Goal: Contribute content: Contribute content

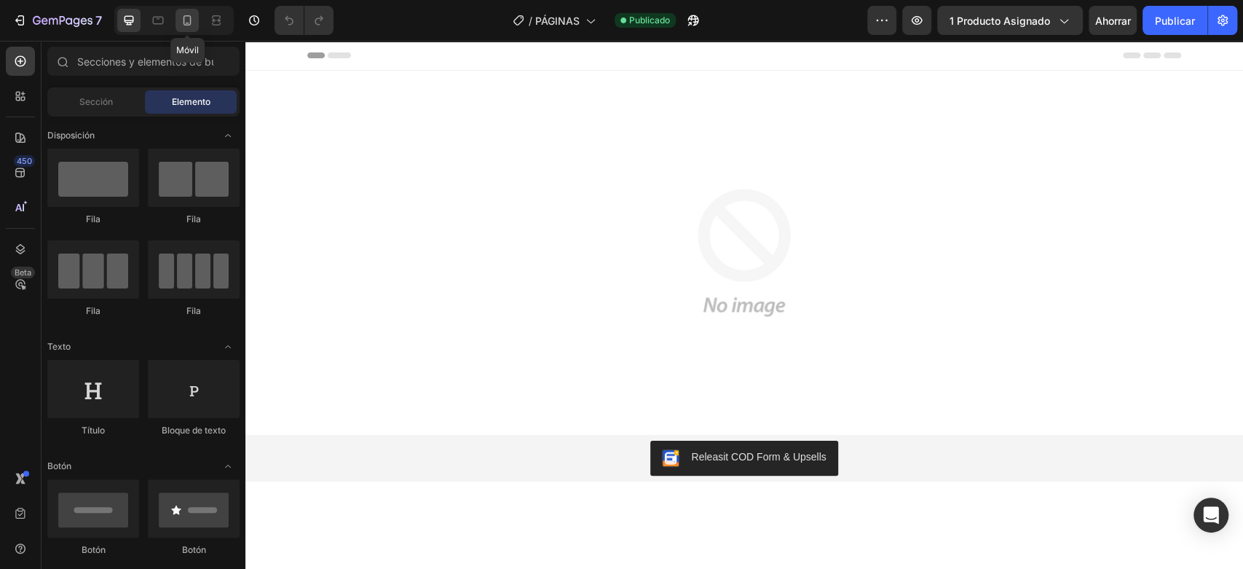
click at [192, 18] on icon at bounding box center [187, 20] width 15 height 15
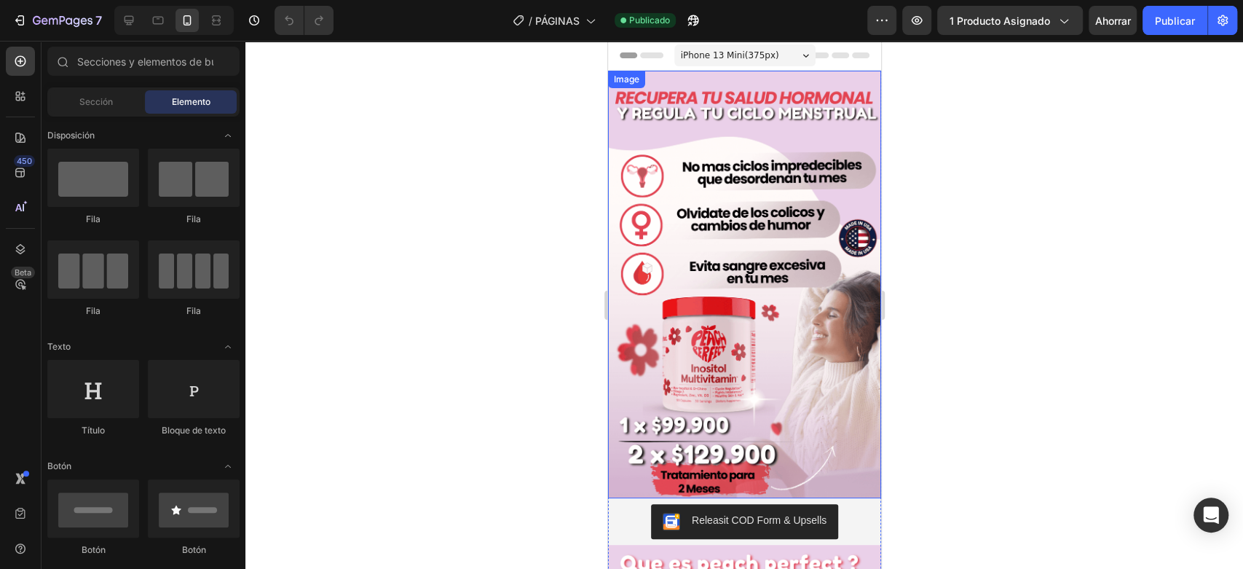
click at [755, 208] on img at bounding box center [743, 284] width 273 height 427
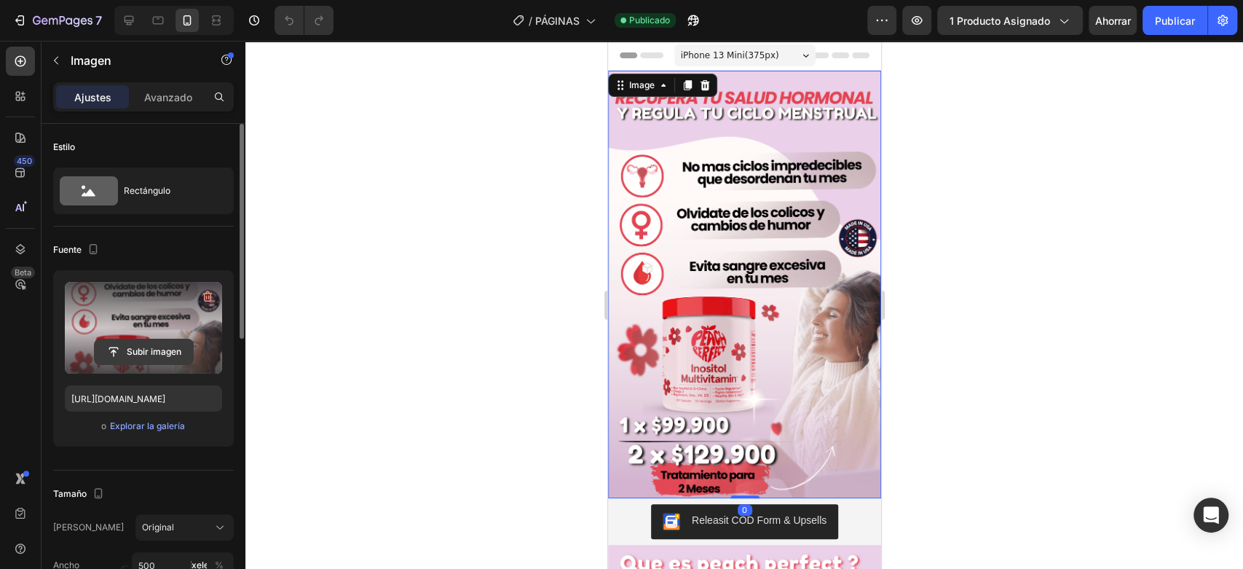
click at [140, 348] on input "file" at bounding box center [144, 351] width 98 height 25
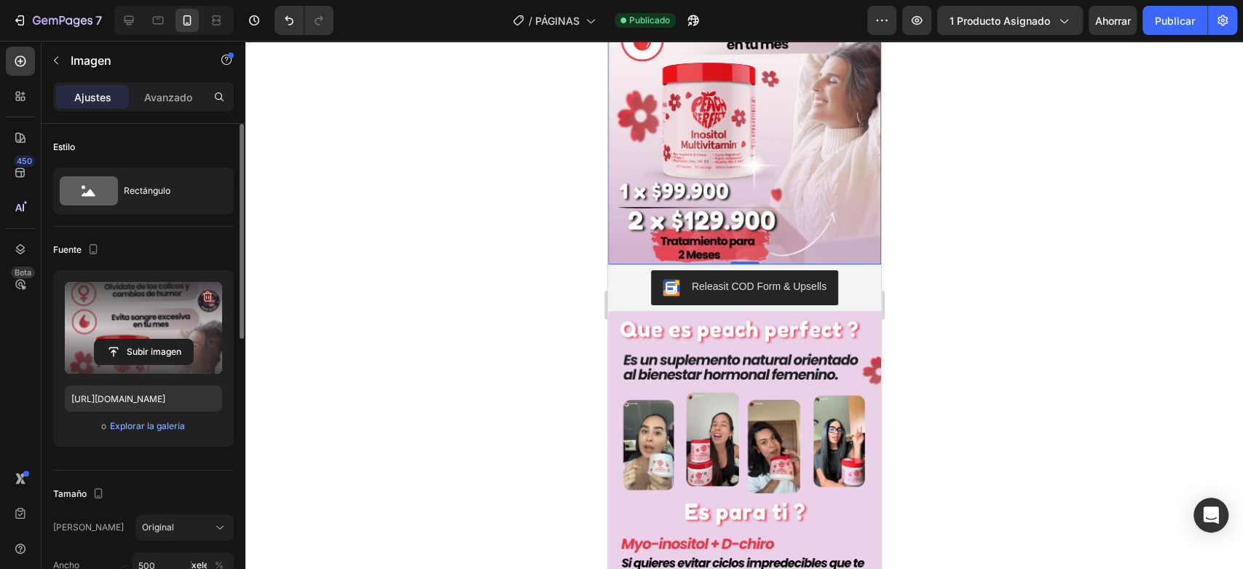
scroll to position [243, 0]
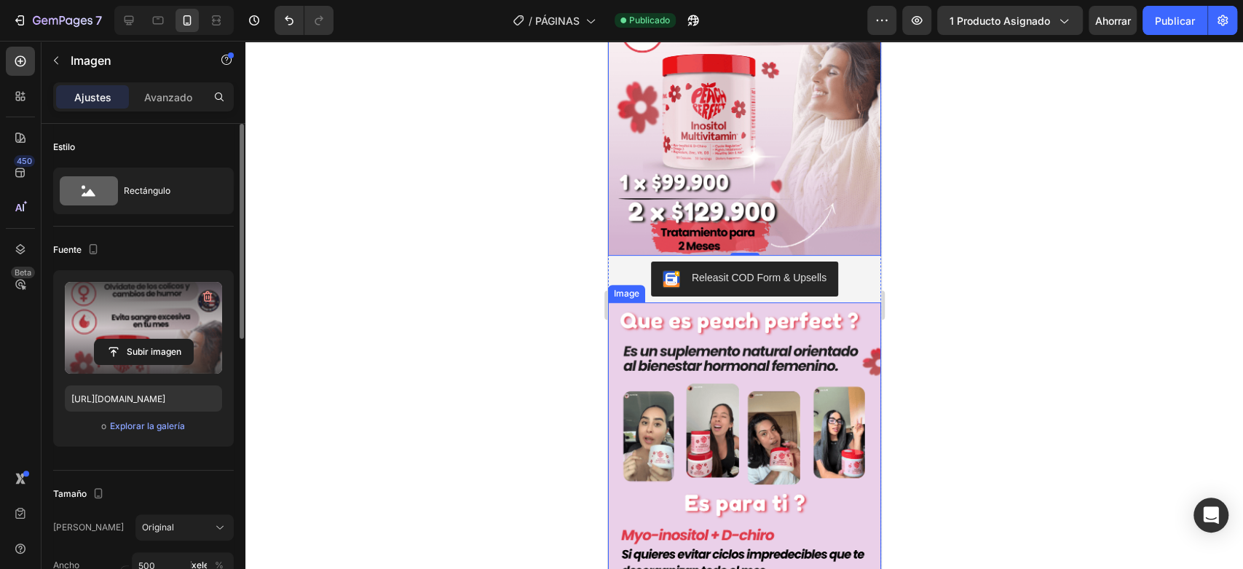
click at [725, 406] on img at bounding box center [743, 515] width 273 height 427
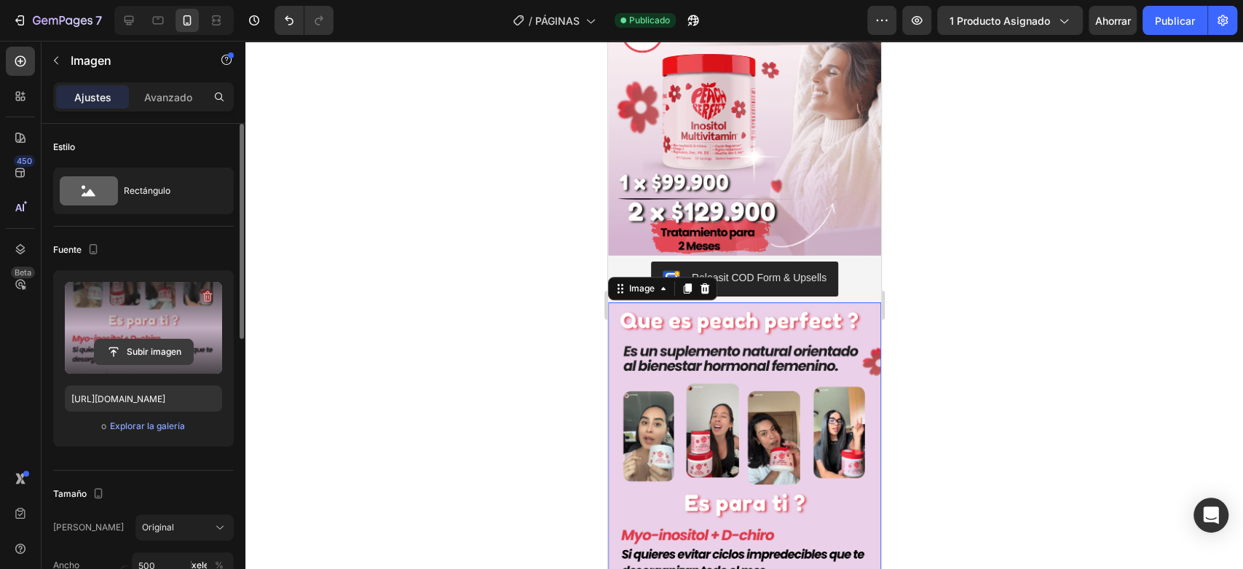
click at [146, 352] on input "file" at bounding box center [144, 351] width 98 height 25
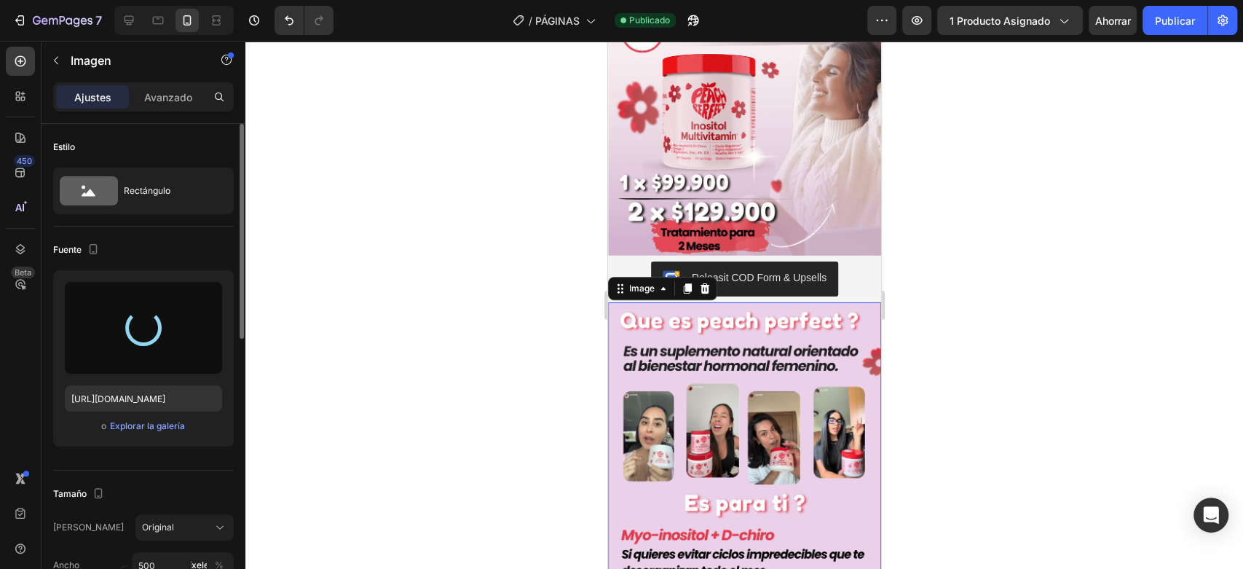
type input "[URL][DOMAIN_NAME]"
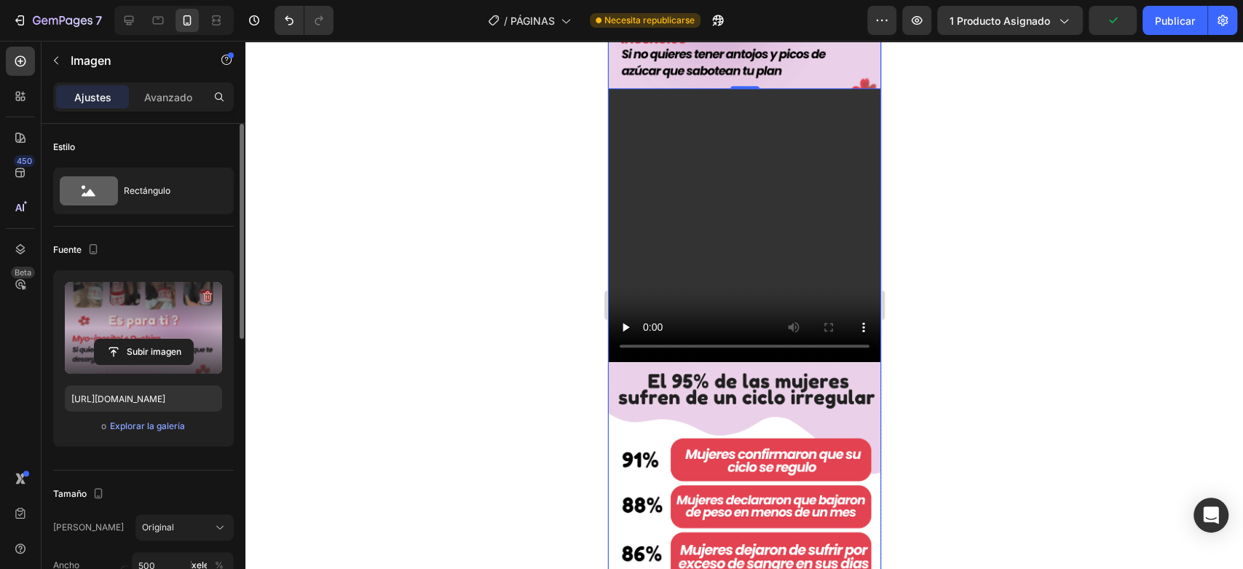
scroll to position [971, 0]
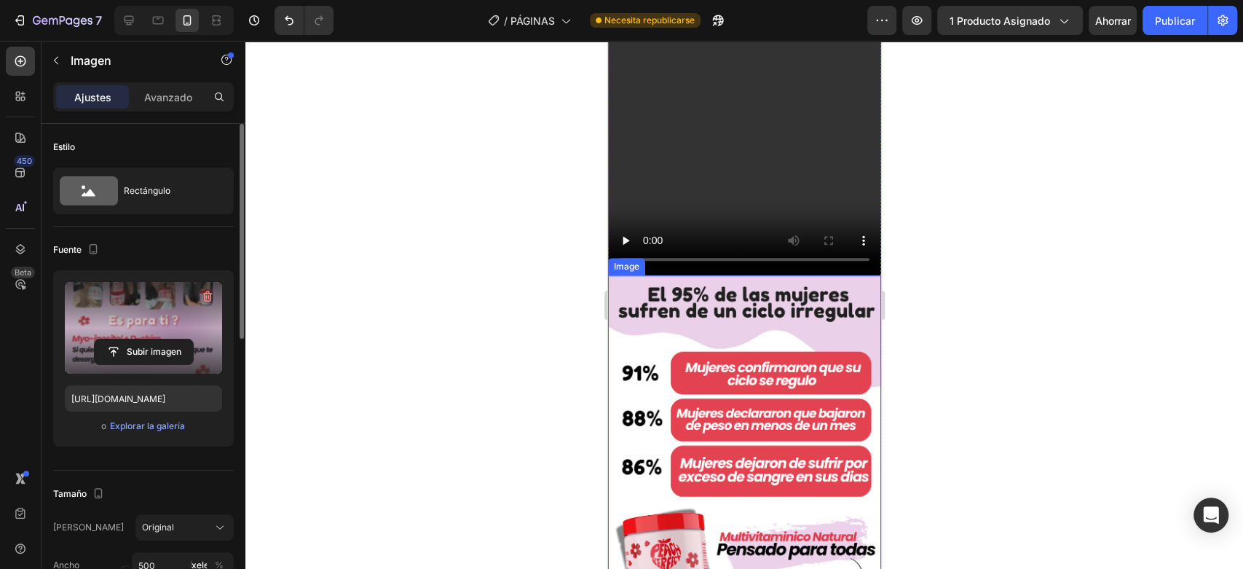
click at [750, 284] on img at bounding box center [743, 488] width 273 height 427
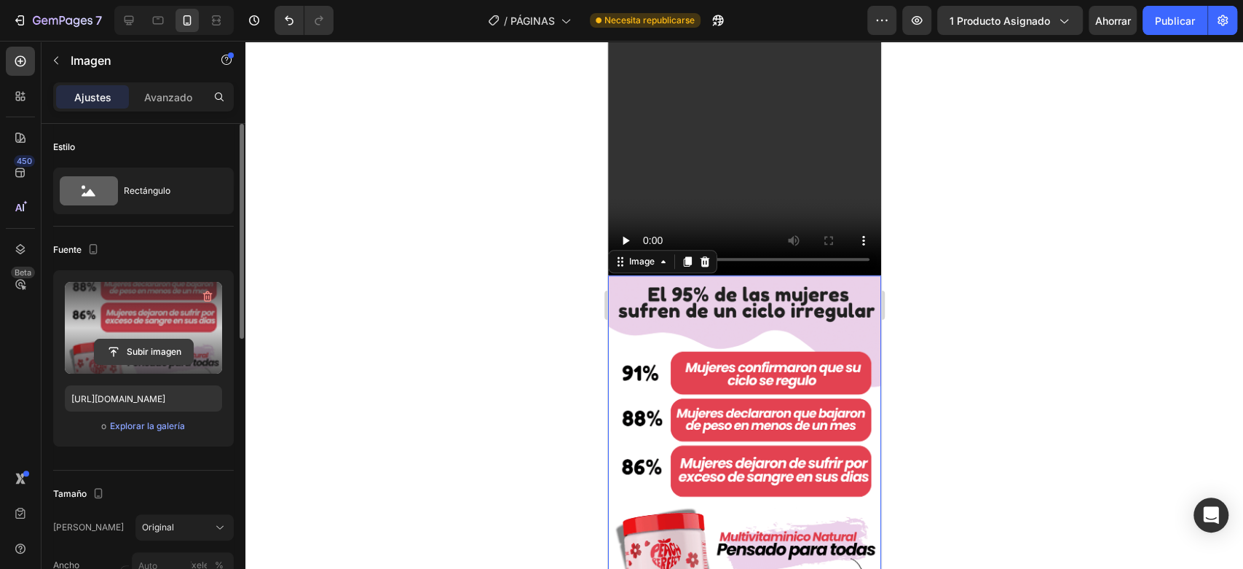
click at [149, 344] on input "file" at bounding box center [144, 351] width 98 height 25
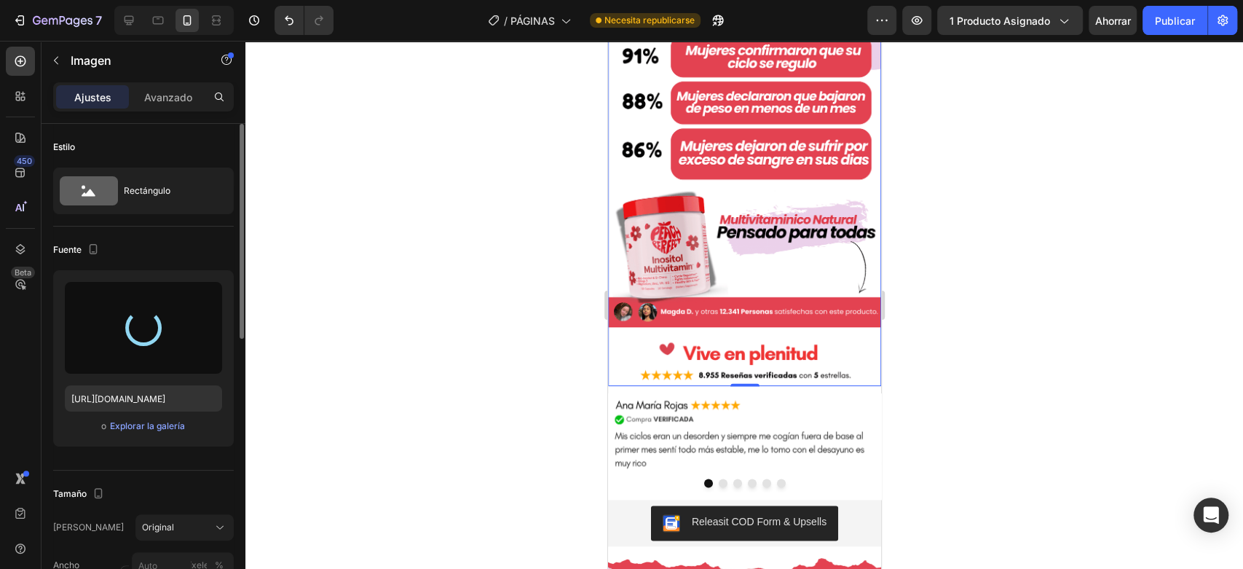
scroll to position [1294, 0]
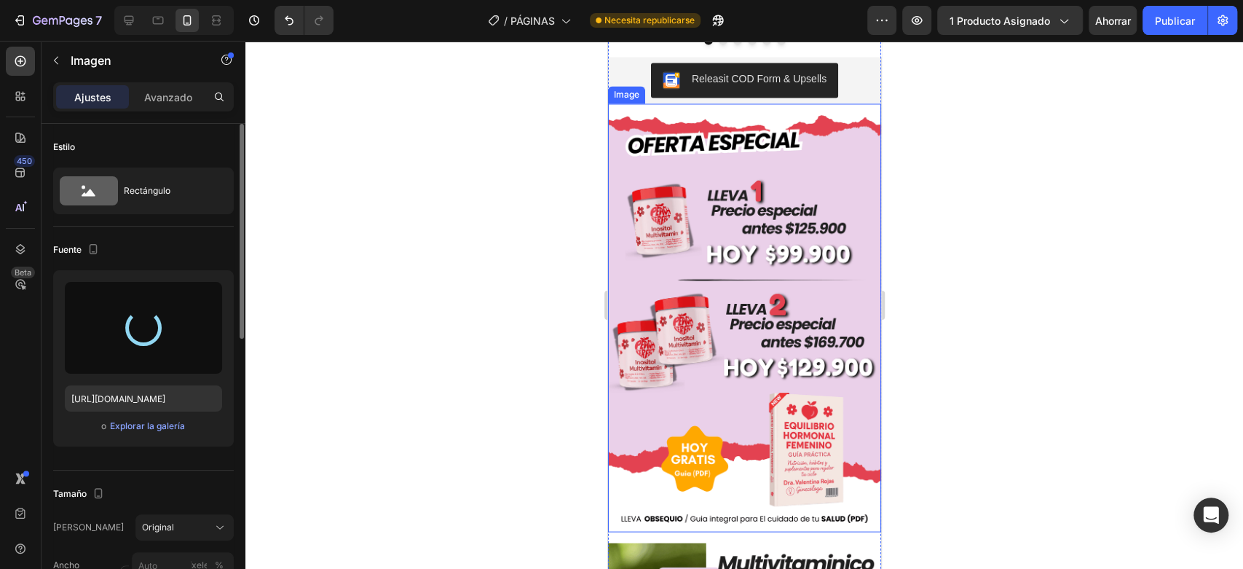
type input "[URL][DOMAIN_NAME]"
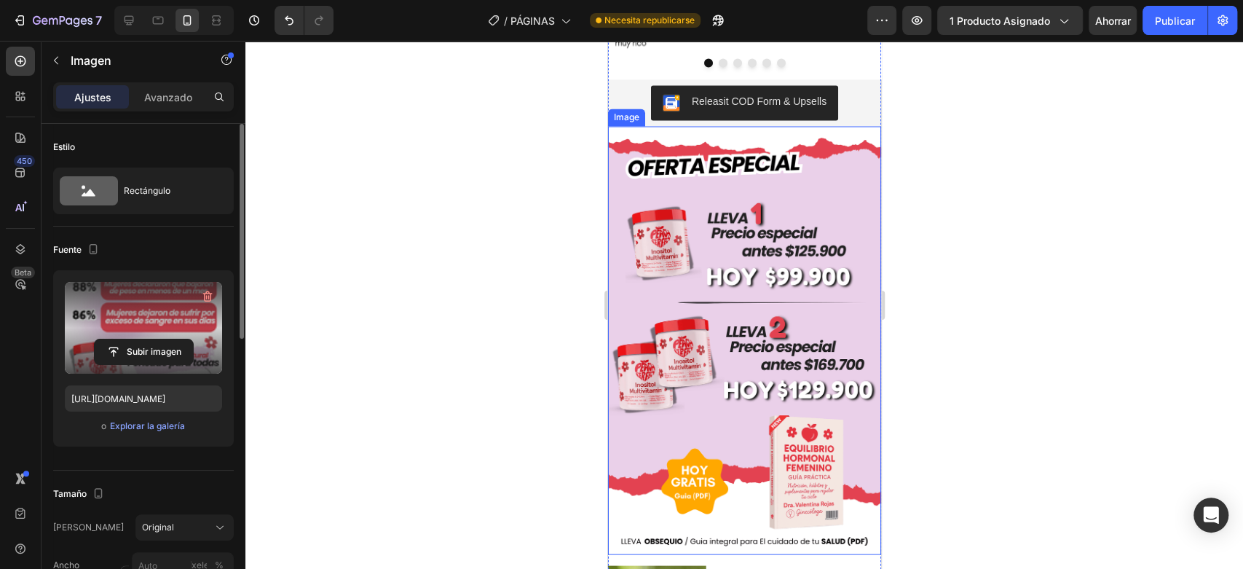
scroll to position [1699, 0]
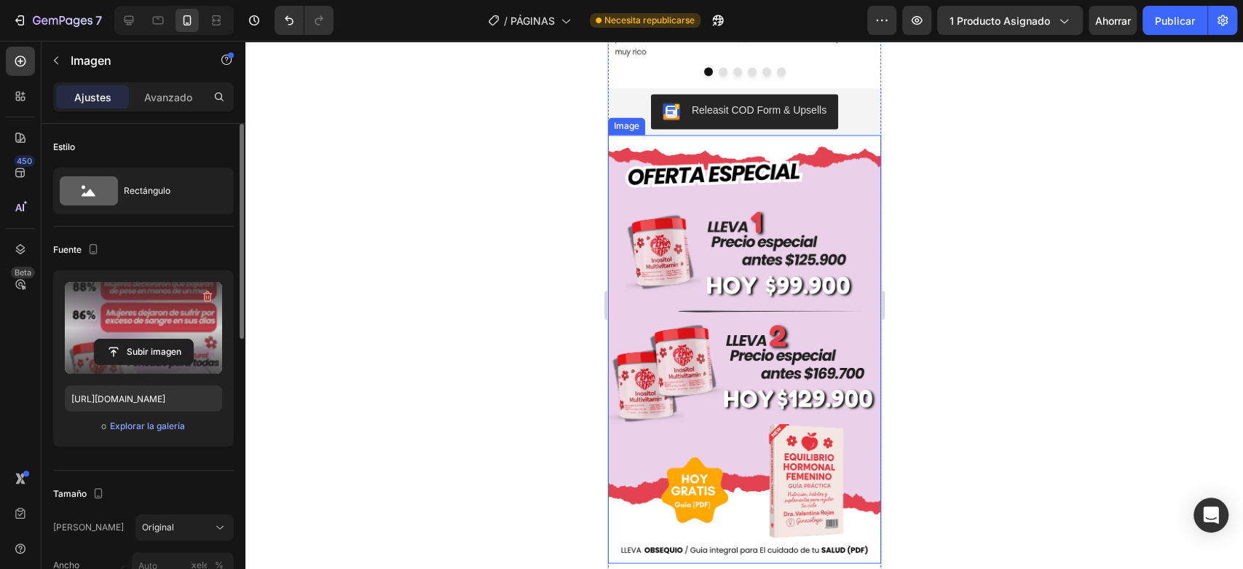
click at [714, 221] on img at bounding box center [743, 348] width 273 height 427
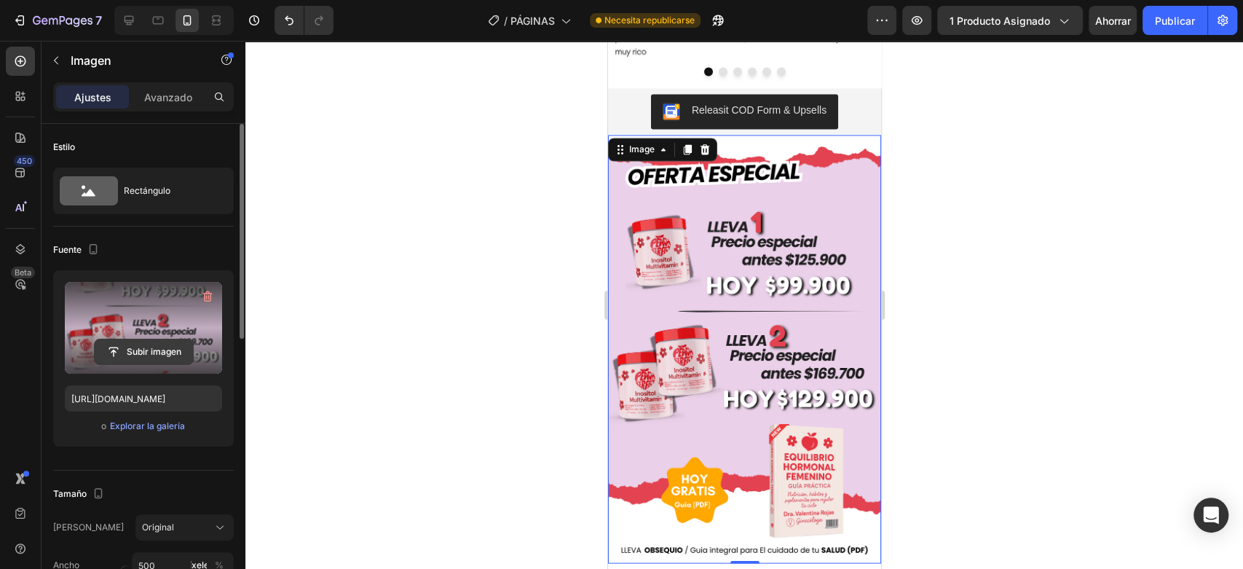
click at [140, 346] on input "file" at bounding box center [144, 351] width 98 height 25
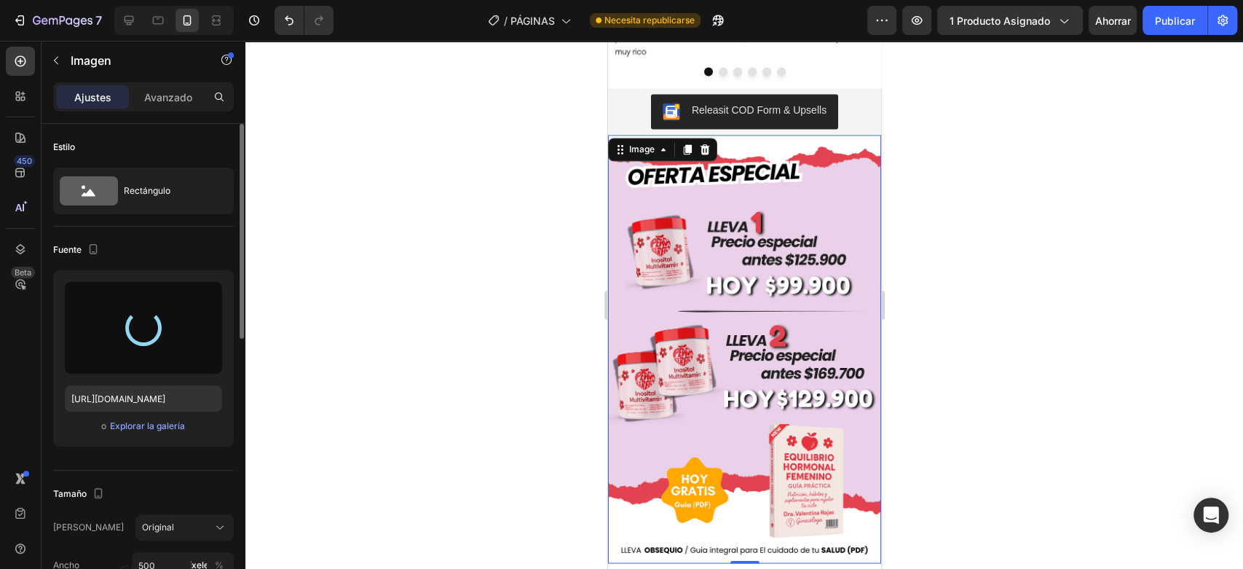
scroll to position [1780, 0]
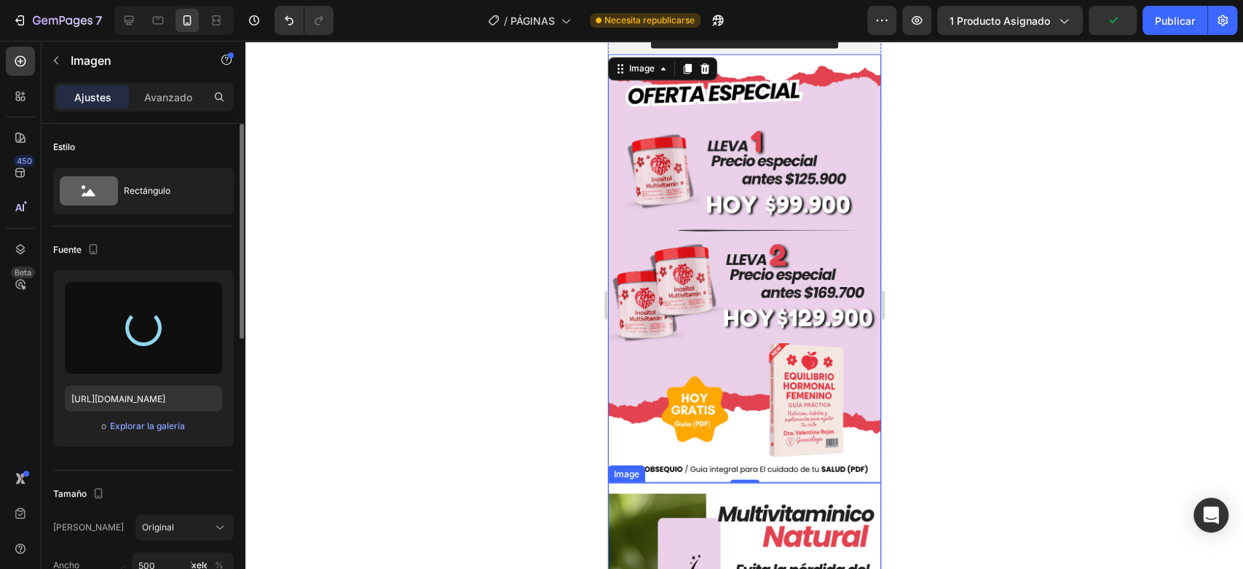
type input "[URL][DOMAIN_NAME]"
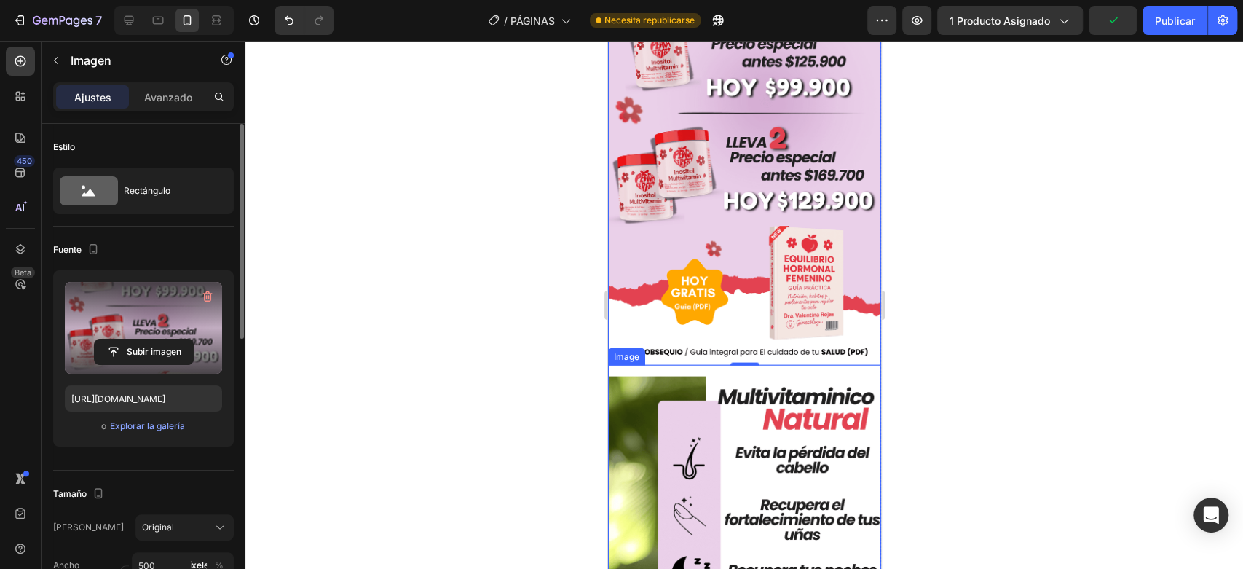
scroll to position [1942, 0]
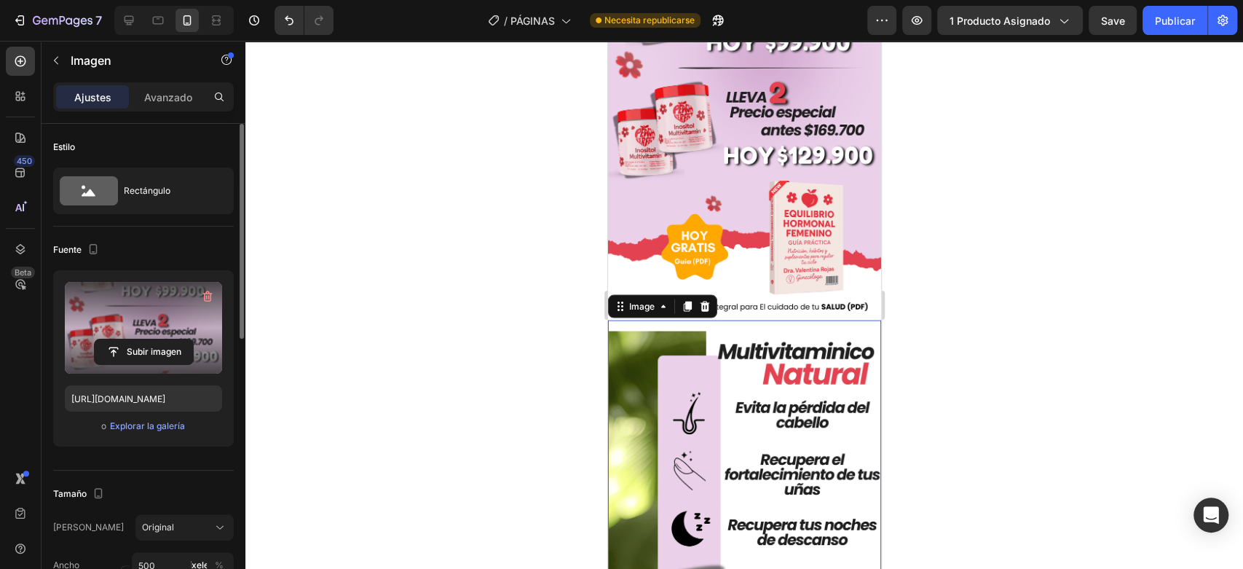
click at [736, 347] on img at bounding box center [743, 544] width 273 height 427
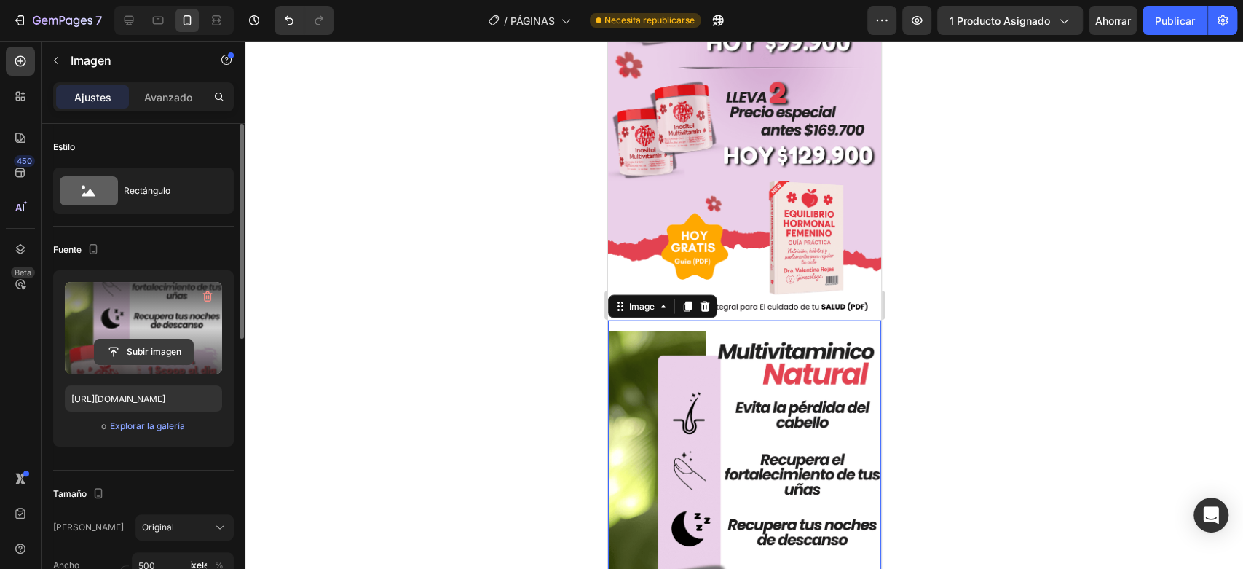
click at [140, 350] on input "file" at bounding box center [144, 351] width 98 height 25
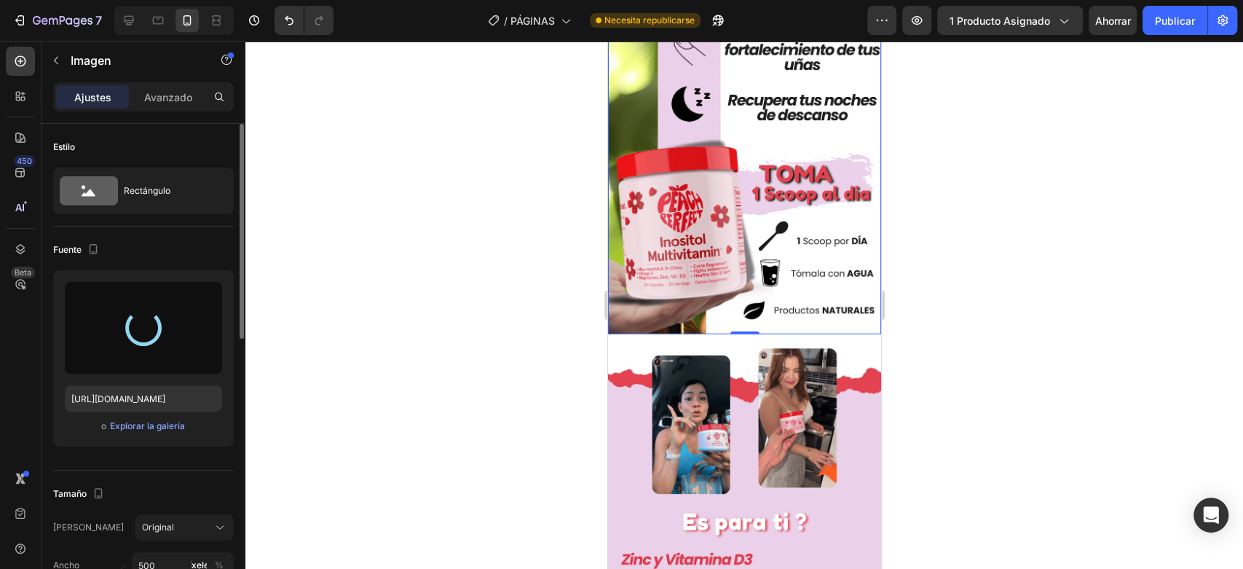
scroll to position [2508, 0]
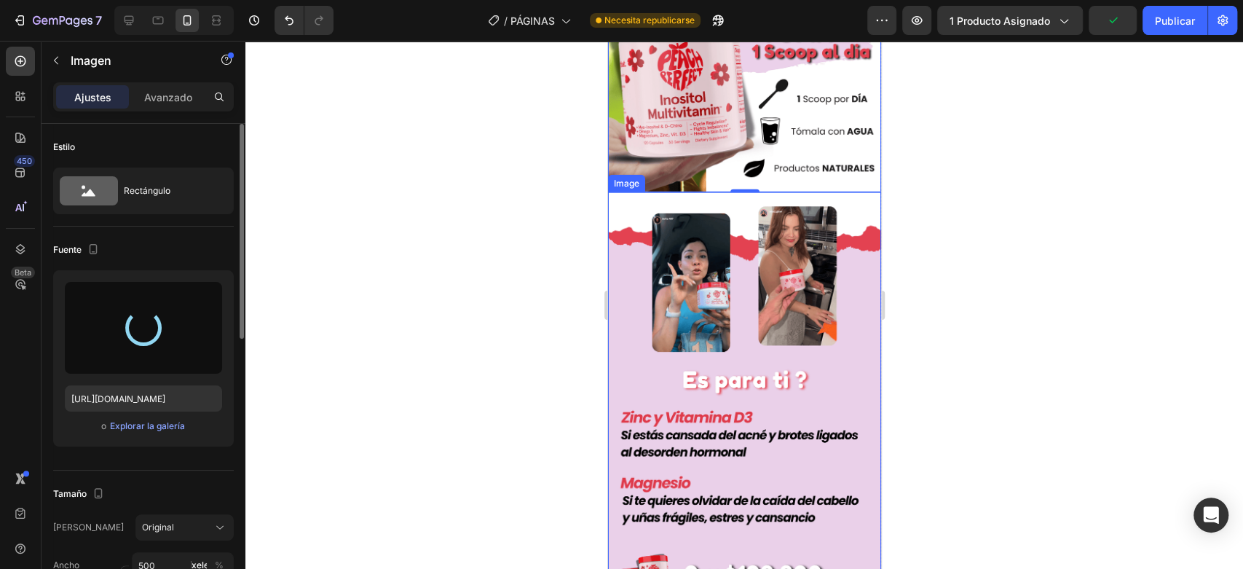
type input "[URL][DOMAIN_NAME]"
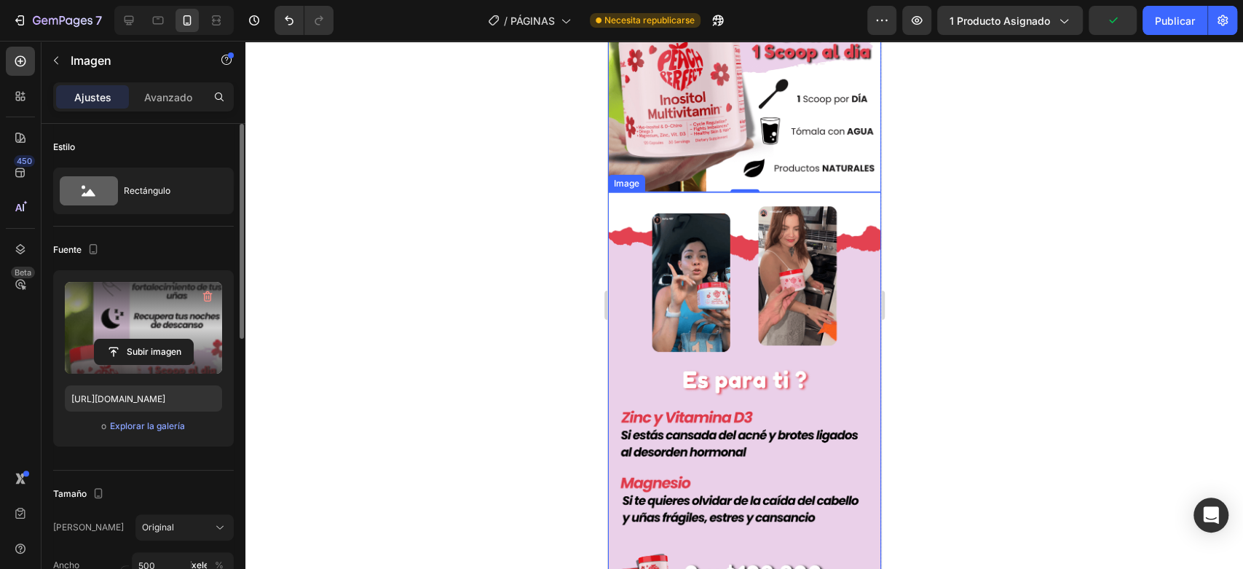
click at [751, 294] on img at bounding box center [743, 405] width 273 height 427
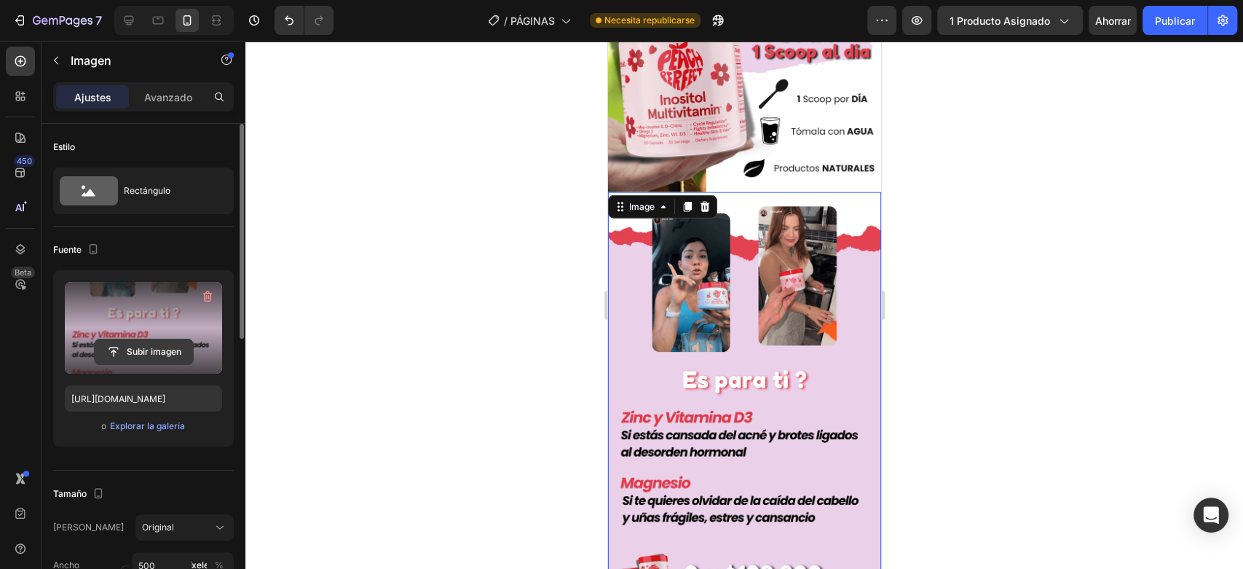
click at [140, 346] on input "file" at bounding box center [144, 351] width 98 height 25
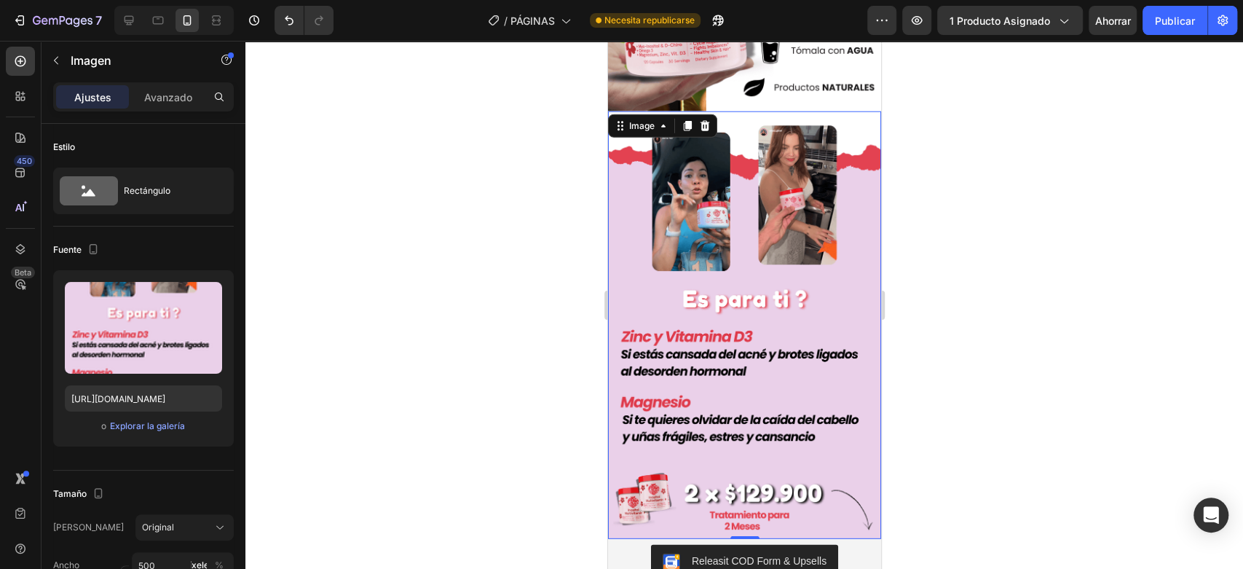
scroll to position [3075, 0]
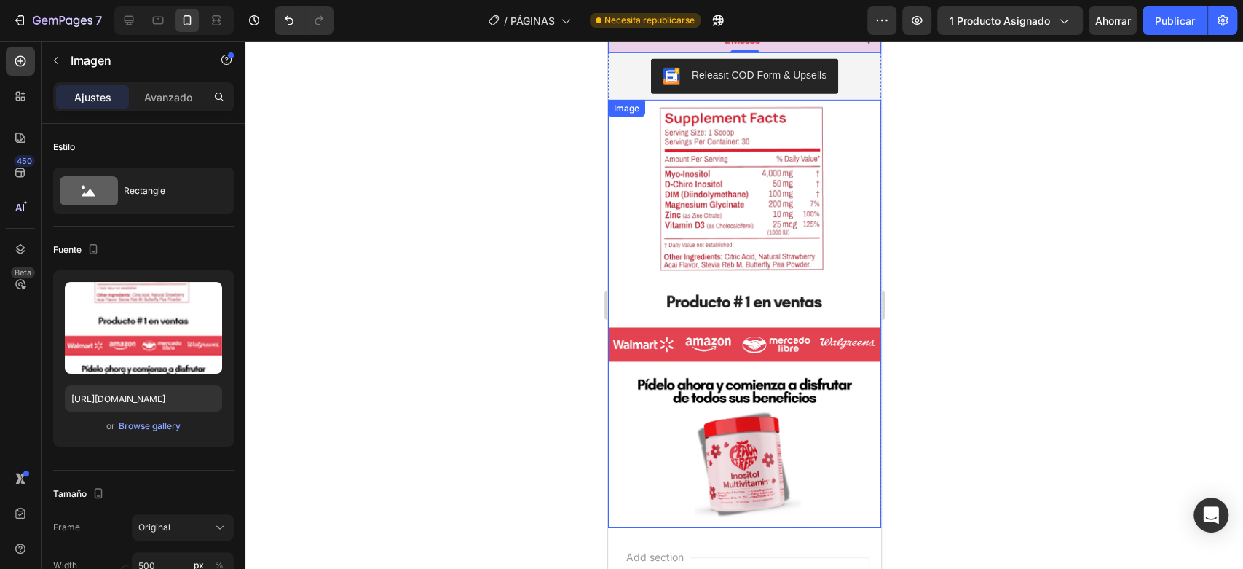
click at [707, 232] on img at bounding box center [743, 313] width 273 height 427
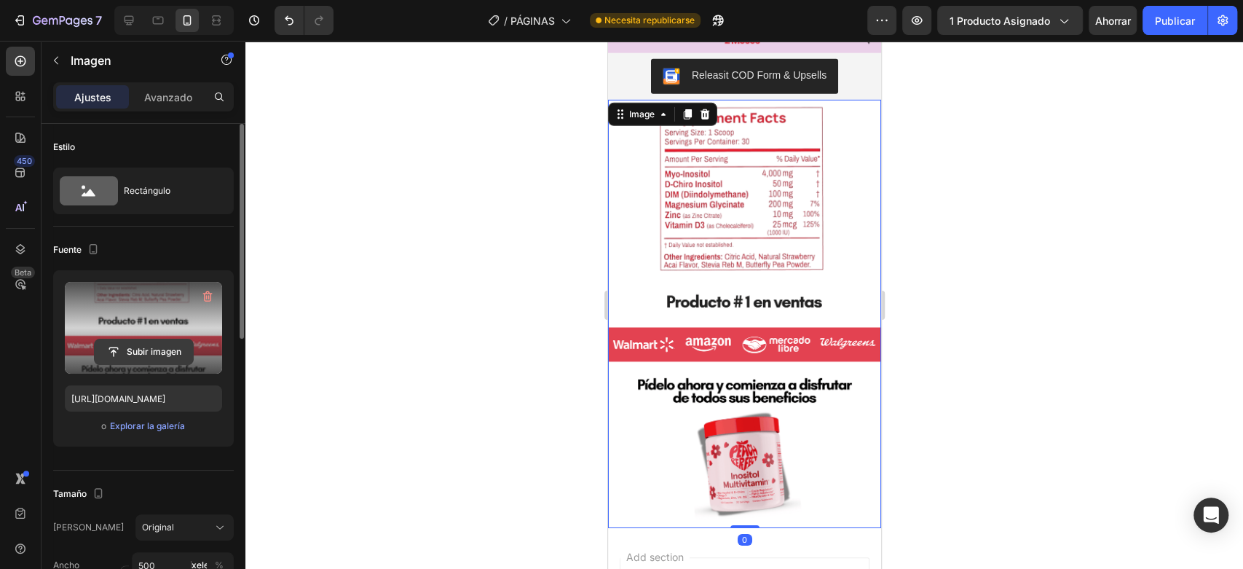
click at [157, 348] on input "file" at bounding box center [144, 351] width 98 height 25
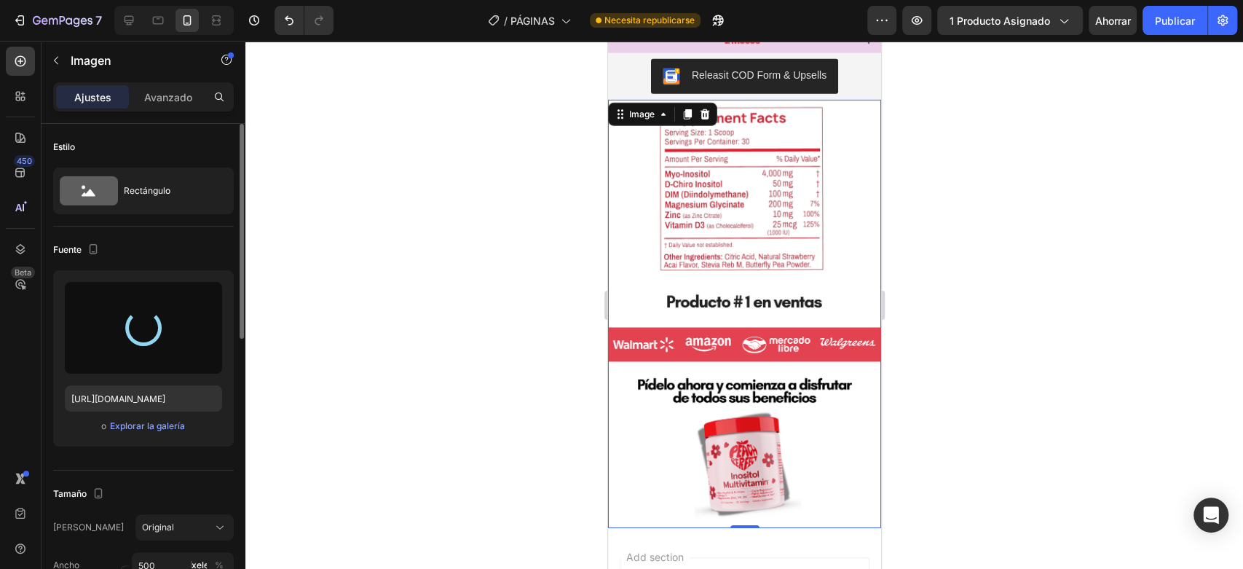
type input "[URL][DOMAIN_NAME]"
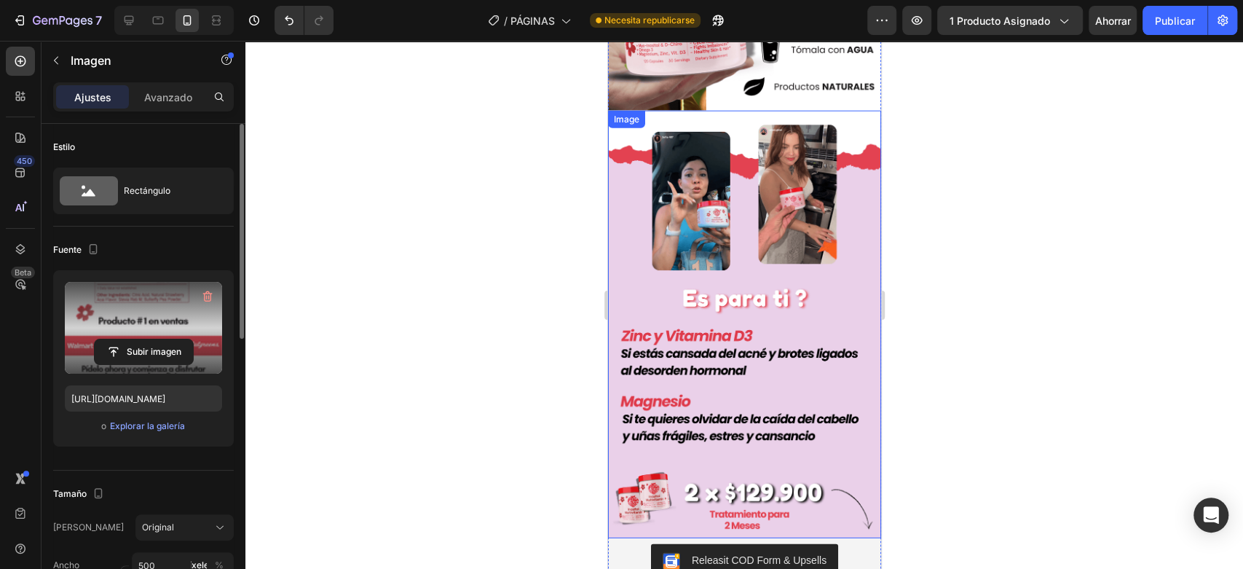
scroll to position [2589, 0]
click at [738, 149] on img at bounding box center [743, 324] width 273 height 427
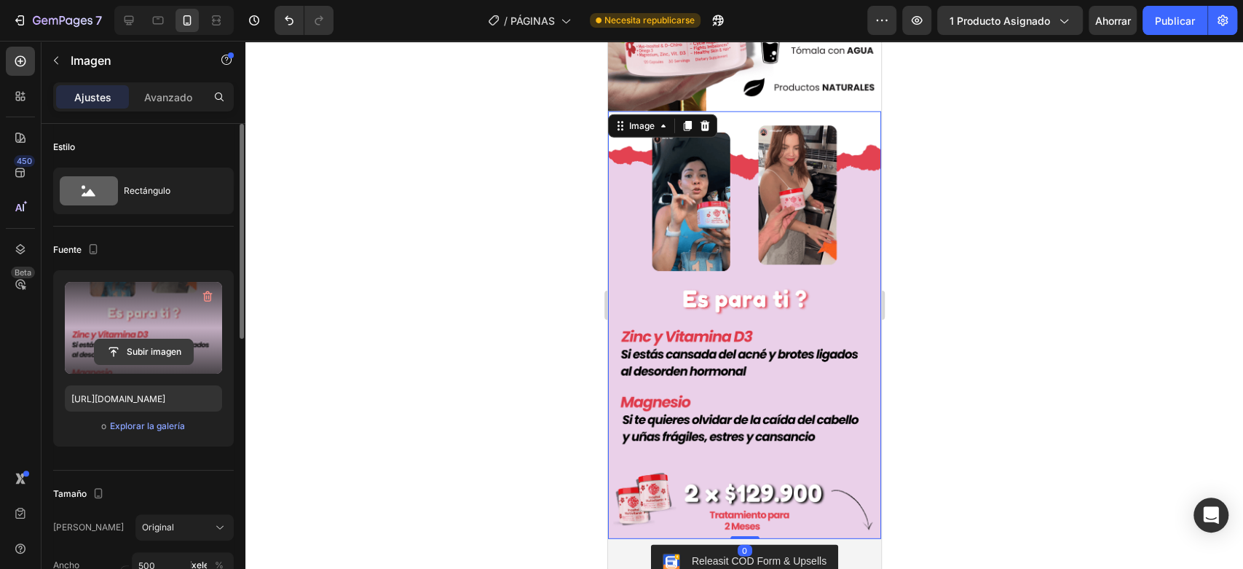
click at [146, 350] on input "file" at bounding box center [144, 351] width 98 height 25
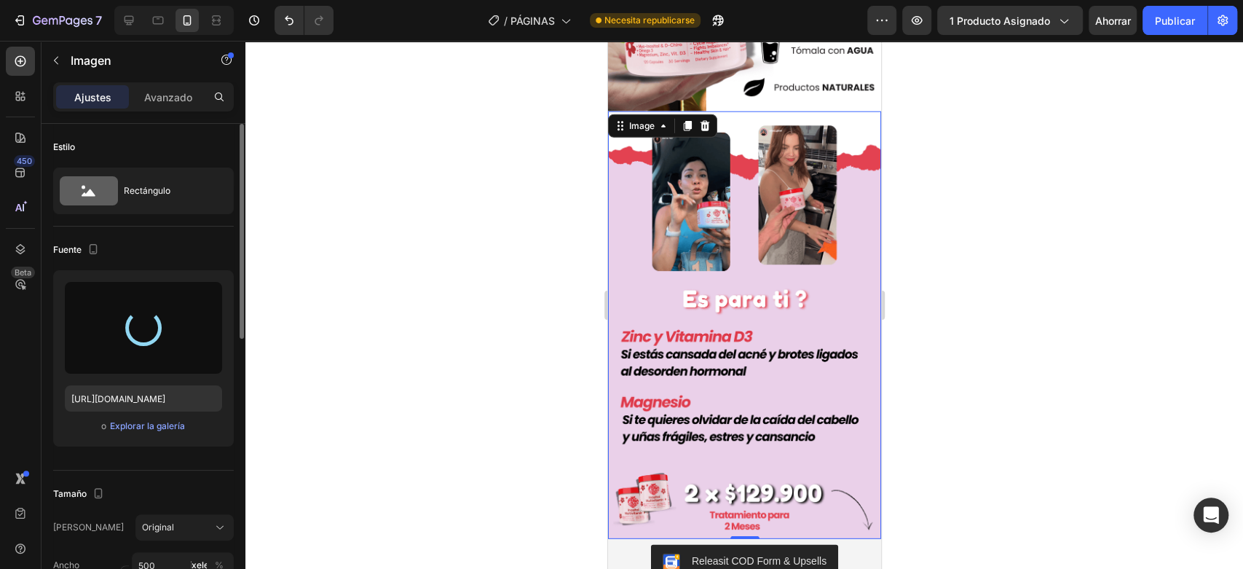
type input "[URL][DOMAIN_NAME]"
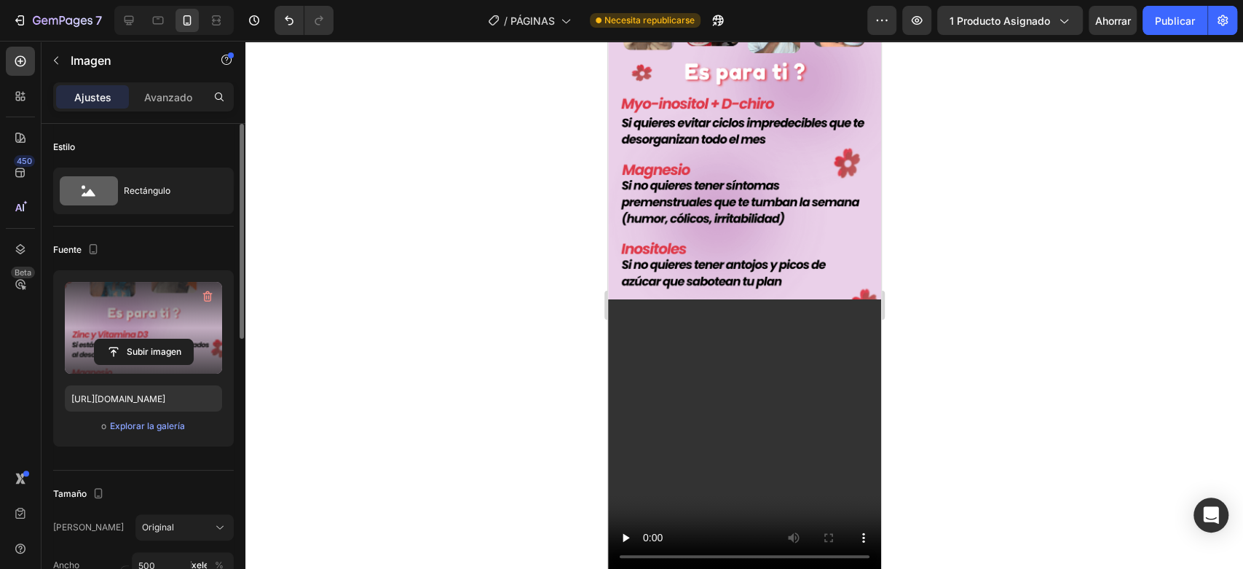
scroll to position [728, 0]
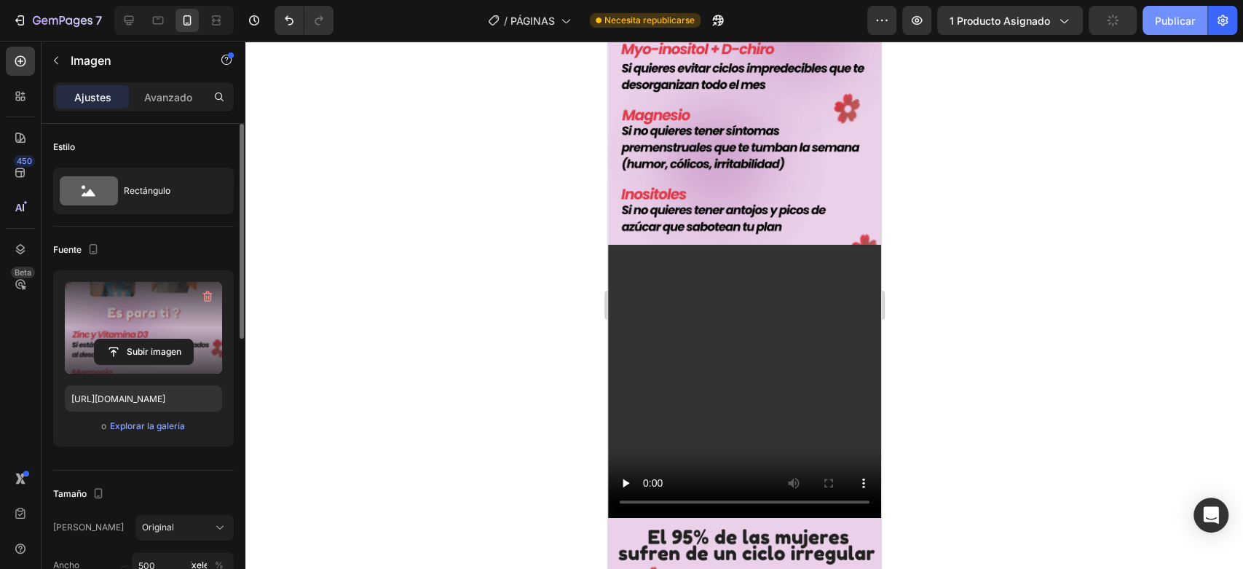
click at [1183, 17] on font "Publicar" at bounding box center [1175, 21] width 40 height 12
click at [609, 456] on video at bounding box center [743, 381] width 273 height 273
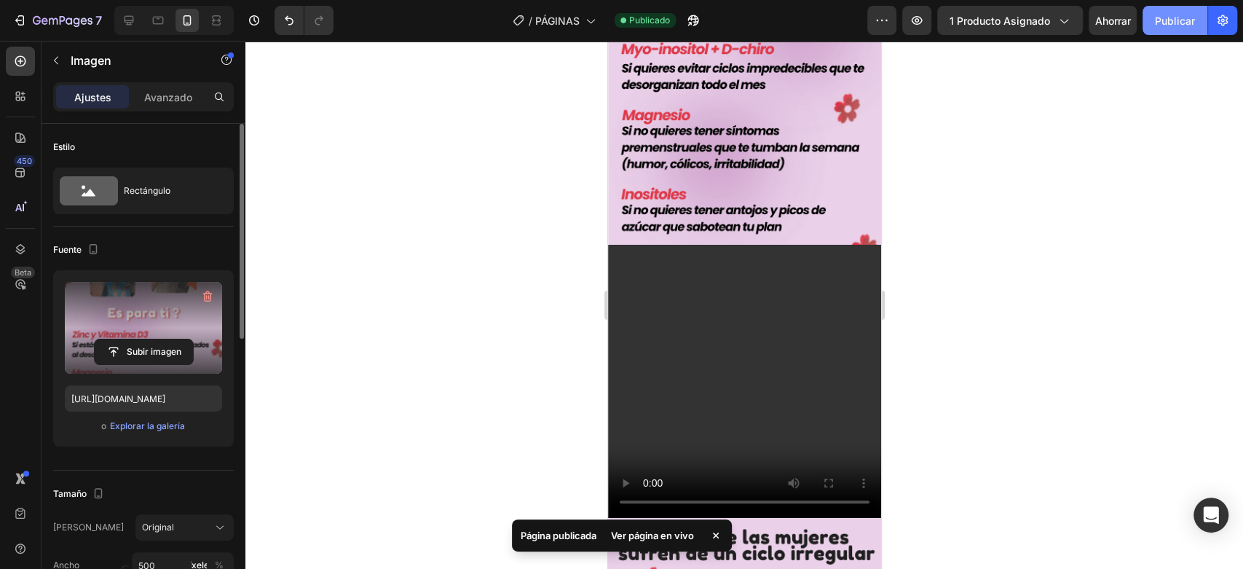
click at [1182, 19] on font "Publicar" at bounding box center [1175, 21] width 40 height 12
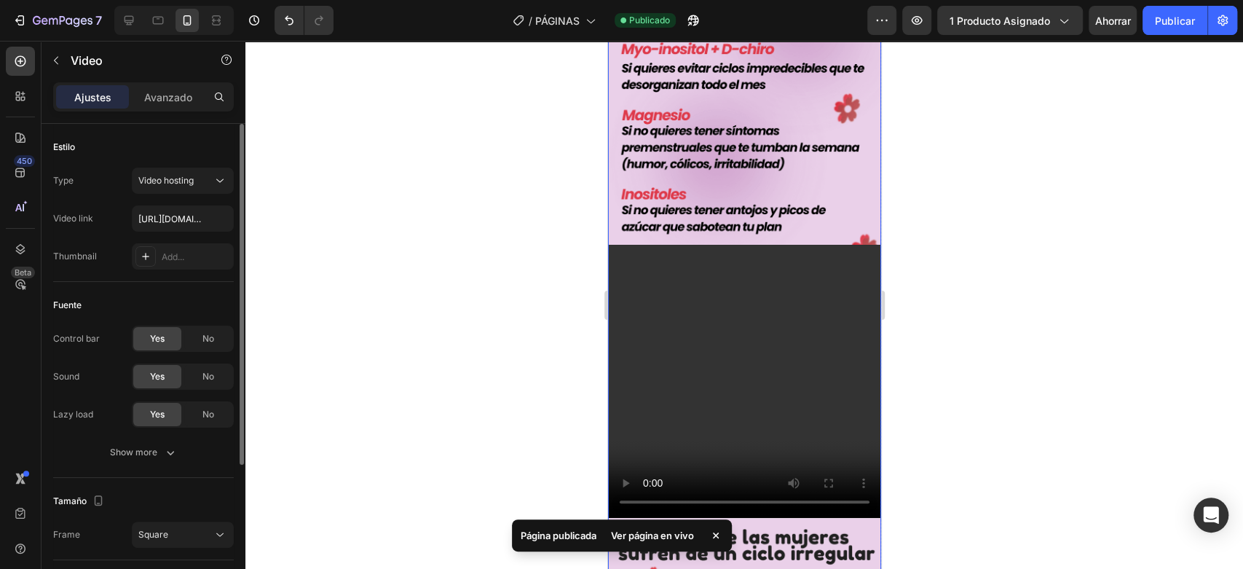
click at [634, 298] on video at bounding box center [743, 381] width 273 height 273
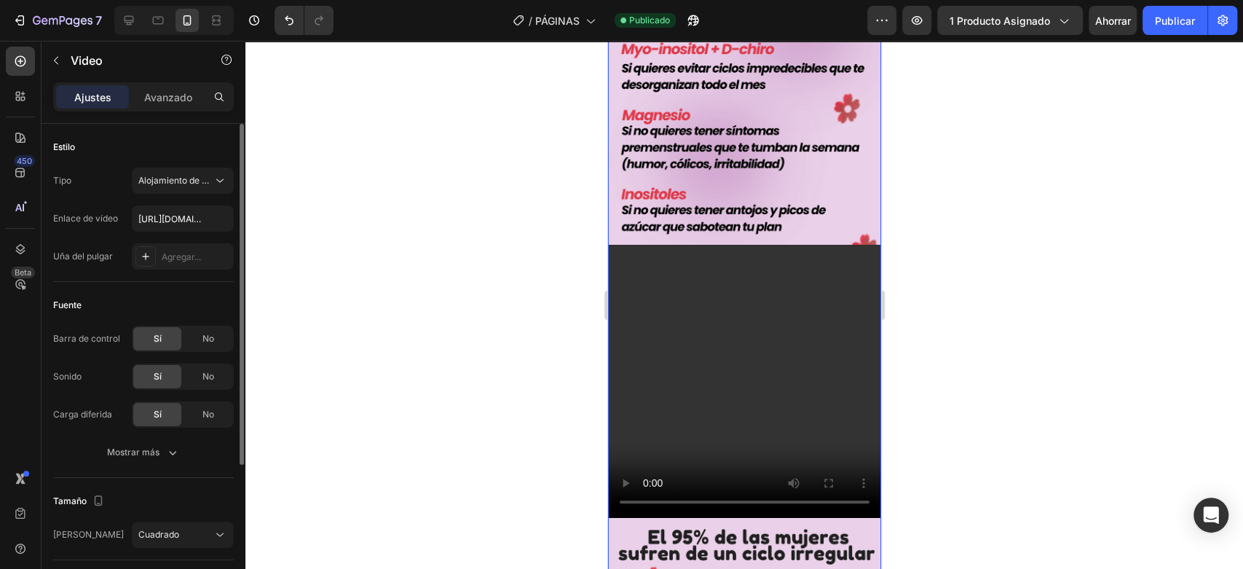
drag, startPoint x: 1014, startPoint y: 307, endPoint x: 926, endPoint y: 315, distance: 87.7
click at [1011, 307] on div at bounding box center [744, 305] width 998 height 528
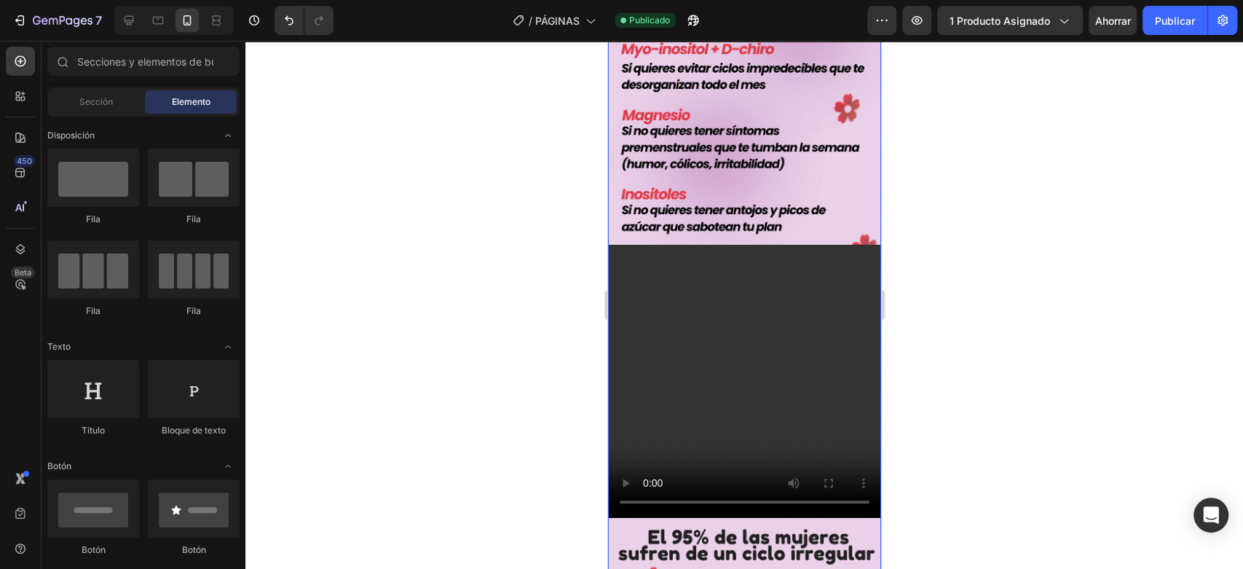
click at [710, 299] on video at bounding box center [743, 381] width 273 height 273
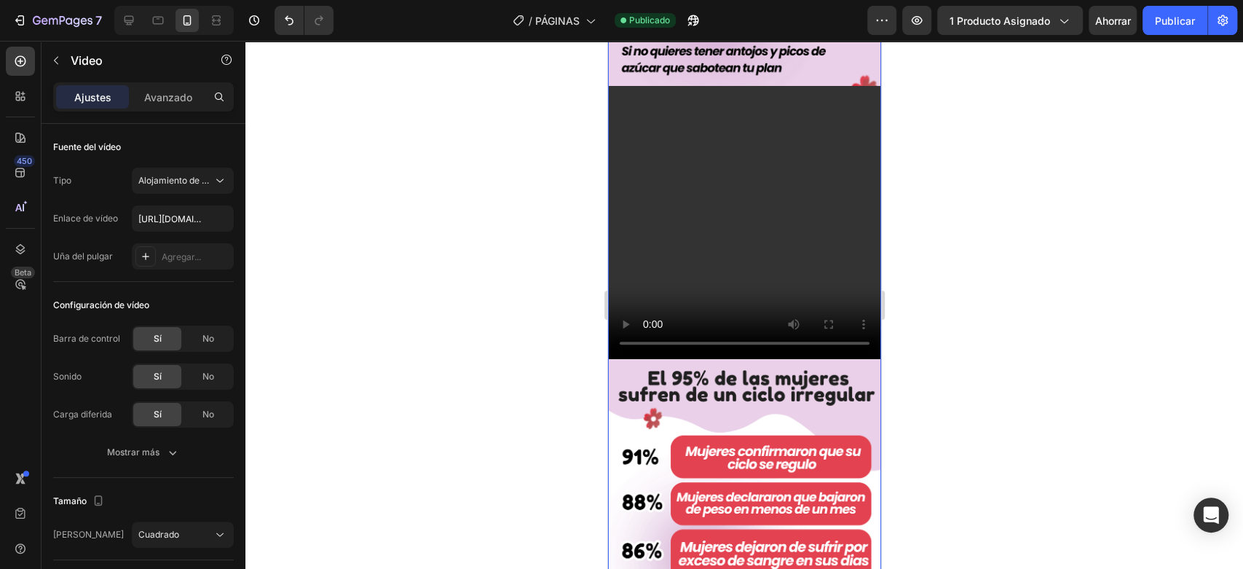
scroll to position [809, 0]
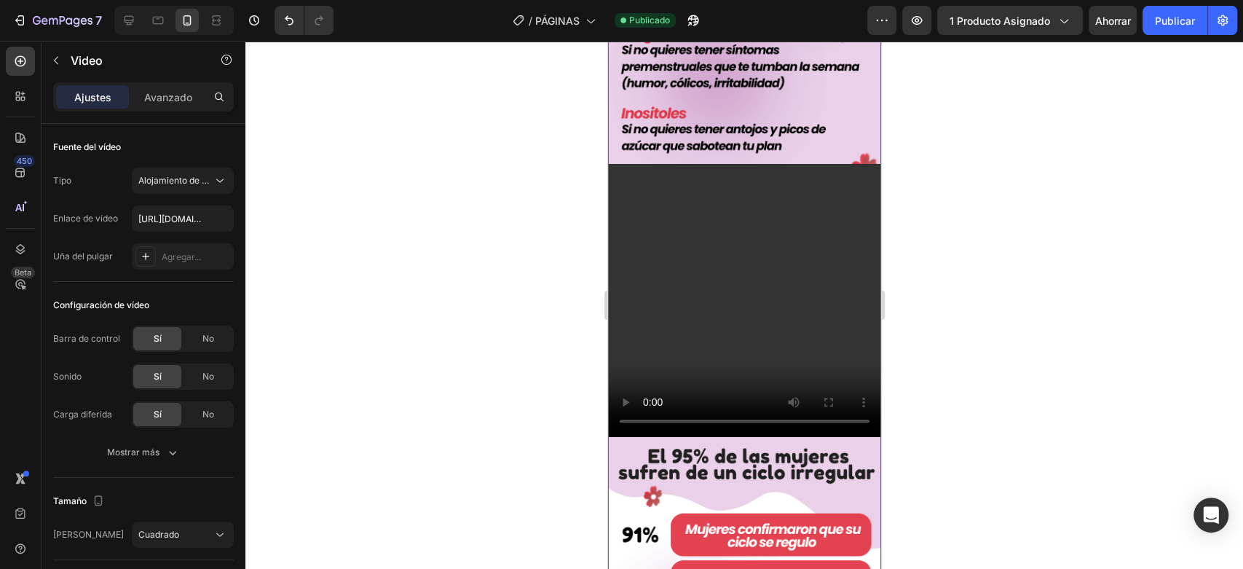
click at [712, 236] on video at bounding box center [743, 300] width 273 height 273
click at [721, 229] on video at bounding box center [743, 300] width 273 height 273
click at [827, 180] on video at bounding box center [743, 300] width 273 height 273
click at [847, 301] on video at bounding box center [743, 300] width 273 height 273
click at [161, 98] on font "Avanzado" at bounding box center [168, 97] width 48 height 12
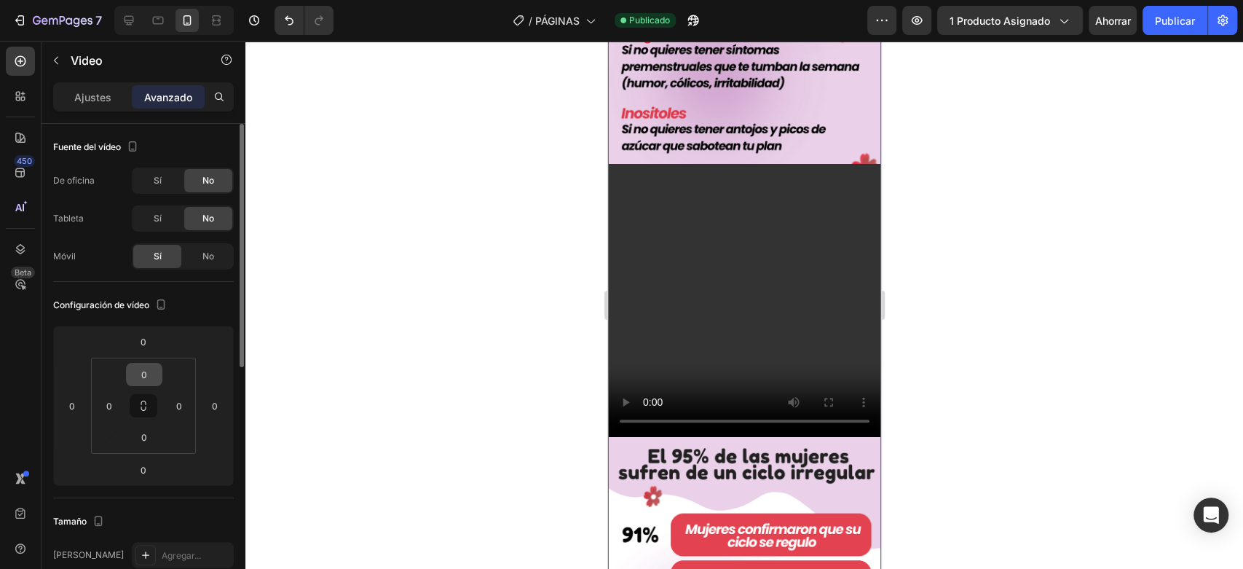
scroll to position [243, 0]
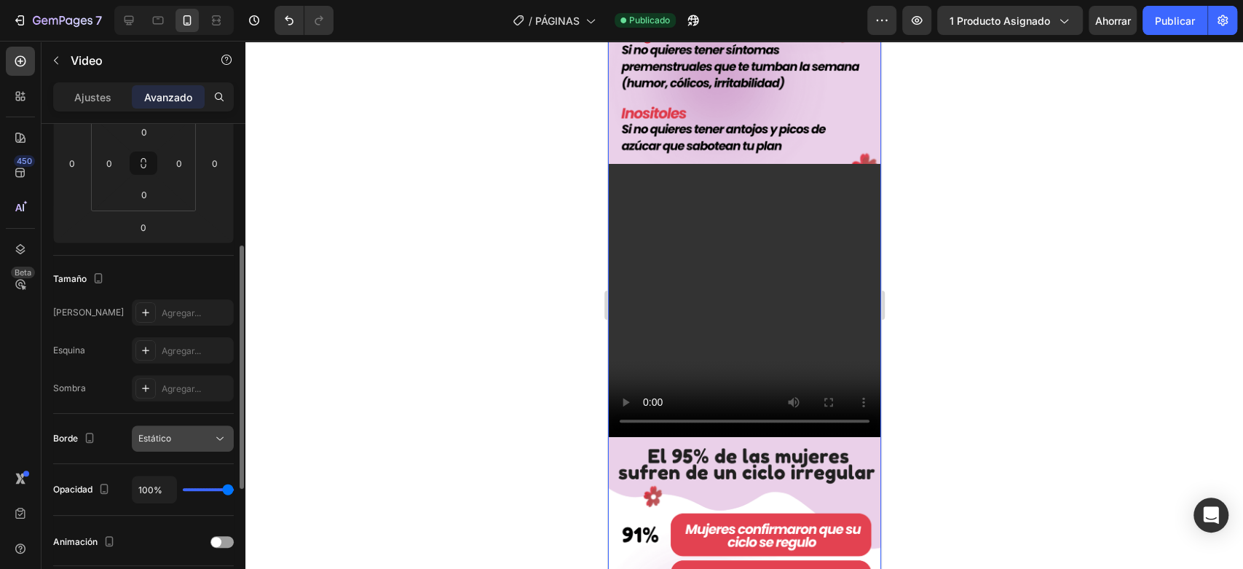
click at [216, 436] on icon at bounding box center [220, 438] width 15 height 15
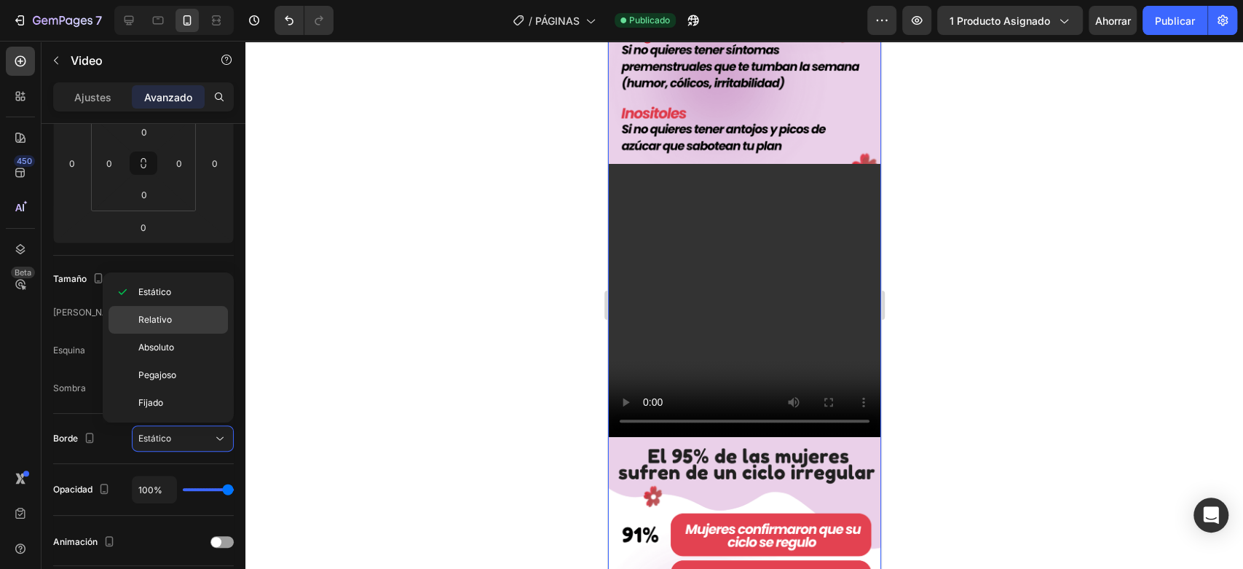
click at [151, 317] on font "Relativo" at bounding box center [155, 319] width 34 height 11
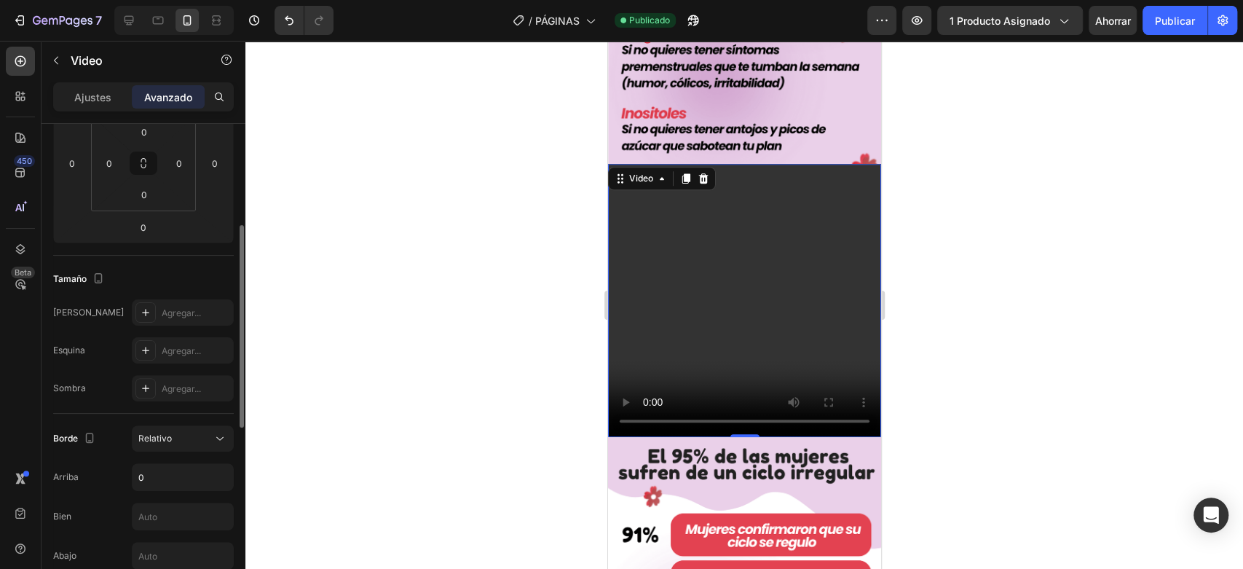
scroll to position [404, 0]
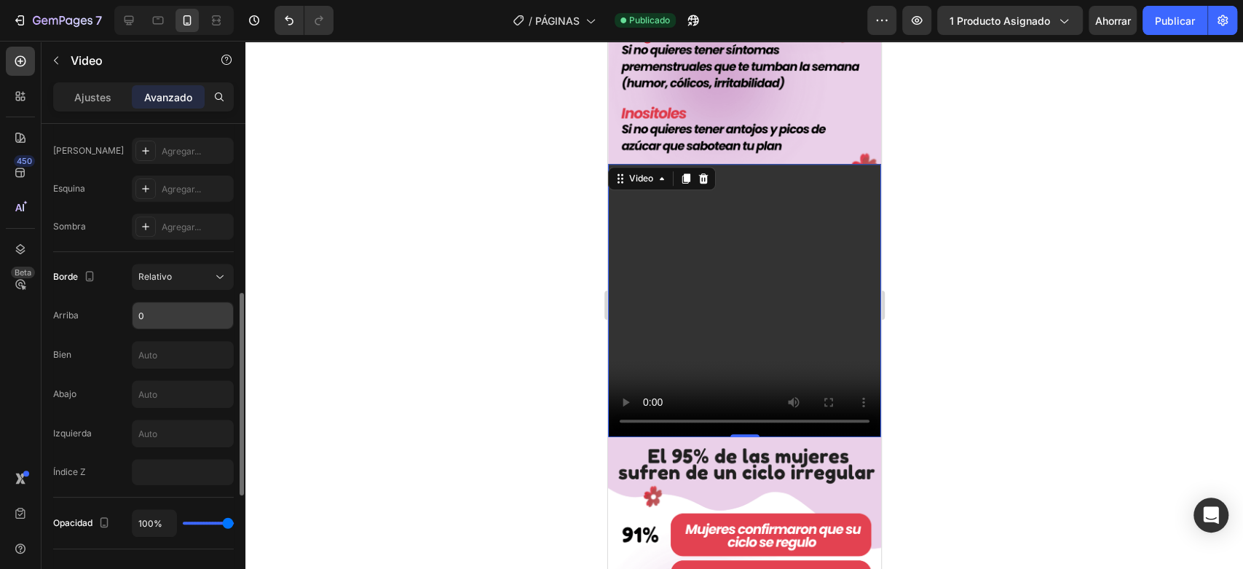
click at [171, 316] on input "0" at bounding box center [183, 315] width 101 height 26
click at [217, 277] on icon at bounding box center [220, 276] width 15 height 15
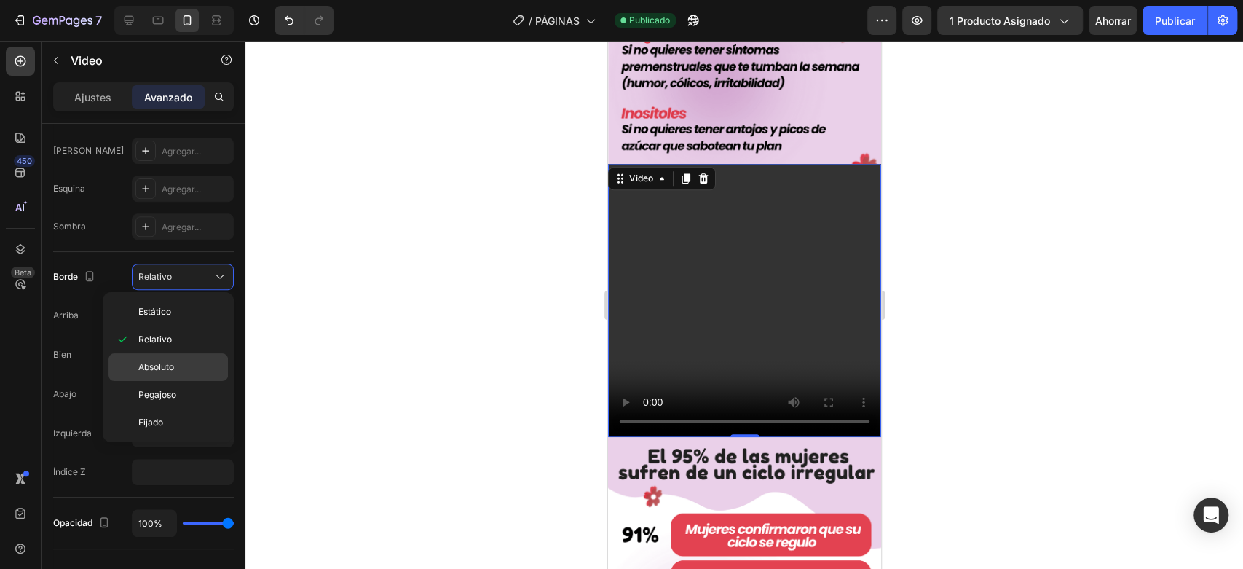
click at [169, 381] on div "Absoluto" at bounding box center [168, 395] width 119 height 28
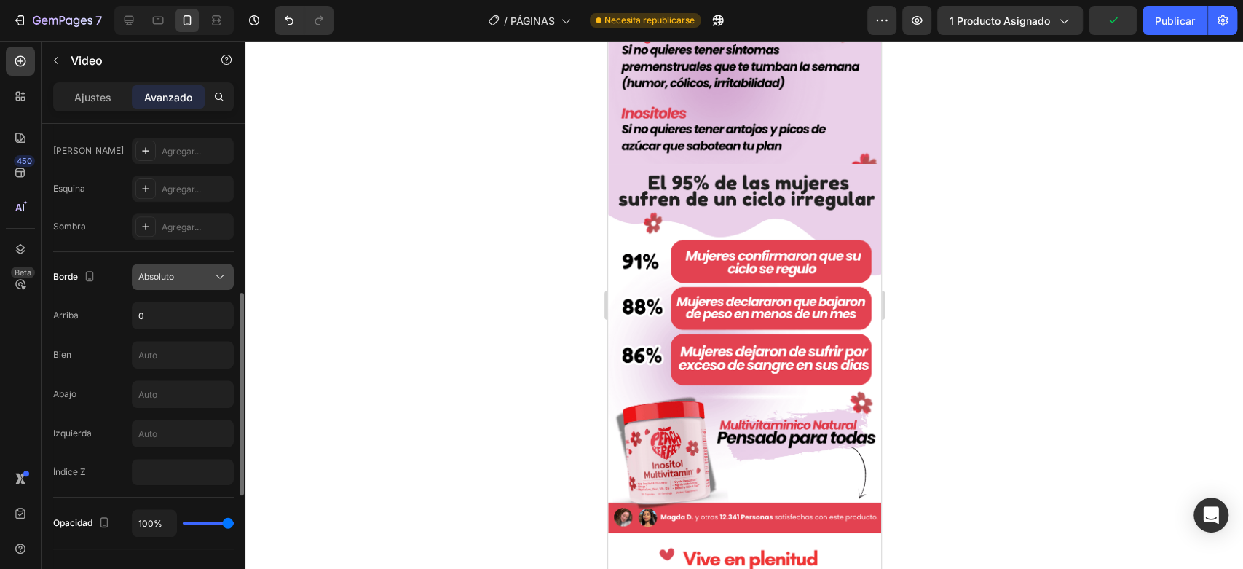
click at [225, 272] on icon at bounding box center [220, 276] width 15 height 15
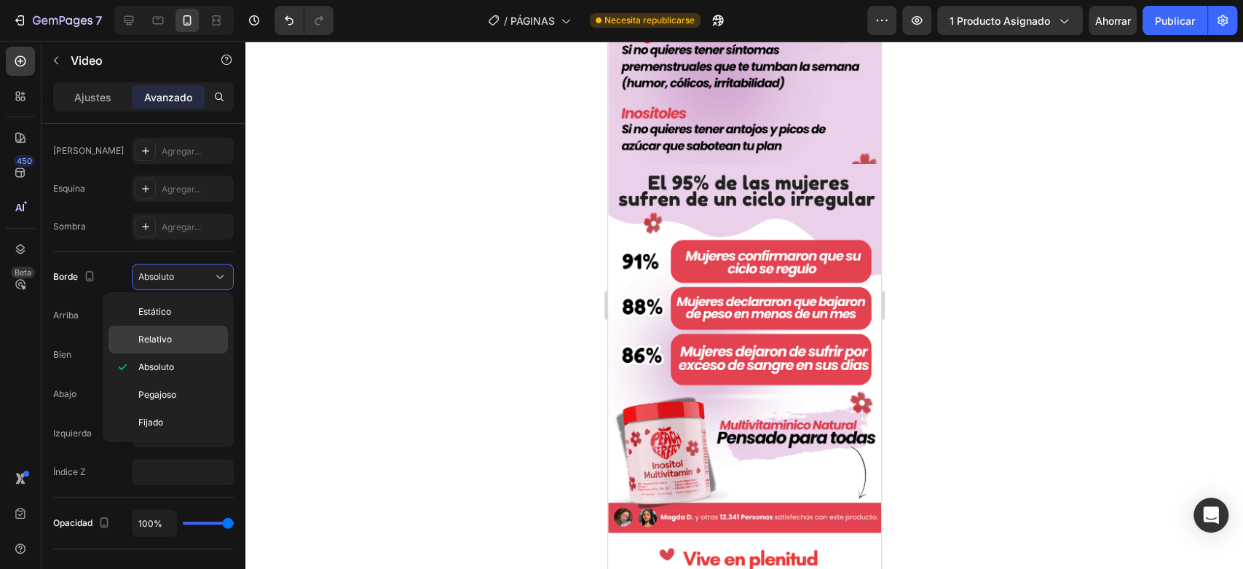
click at [175, 336] on p "Relativo" at bounding box center [179, 339] width 83 height 13
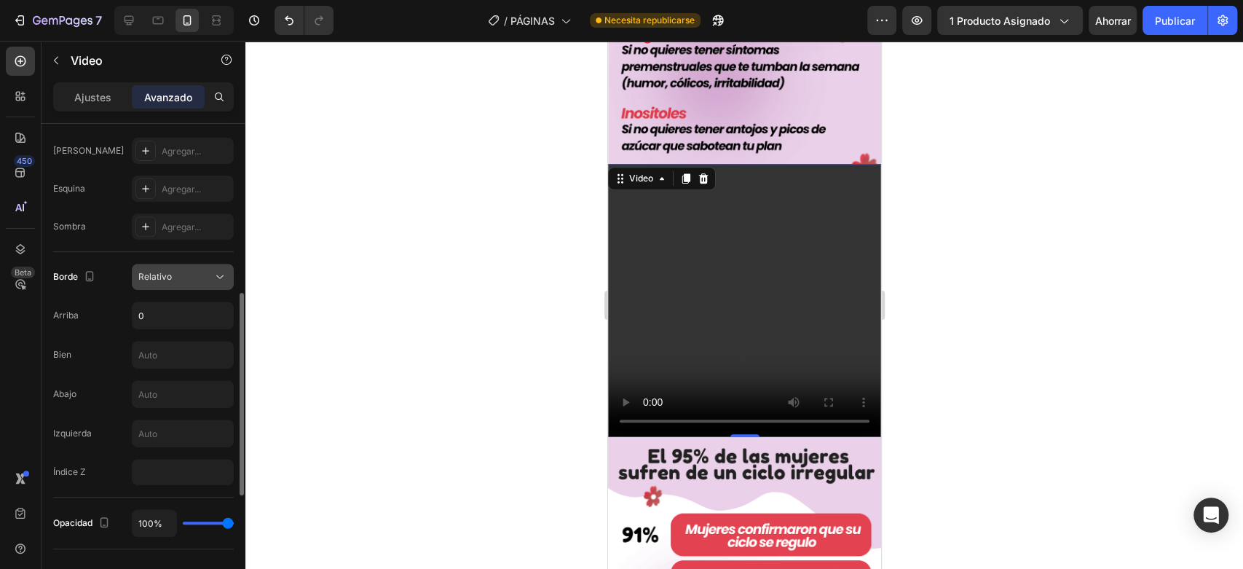
click at [218, 272] on icon at bounding box center [220, 276] width 15 height 15
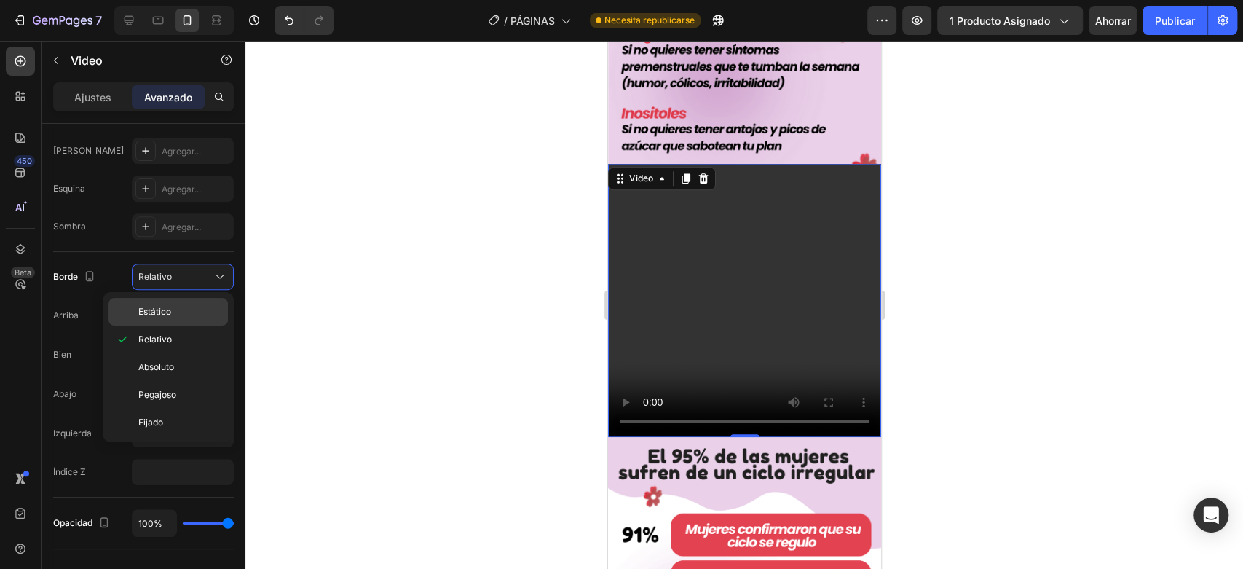
click at [186, 300] on div "Estático" at bounding box center [168, 312] width 119 height 28
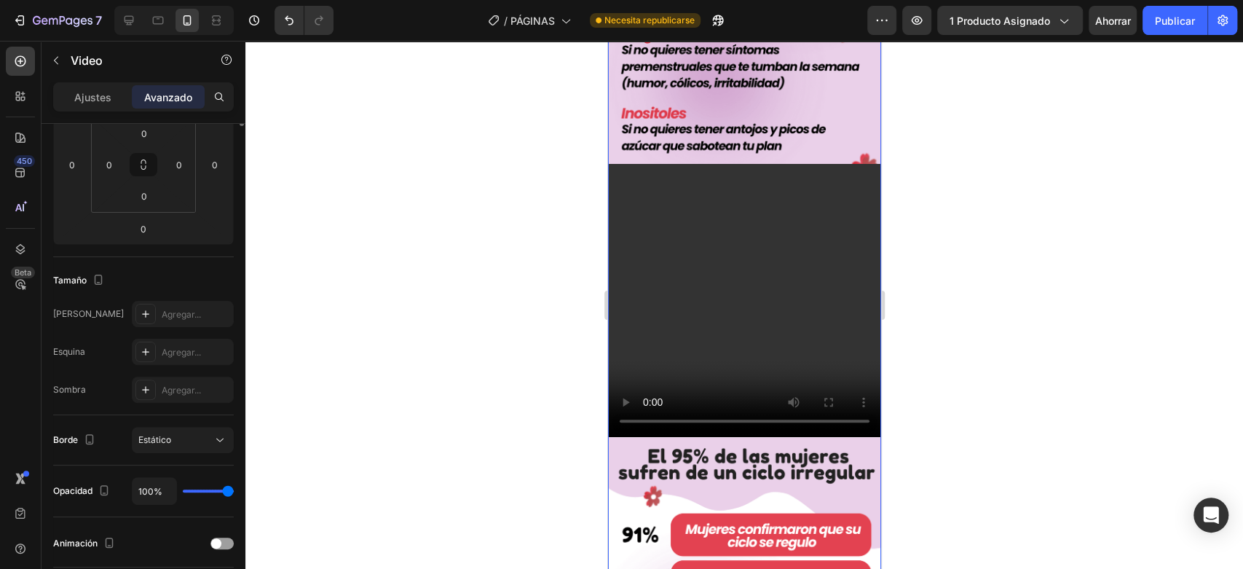
scroll to position [0, 0]
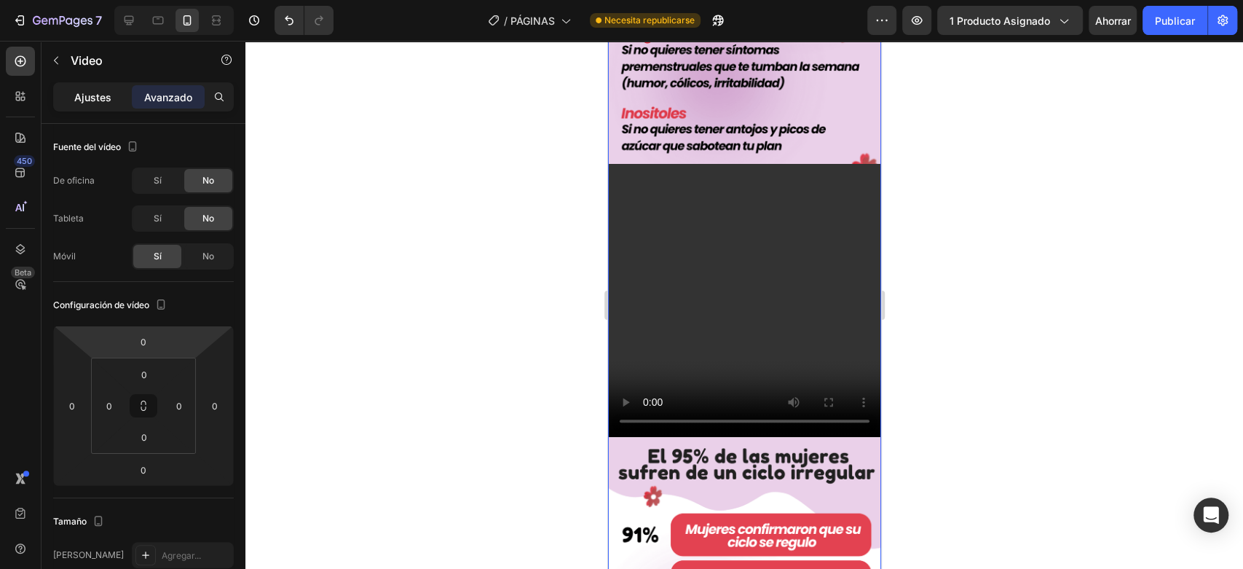
click at [105, 98] on font "Ajustes" at bounding box center [92, 97] width 37 height 12
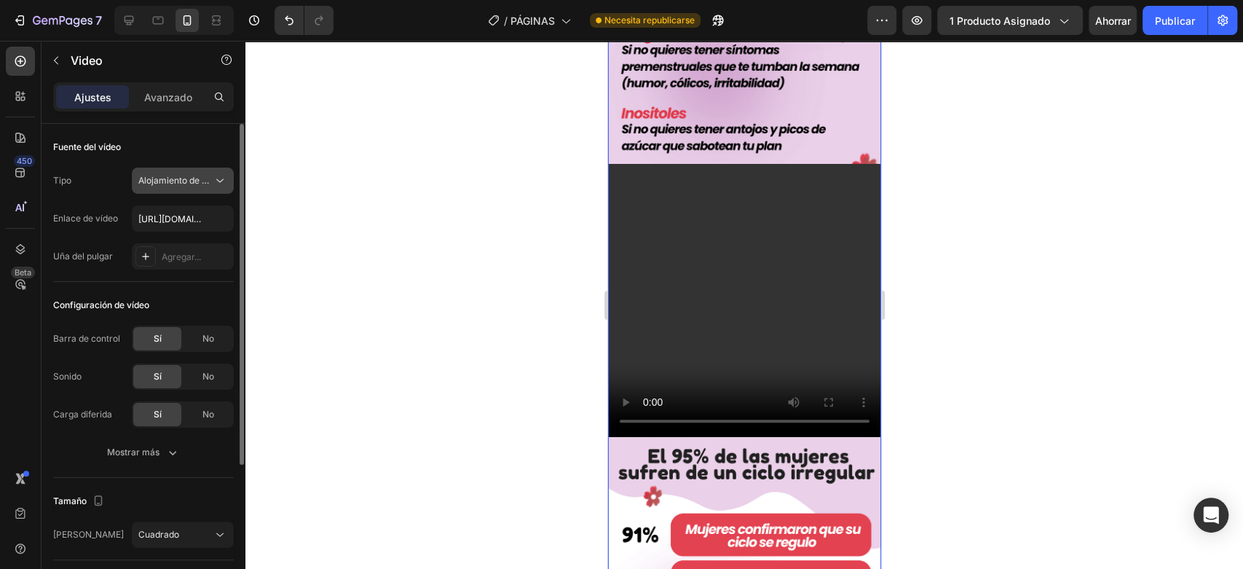
click at [216, 179] on icon at bounding box center [220, 180] width 15 height 15
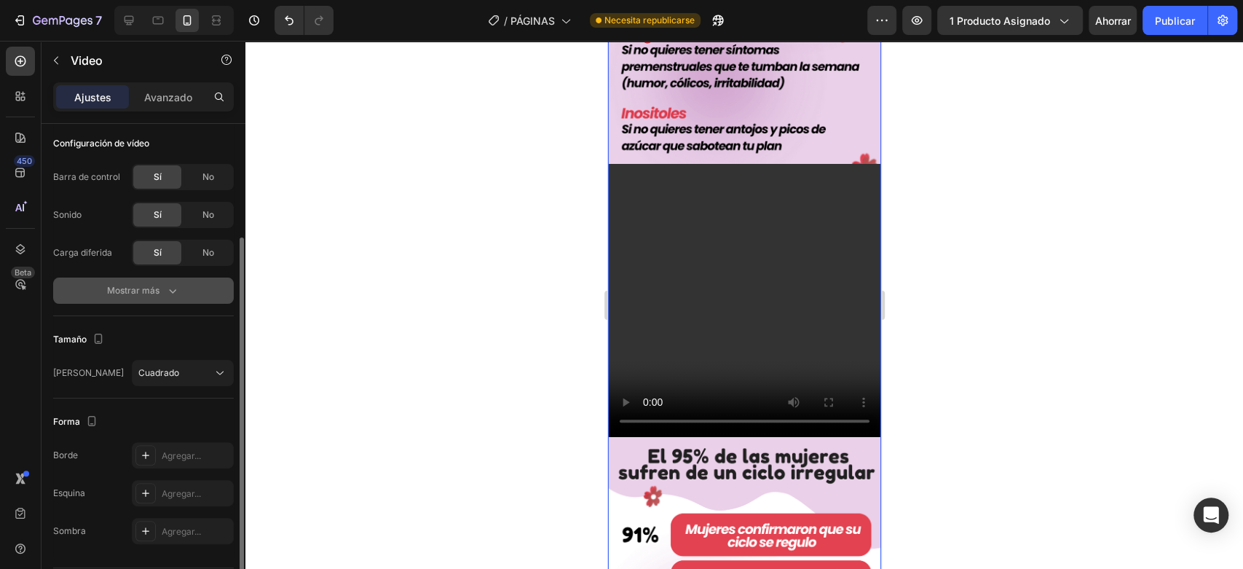
scroll to position [206, 0]
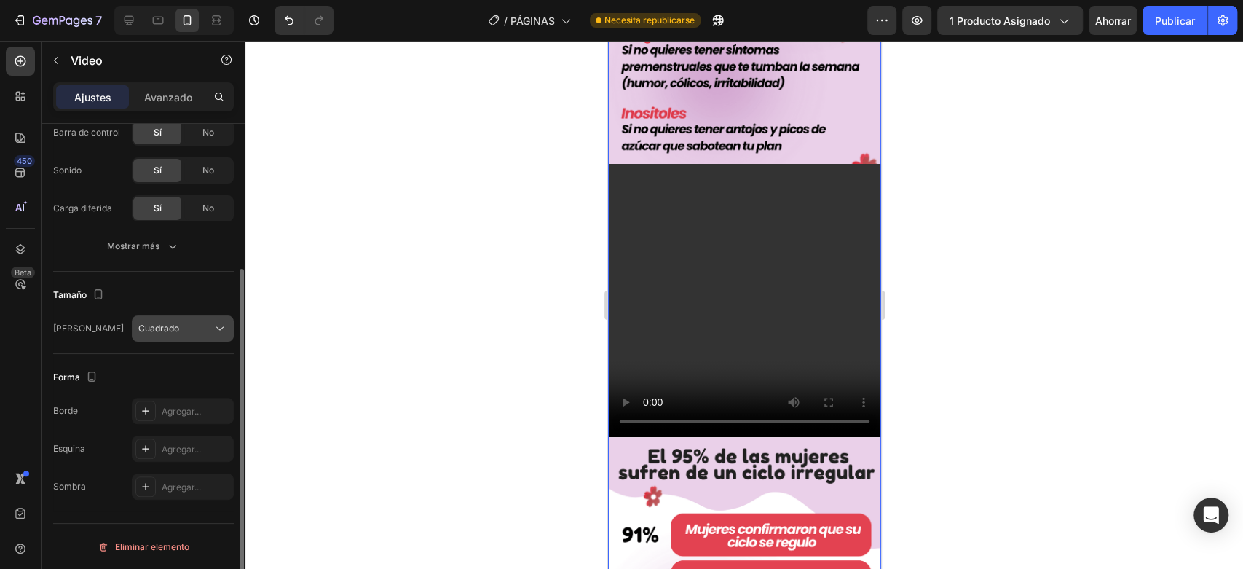
click at [223, 325] on icon at bounding box center [220, 328] width 15 height 15
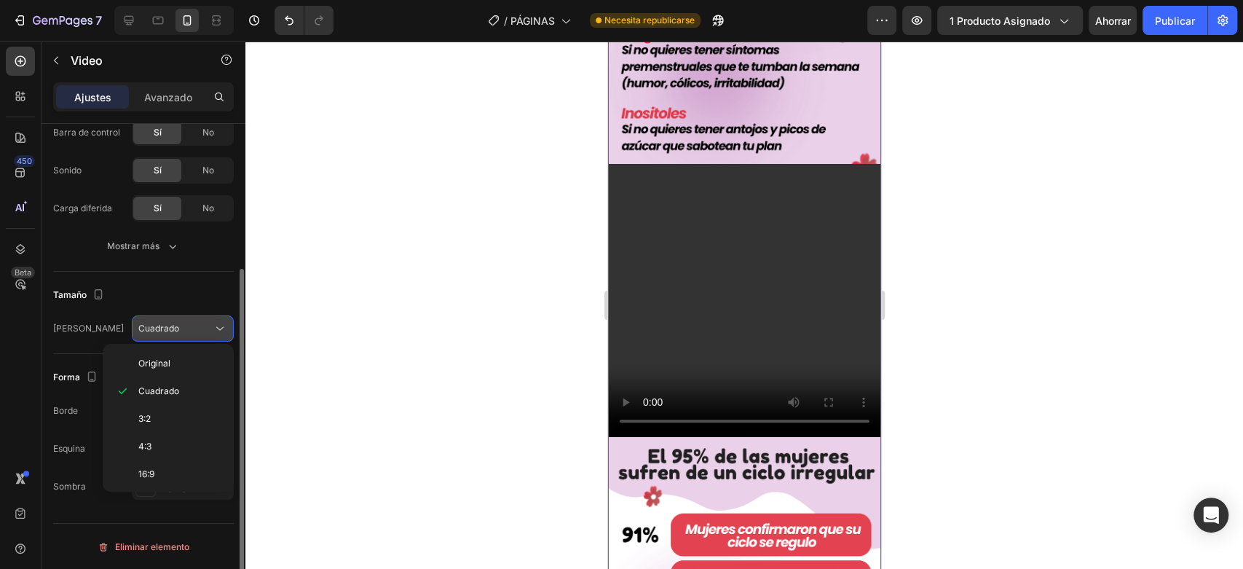
click at [223, 325] on icon at bounding box center [220, 328] width 15 height 15
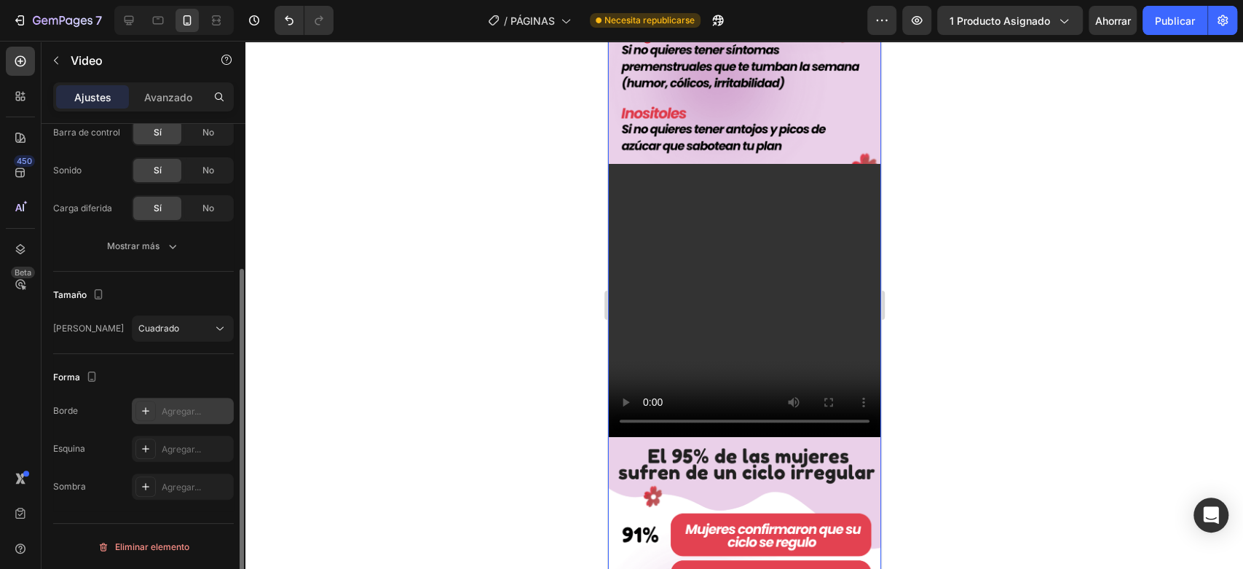
click at [146, 407] on icon at bounding box center [146, 411] width 12 height 12
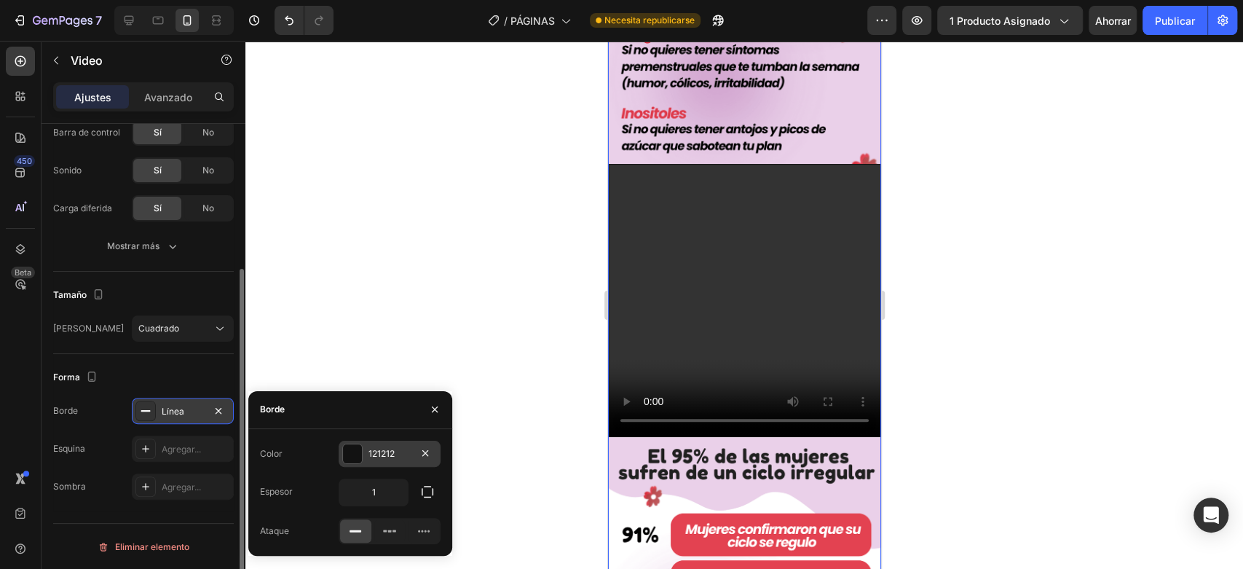
click at [354, 452] on div at bounding box center [352, 453] width 19 height 19
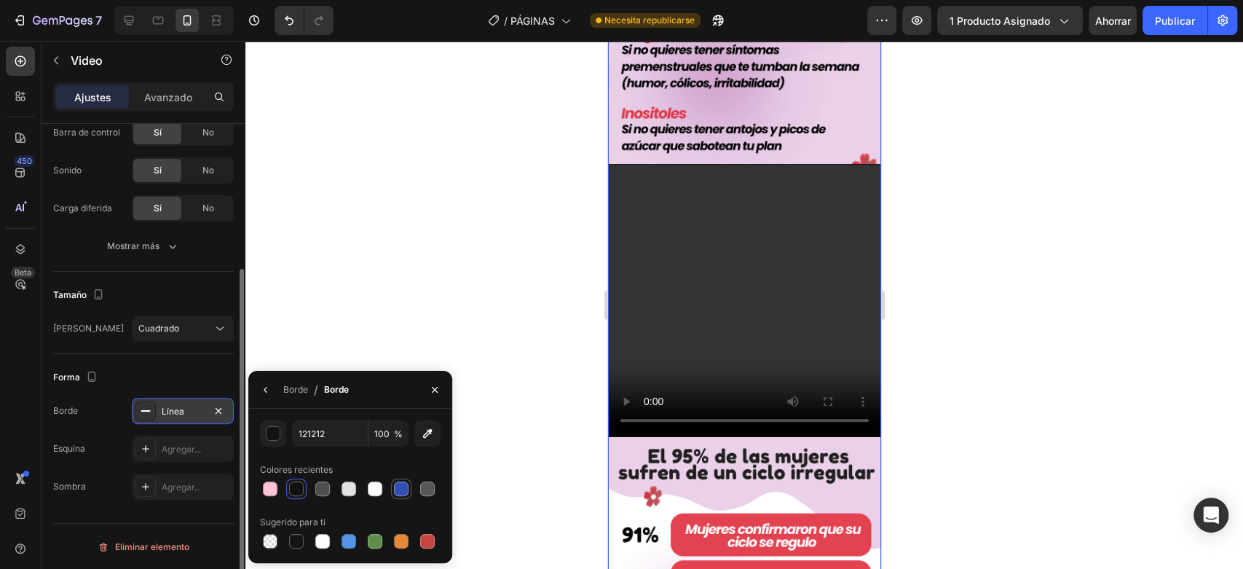
click at [401, 489] on div at bounding box center [401, 488] width 15 height 15
type input "334FB4"
click at [144, 447] on icon at bounding box center [146, 449] width 12 height 12
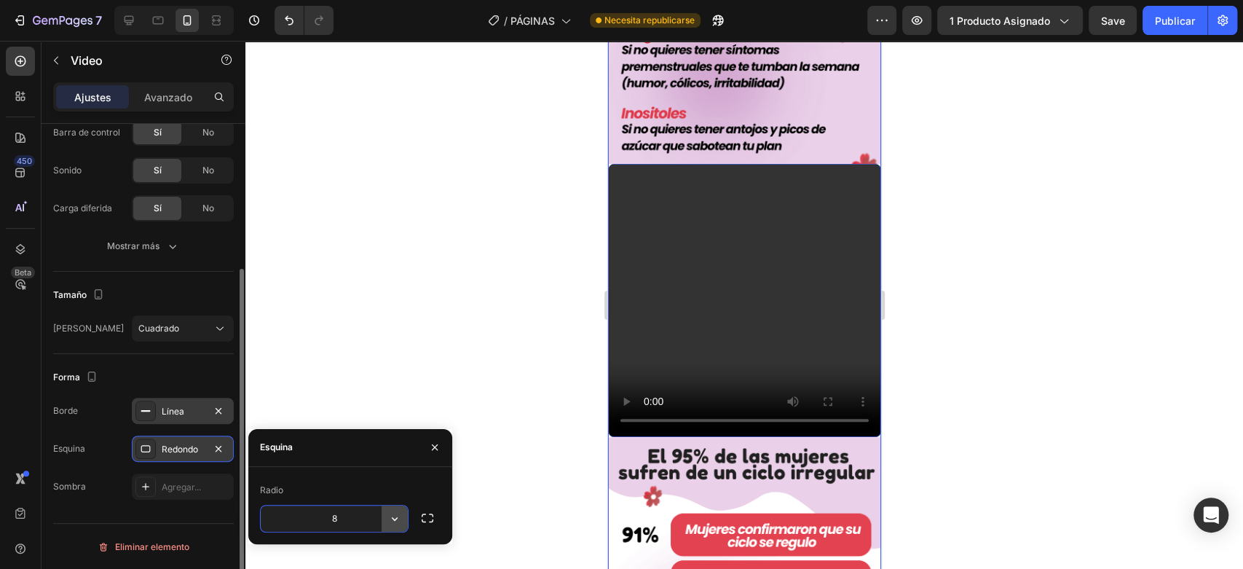
click at [396, 517] on icon "button" at bounding box center [394, 518] width 15 height 15
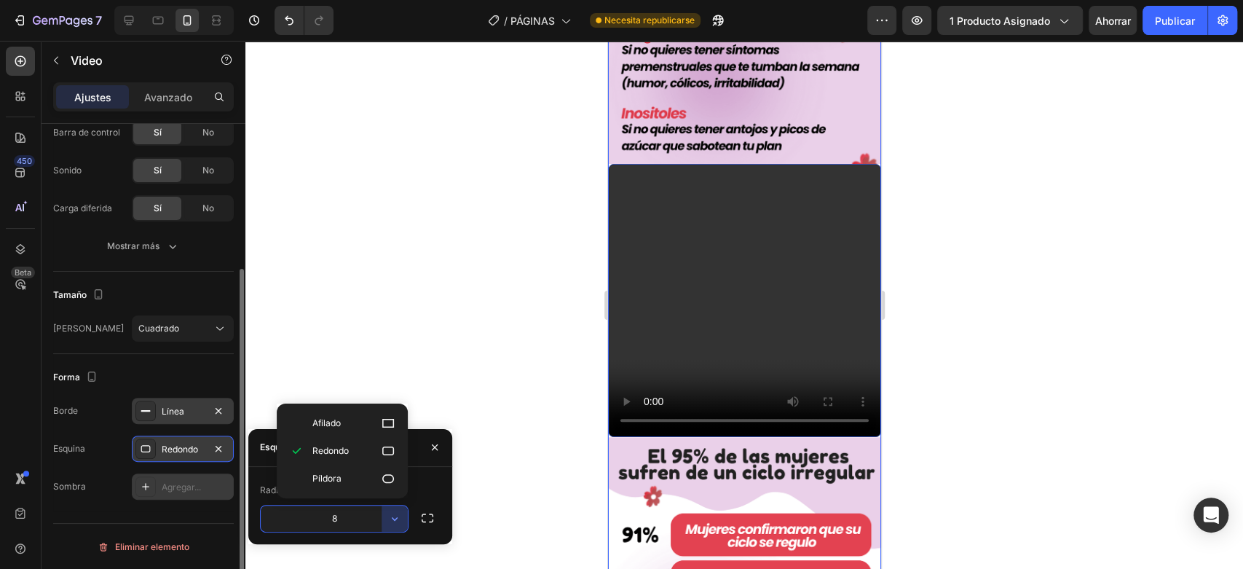
click at [146, 486] on icon at bounding box center [146, 487] width 12 height 12
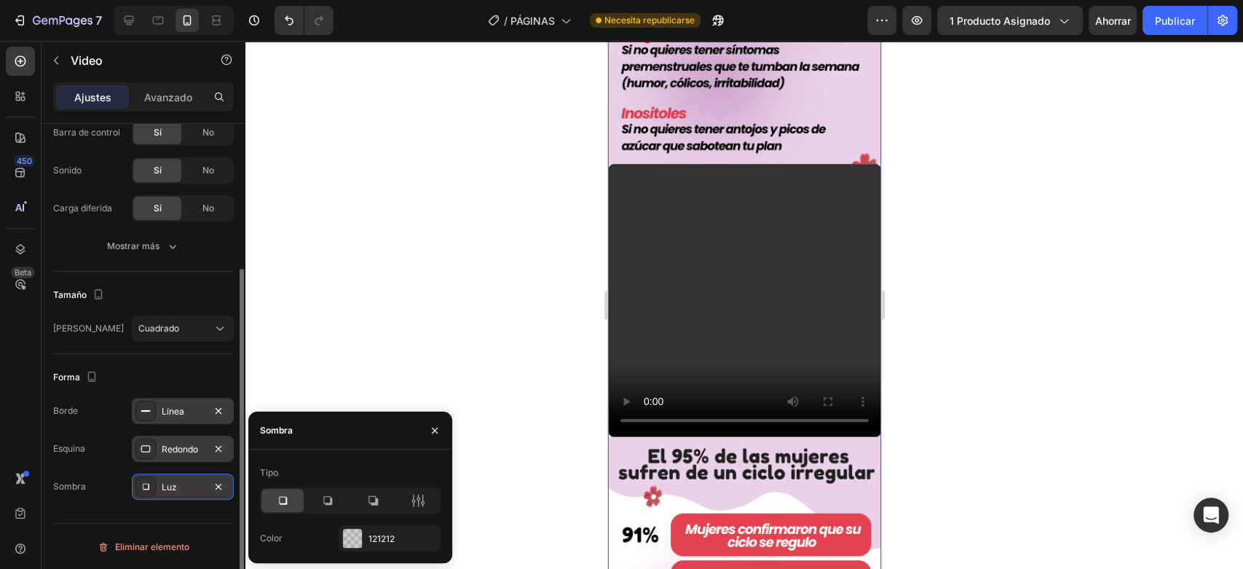
click at [210, 369] on div "Forma" at bounding box center [143, 377] width 181 height 23
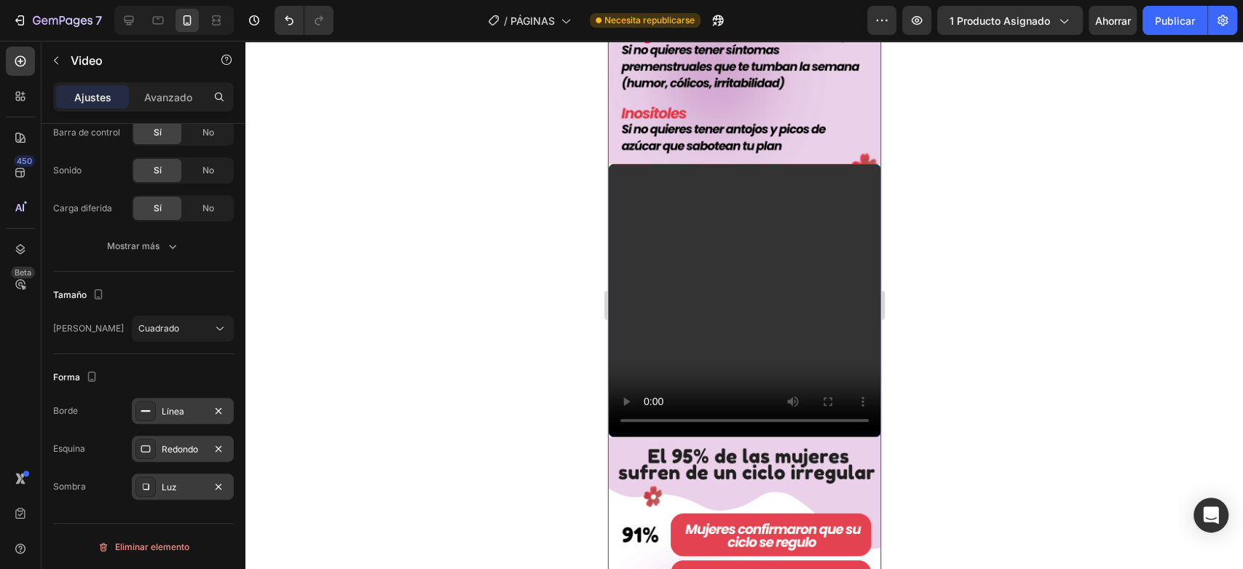
click at [174, 444] on font "Redondo" at bounding box center [180, 449] width 36 height 11
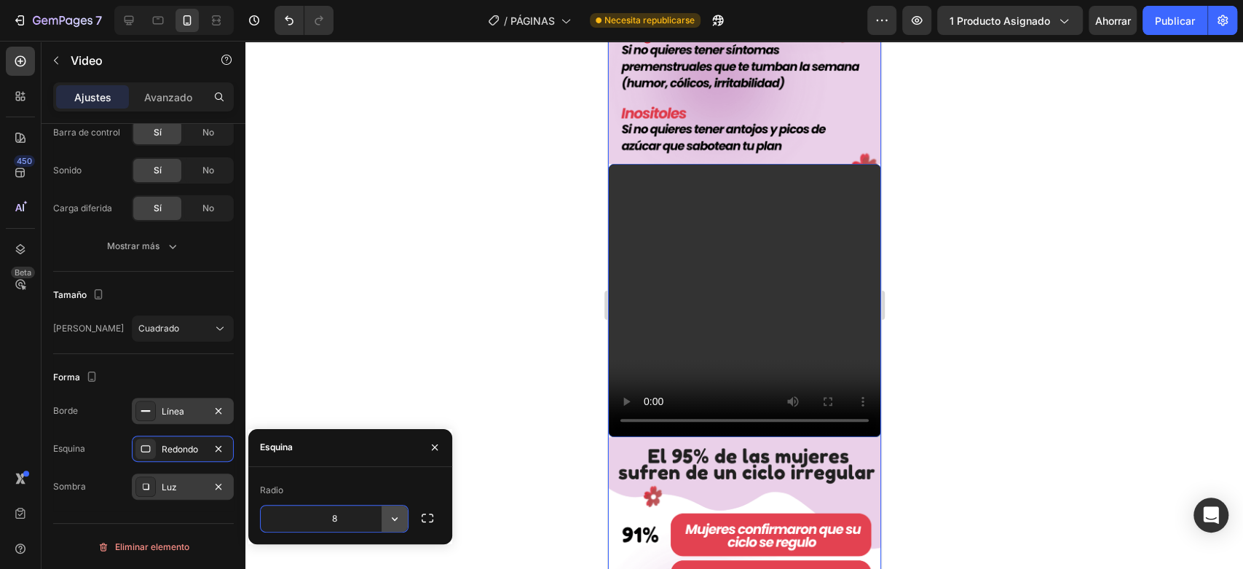
click at [397, 518] on icon "button" at bounding box center [394, 518] width 15 height 15
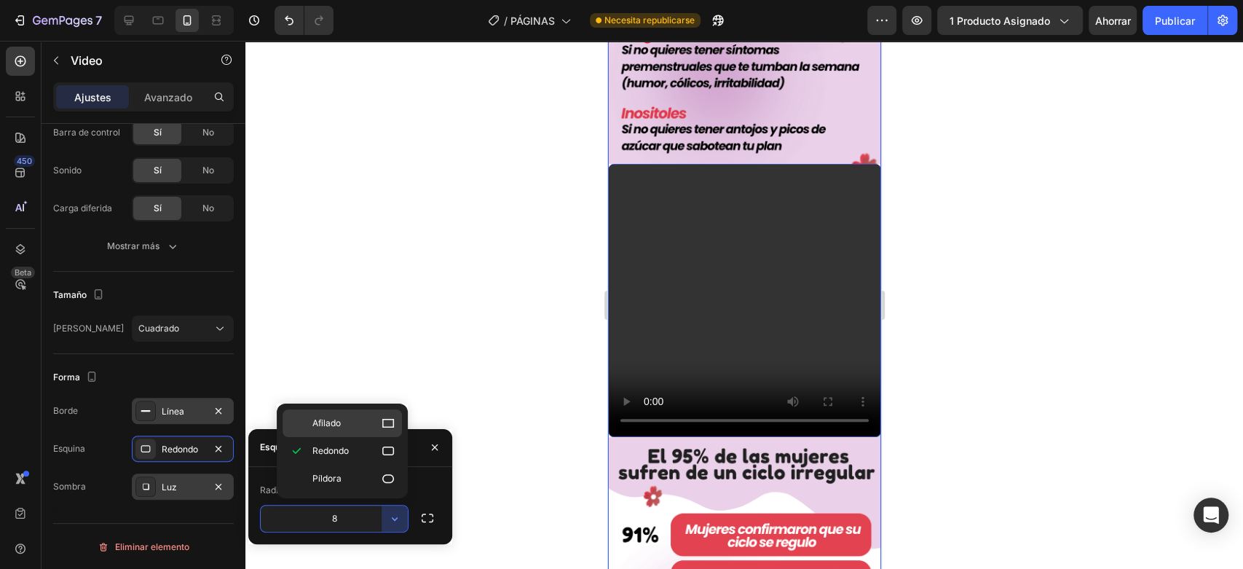
click at [318, 422] on font "Afilado" at bounding box center [326, 422] width 28 height 11
type input "0"
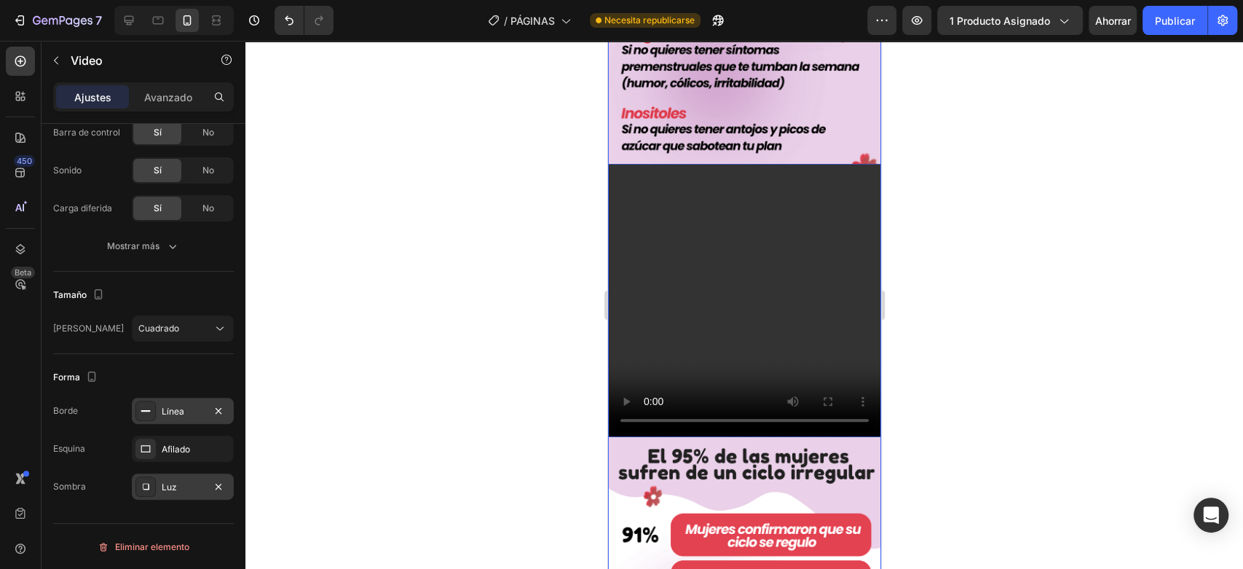
click at [176, 409] on font "Línea" at bounding box center [173, 411] width 23 height 11
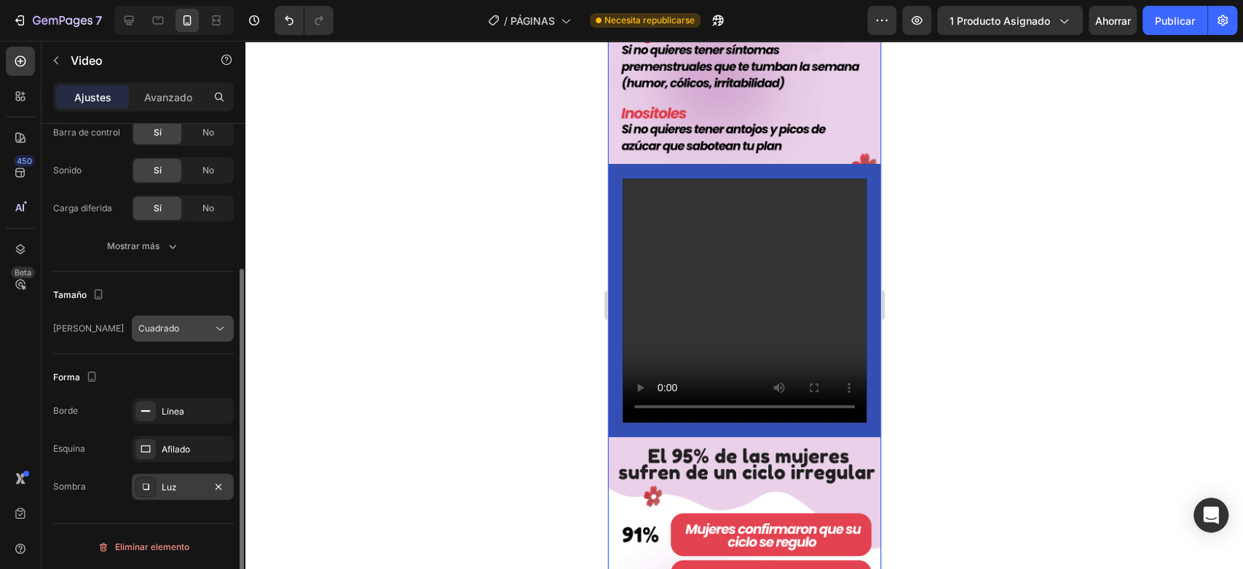
click at [224, 325] on icon at bounding box center [220, 328] width 15 height 15
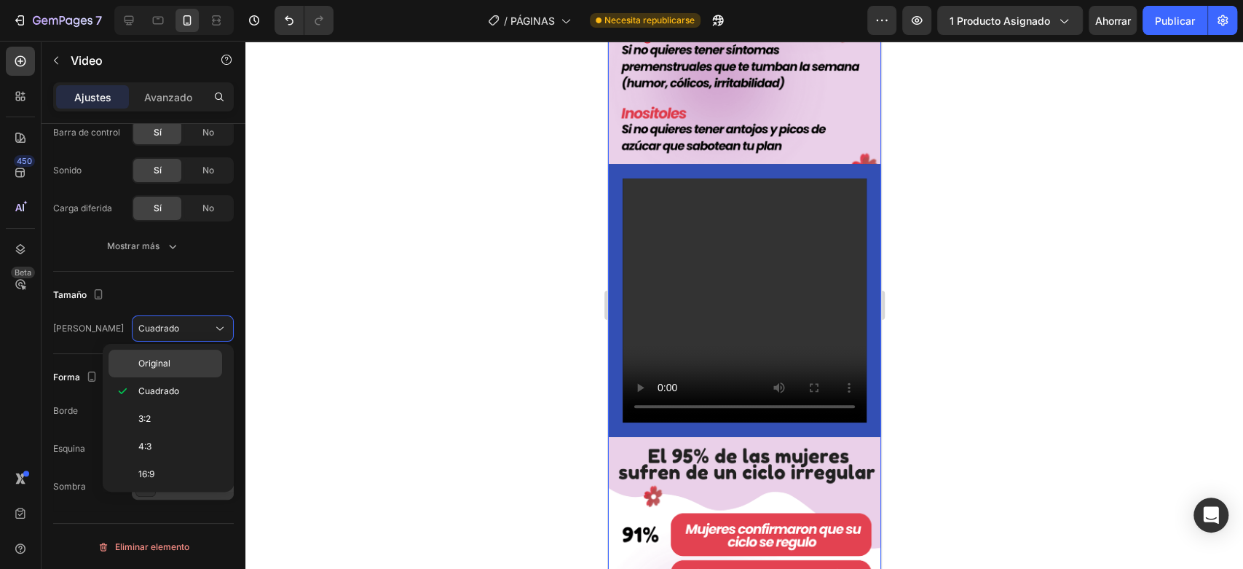
click at [154, 363] on font "Original" at bounding box center [154, 363] width 32 height 11
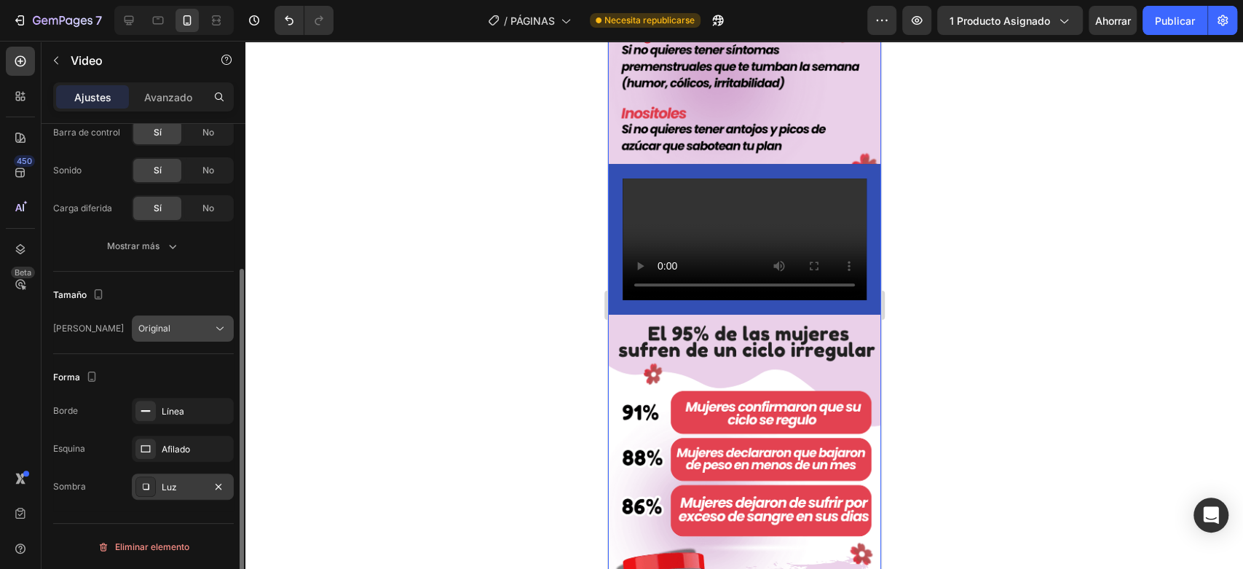
click at [221, 325] on icon at bounding box center [220, 328] width 15 height 15
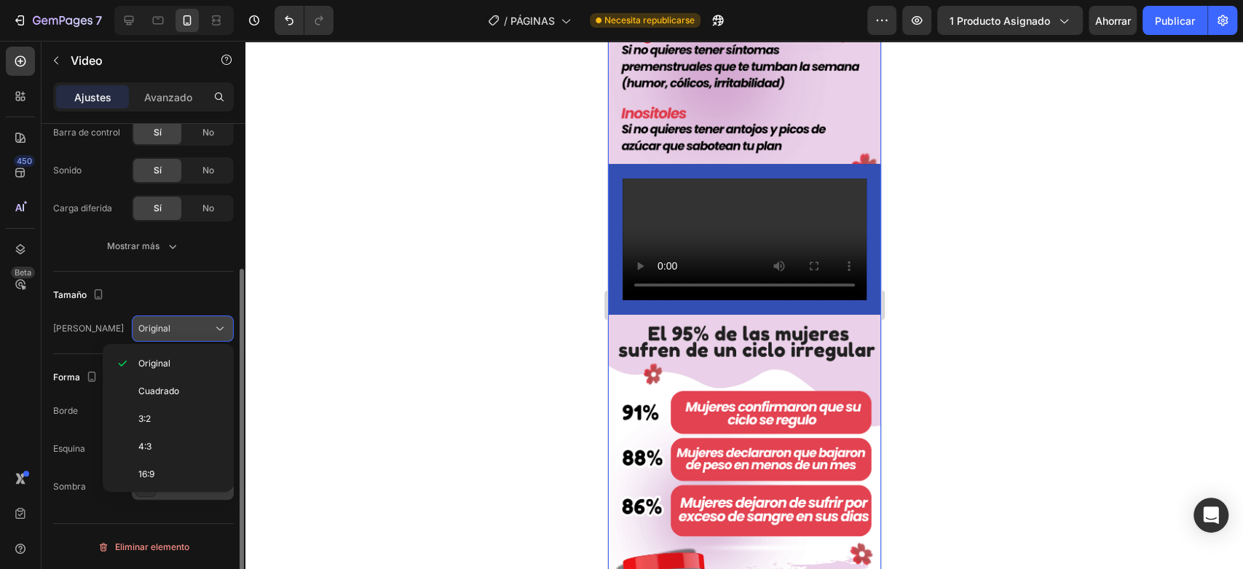
click at [222, 323] on icon at bounding box center [220, 328] width 15 height 15
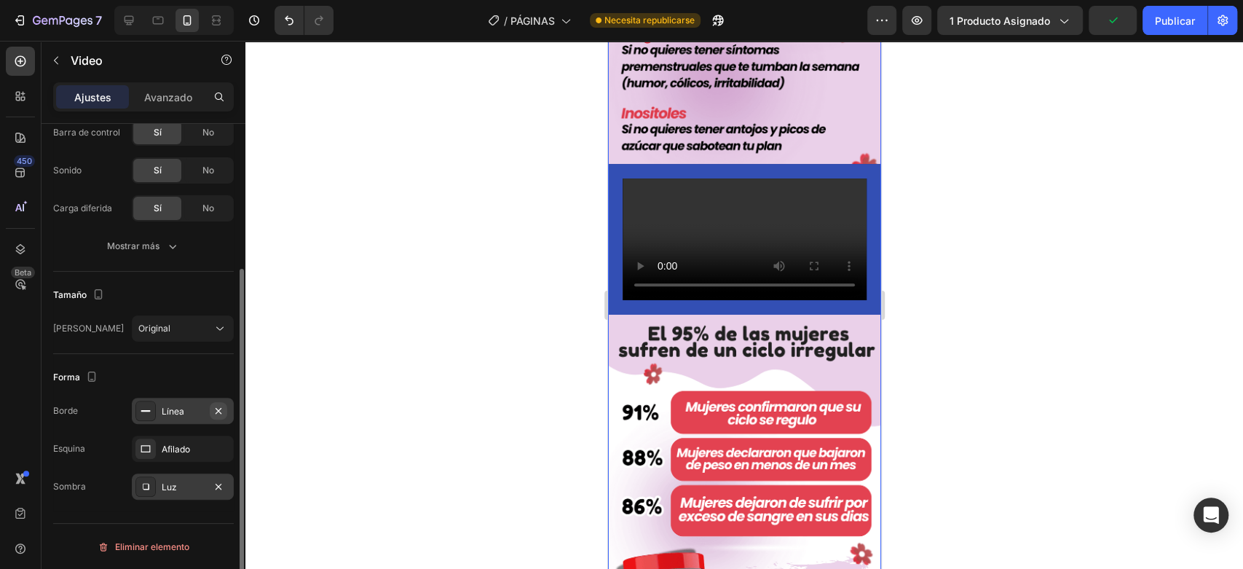
click at [218, 407] on icon "button" at bounding box center [219, 411] width 12 height 12
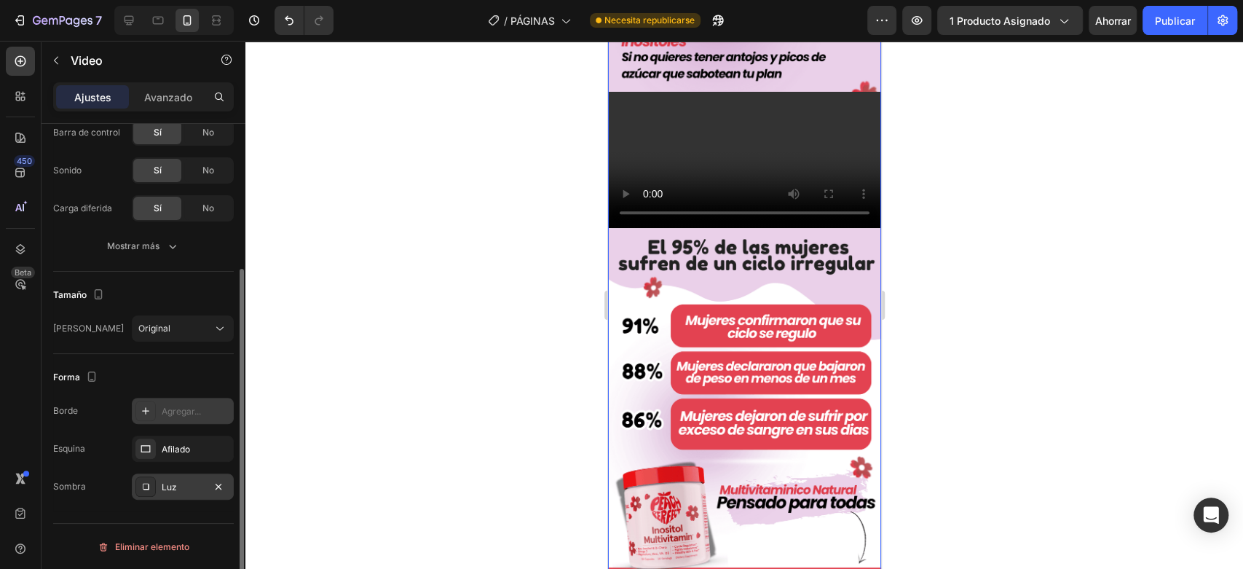
scroll to position [890, 0]
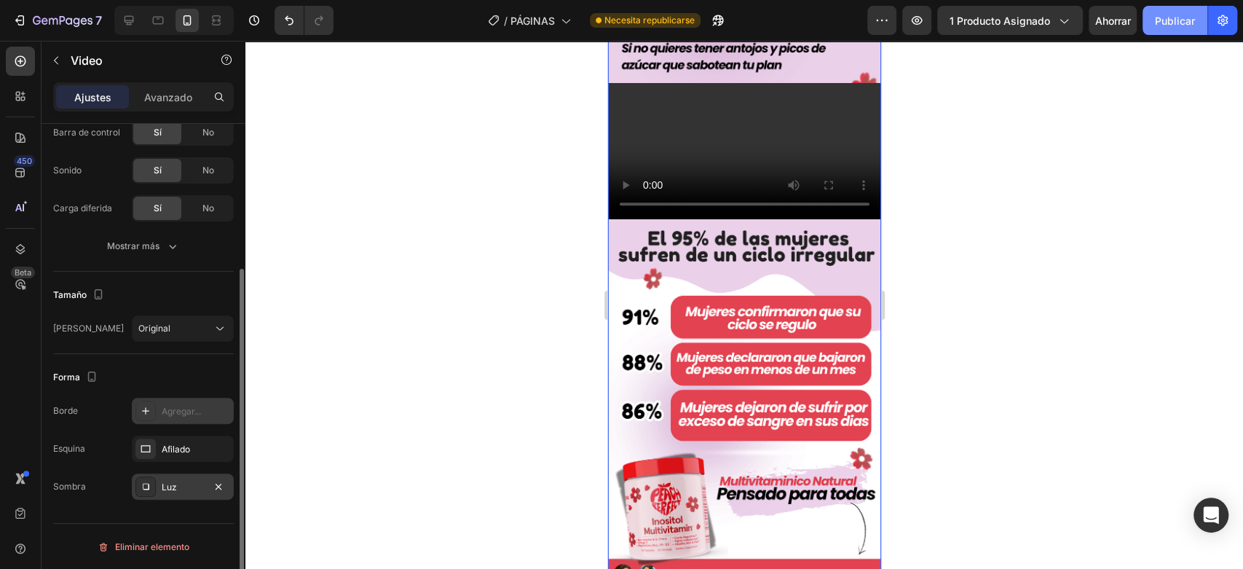
click at [1167, 17] on font "Publicar" at bounding box center [1175, 21] width 40 height 12
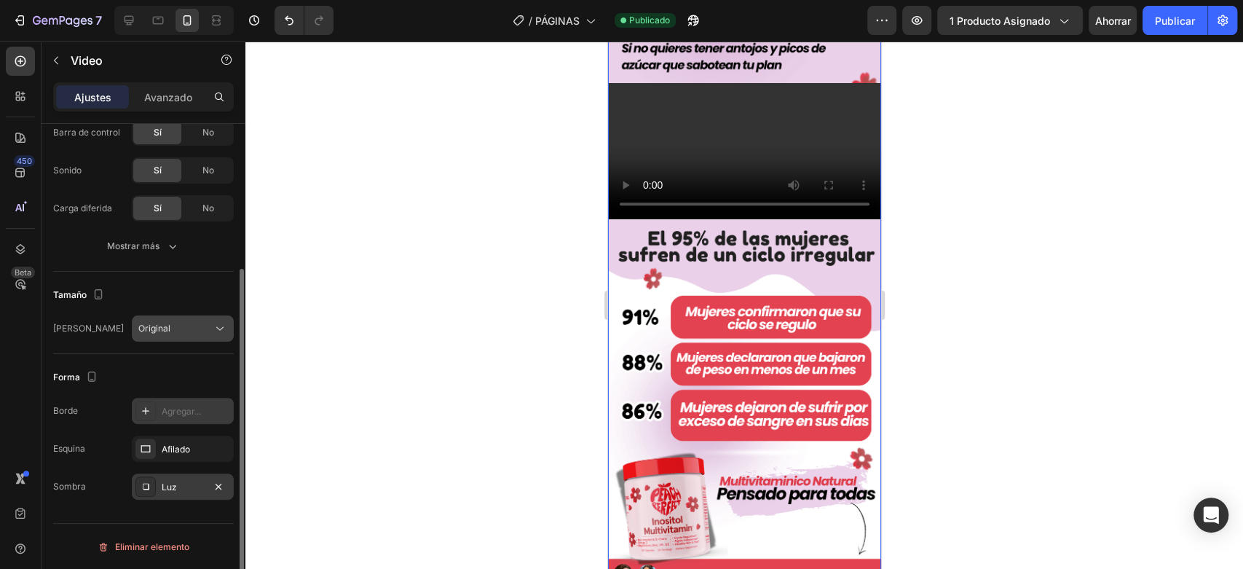
click at [224, 323] on icon at bounding box center [220, 328] width 15 height 15
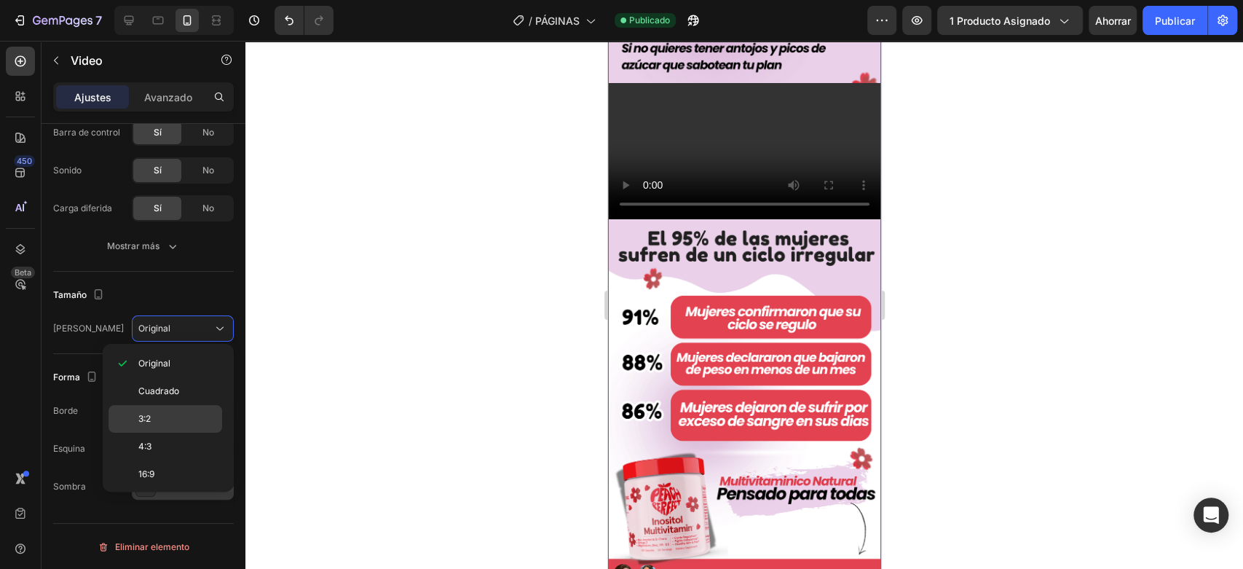
click at [158, 418] on p "3:2" at bounding box center [176, 418] width 77 height 13
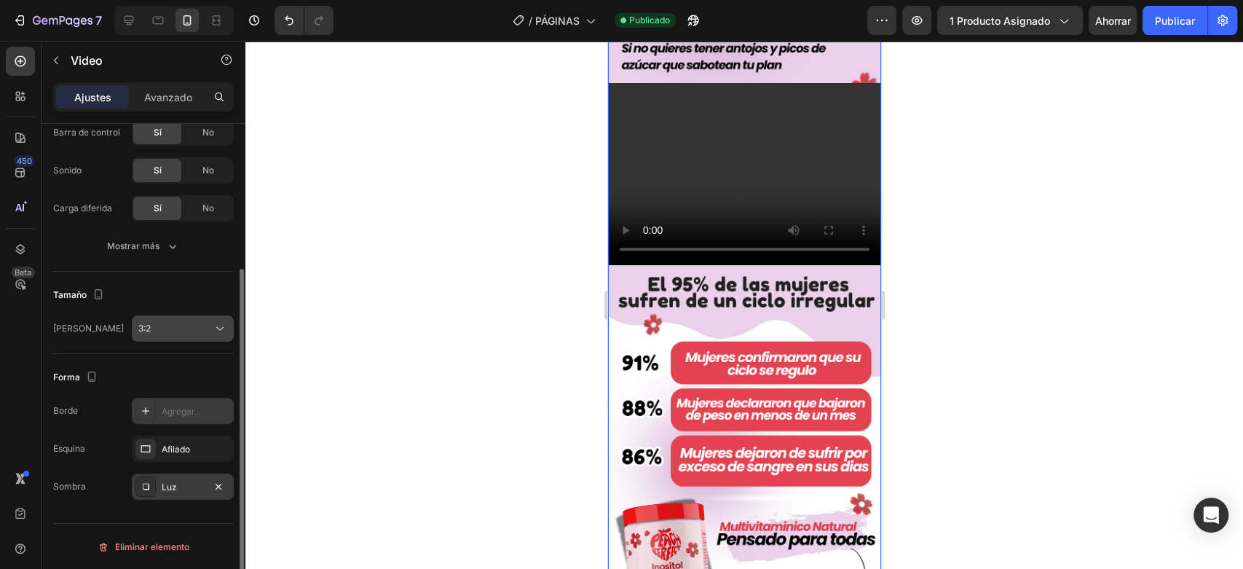
click at [216, 330] on icon at bounding box center [220, 328] width 15 height 15
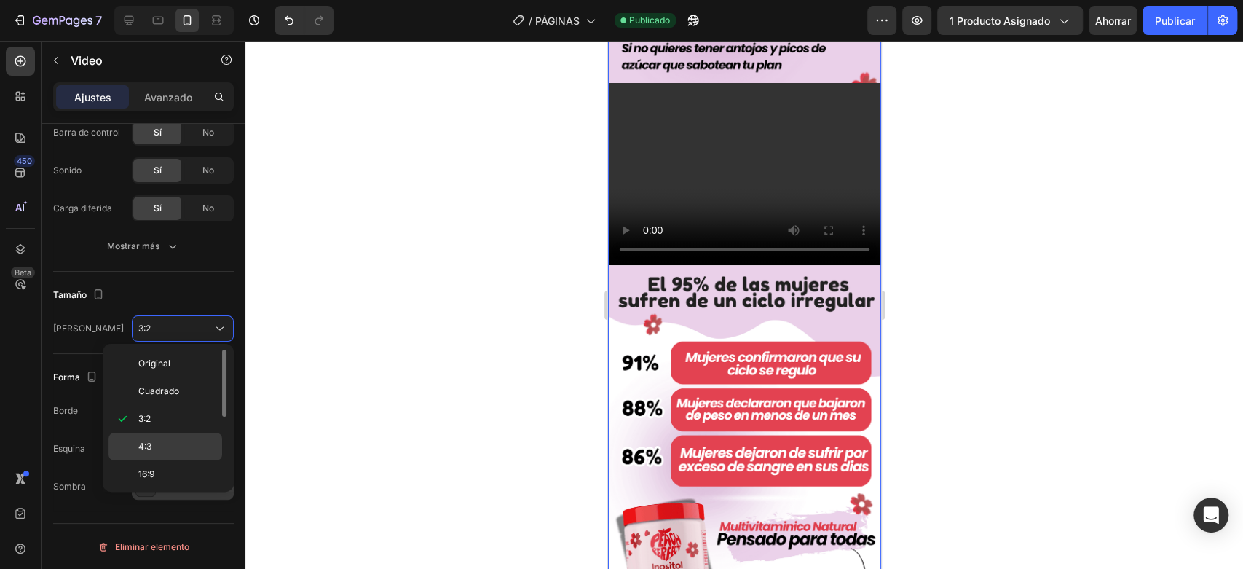
click at [162, 443] on p "4:3" at bounding box center [176, 446] width 77 height 13
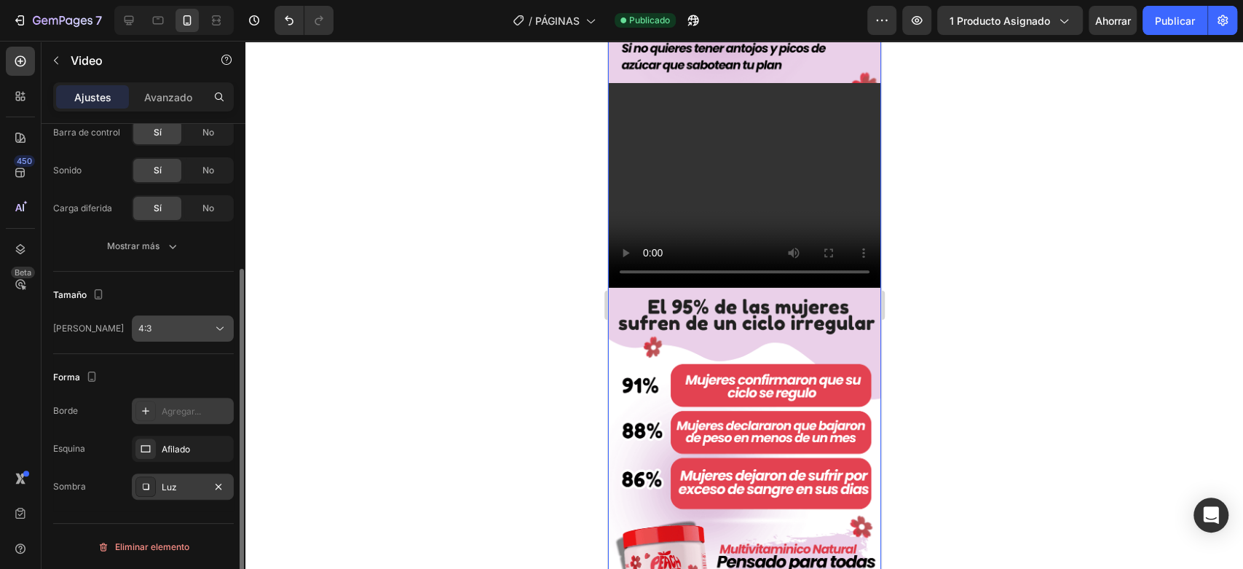
click at [222, 336] on button "4:3" at bounding box center [183, 328] width 102 height 26
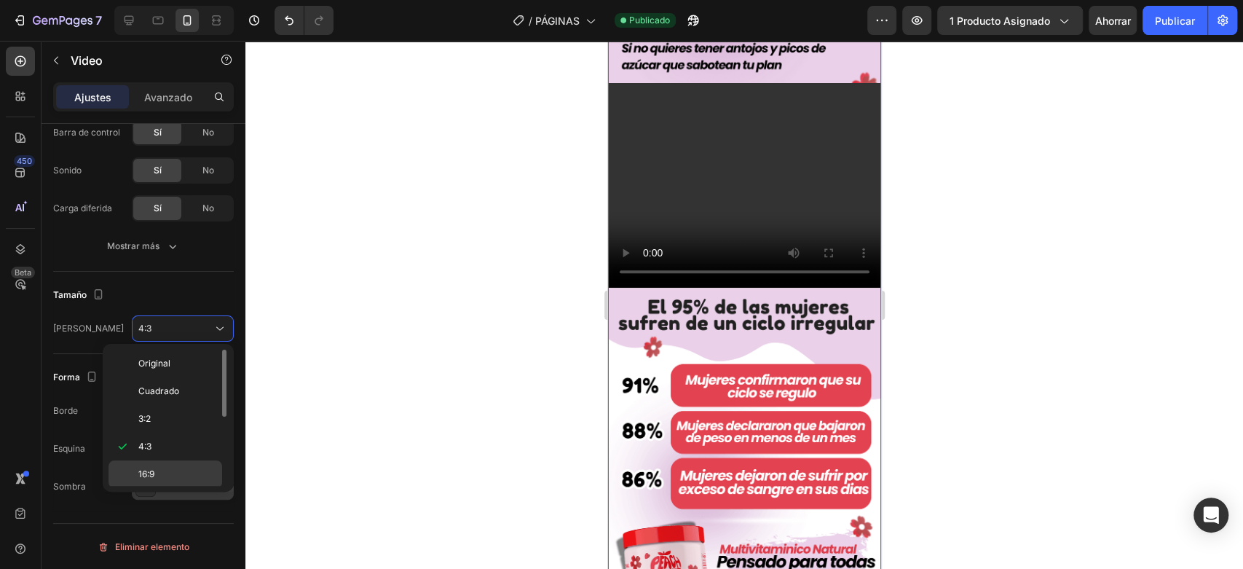
click at [184, 468] on p "16:9" at bounding box center [176, 474] width 77 height 13
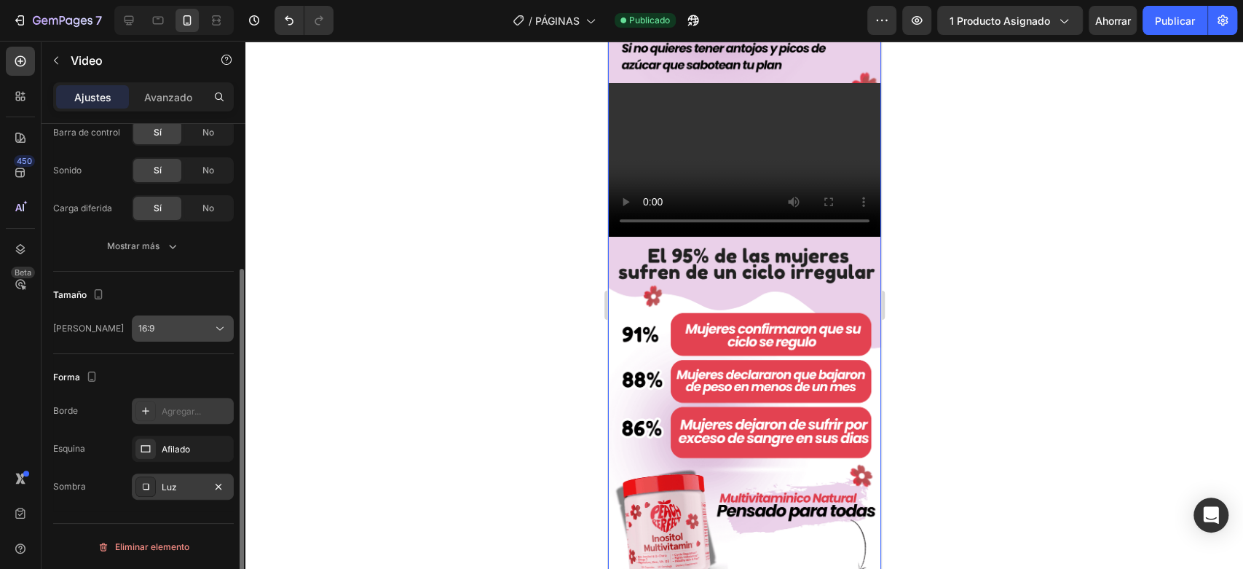
click at [225, 316] on button "16:9" at bounding box center [183, 328] width 102 height 26
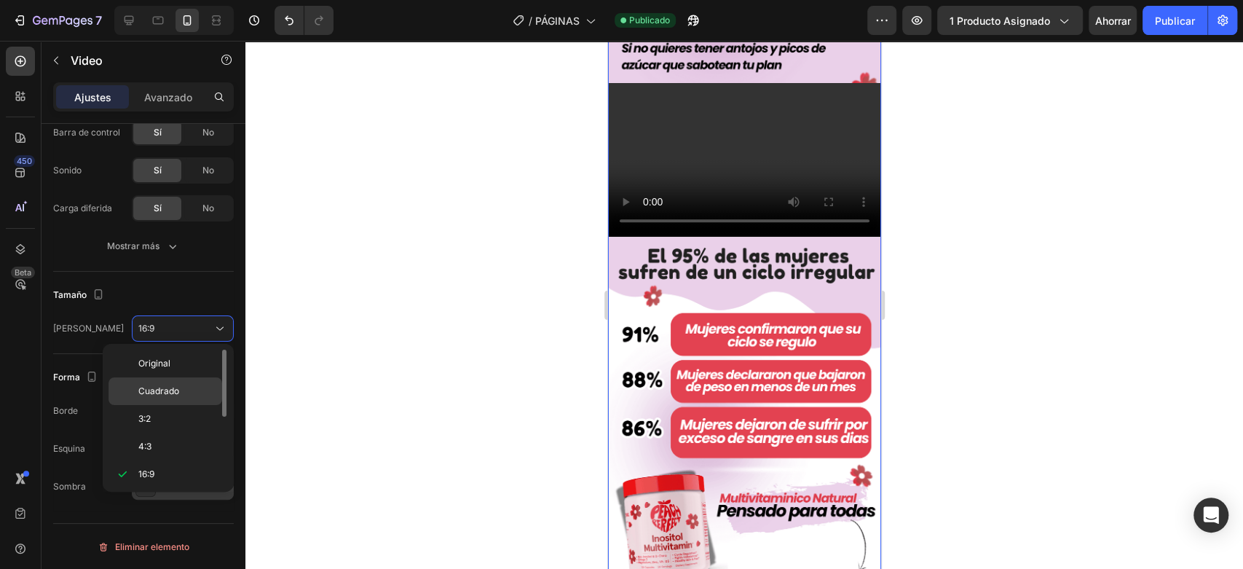
click at [180, 394] on p "Cuadrado" at bounding box center [176, 391] width 77 height 13
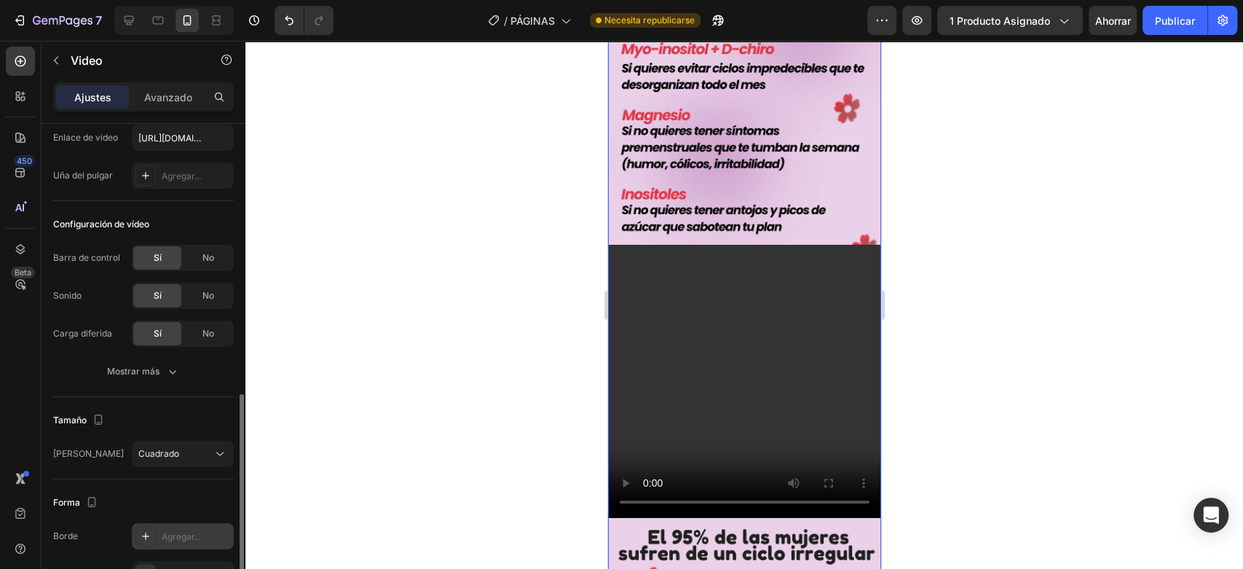
scroll to position [206, 0]
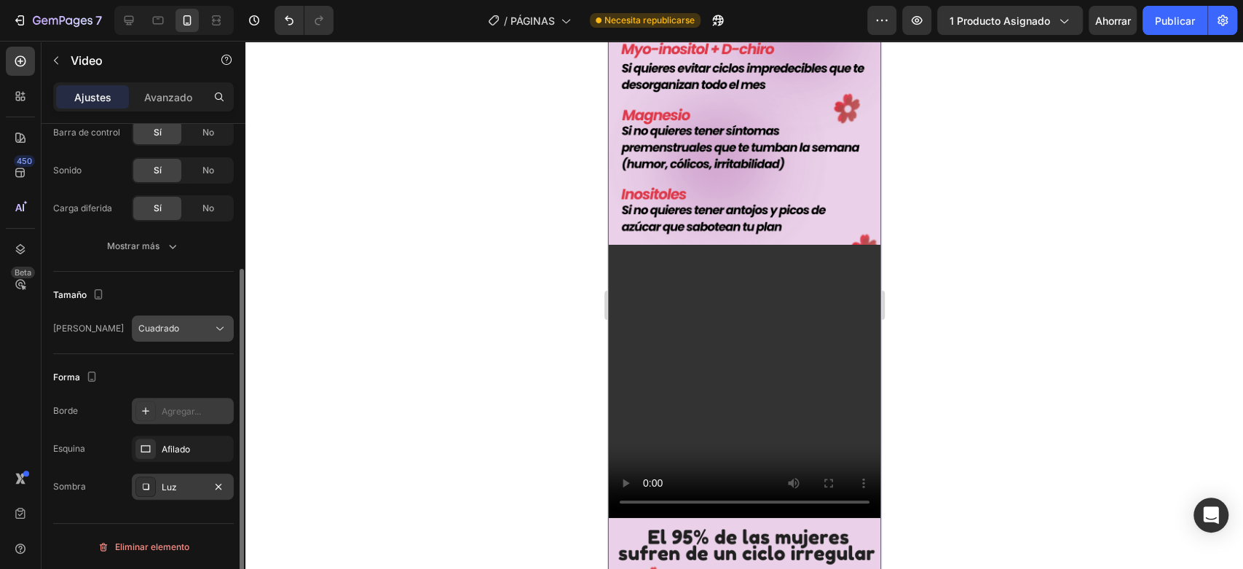
click at [219, 325] on icon at bounding box center [220, 328] width 15 height 15
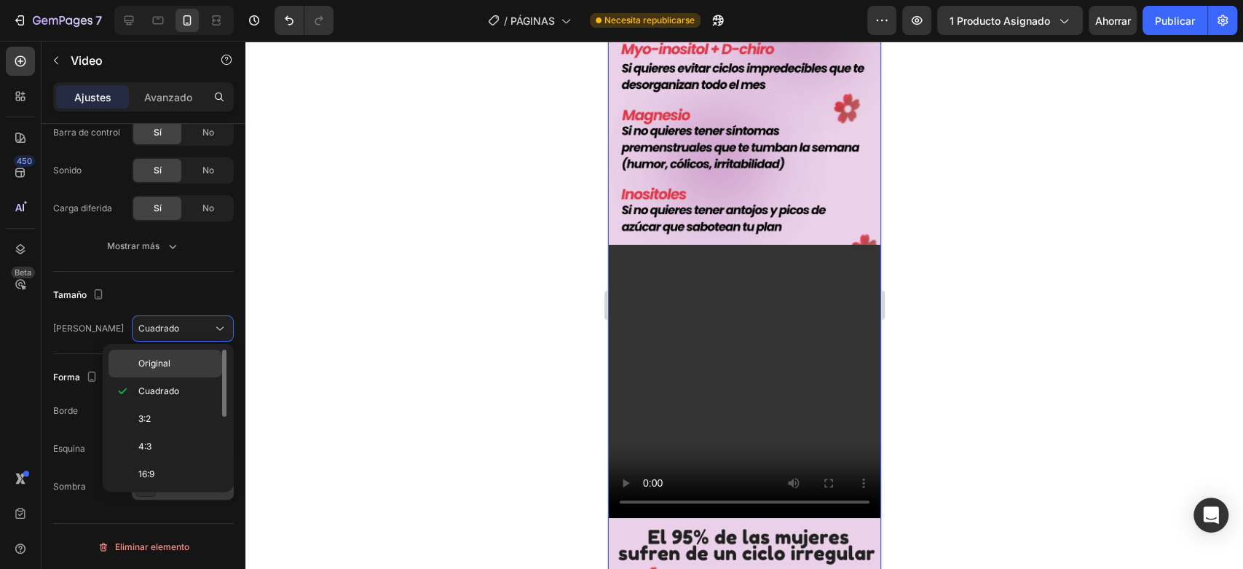
click at [171, 360] on p "Original" at bounding box center [176, 363] width 77 height 13
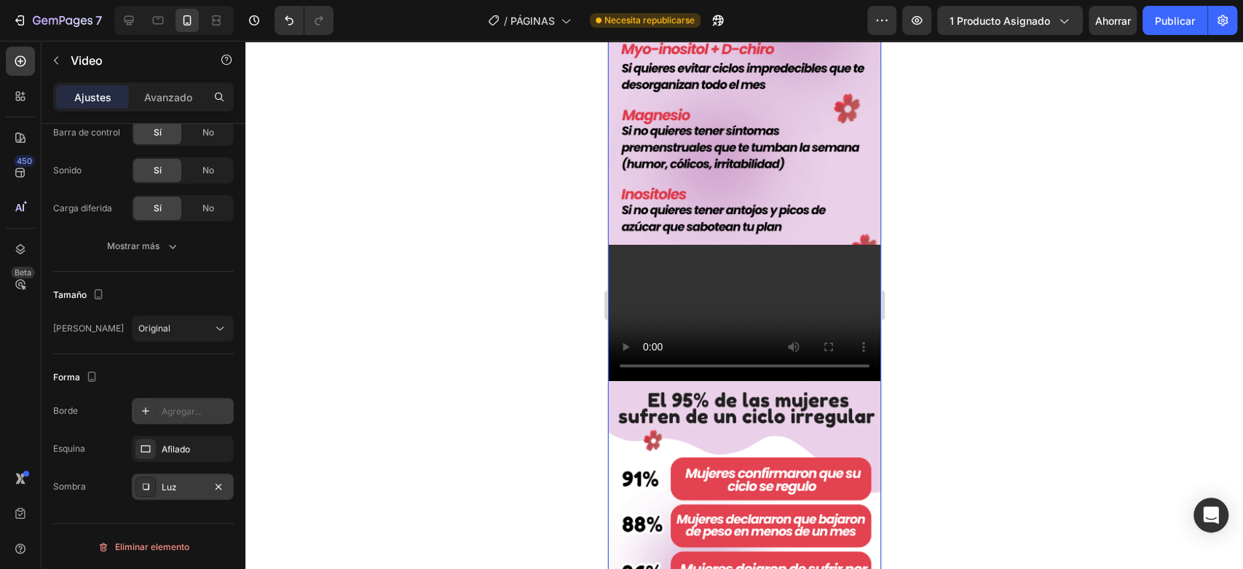
click at [151, 446] on div at bounding box center [145, 448] width 20 height 20
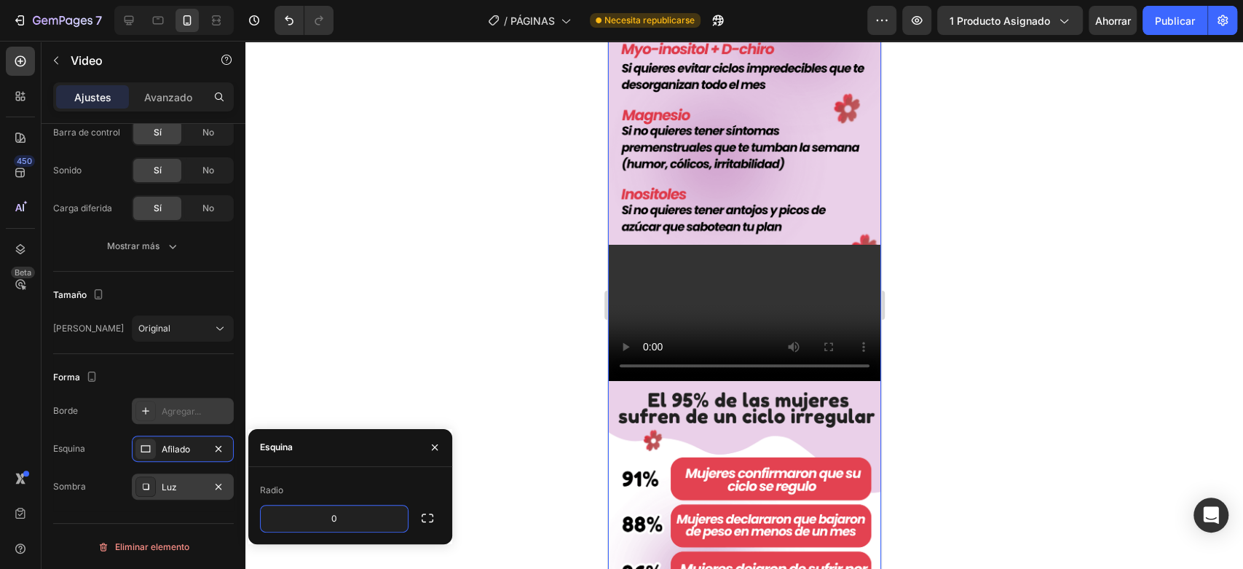
click at [146, 408] on icon at bounding box center [145, 410] width 7 height 7
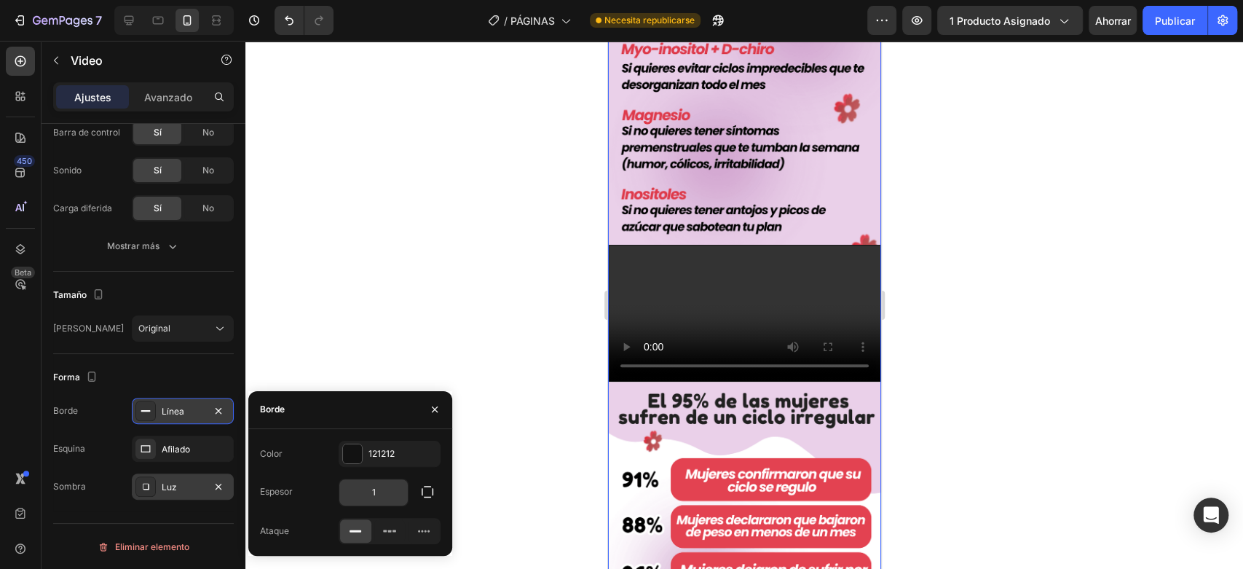
click at [382, 488] on input "1" at bounding box center [373, 492] width 68 height 26
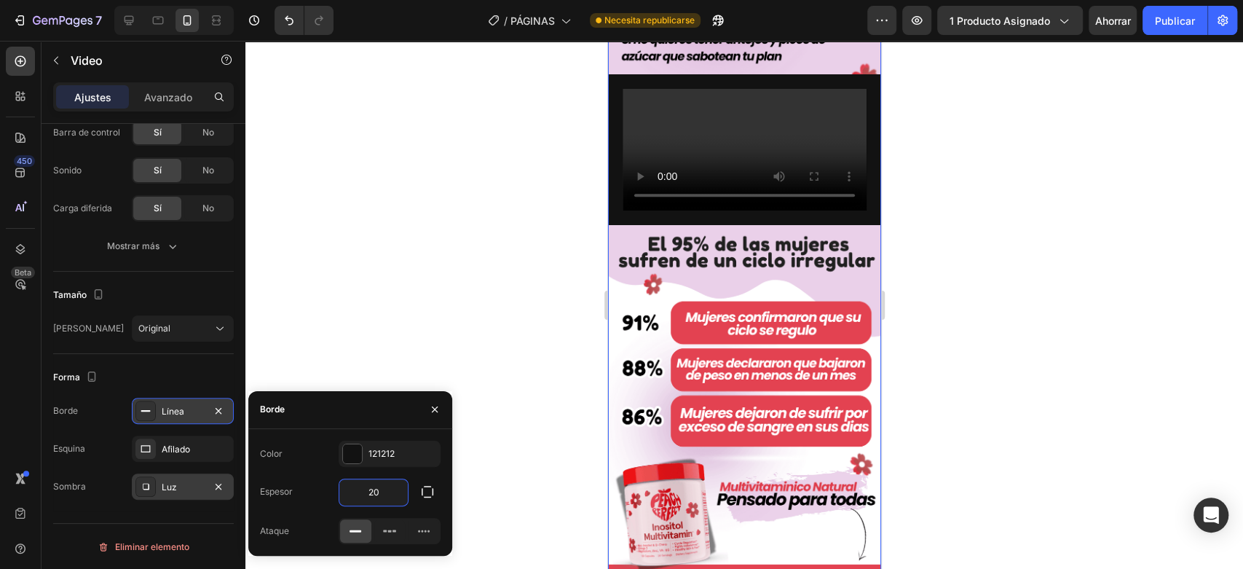
scroll to position [890, 0]
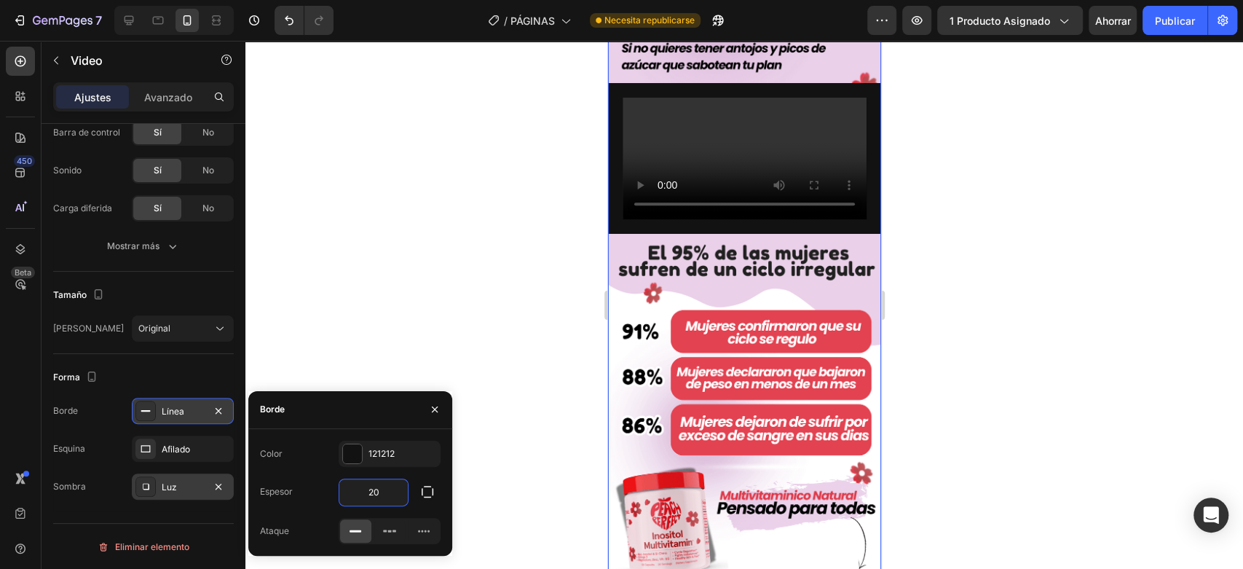
drag, startPoint x: 389, startPoint y: 490, endPoint x: 355, endPoint y: 487, distance: 33.6
click at [355, 487] on input "20" at bounding box center [373, 492] width 68 height 26
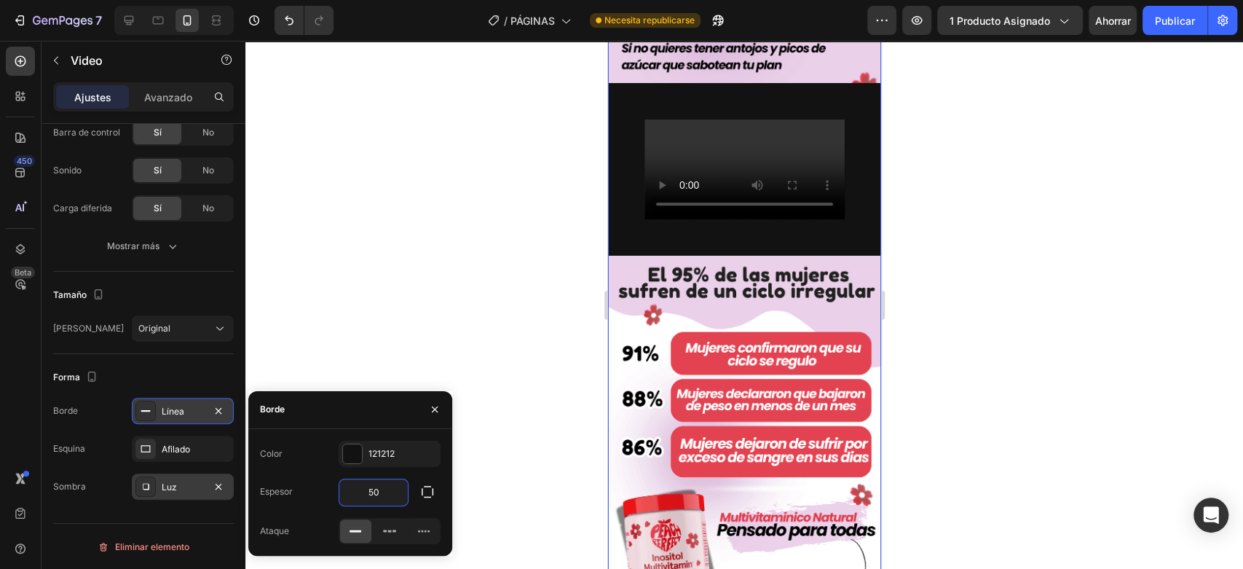
drag, startPoint x: 383, startPoint y: 488, endPoint x: 361, endPoint y: 488, distance: 21.8
click at [361, 488] on input "50" at bounding box center [373, 492] width 68 height 26
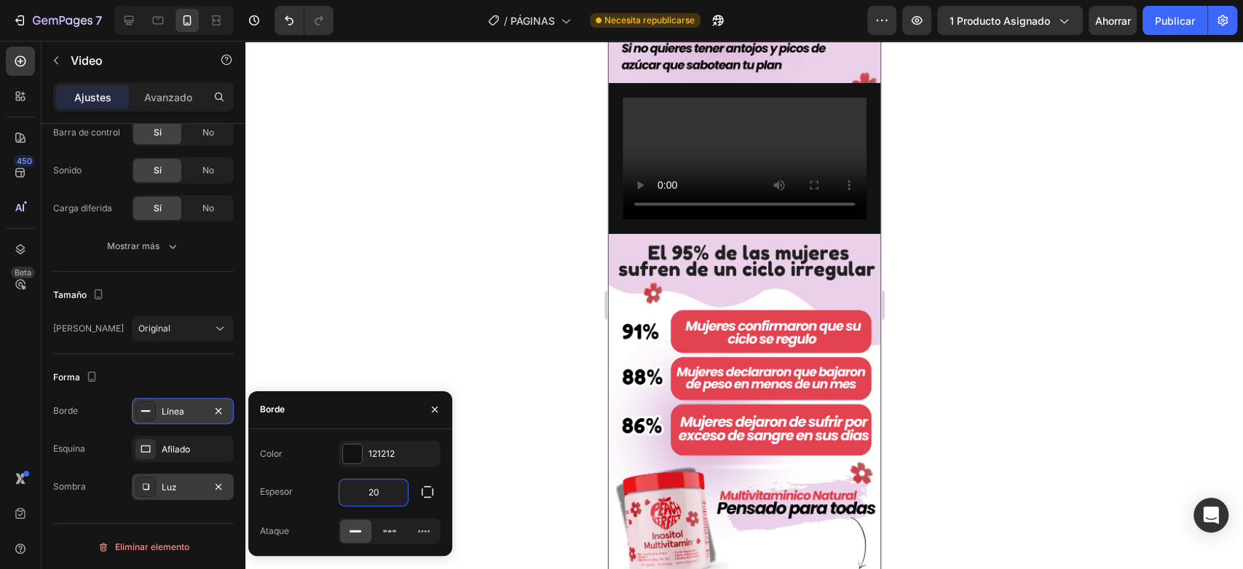
type input "20"
click at [355, 452] on div at bounding box center [352, 453] width 19 height 19
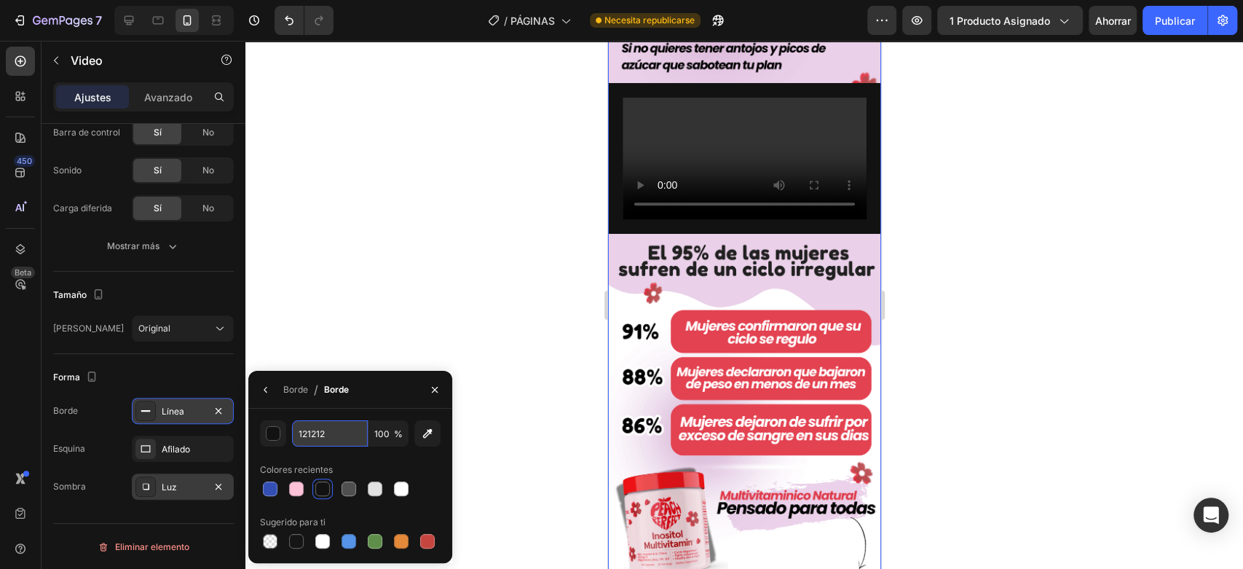
paste input "#ead0e9"
type input "#ead0e9"
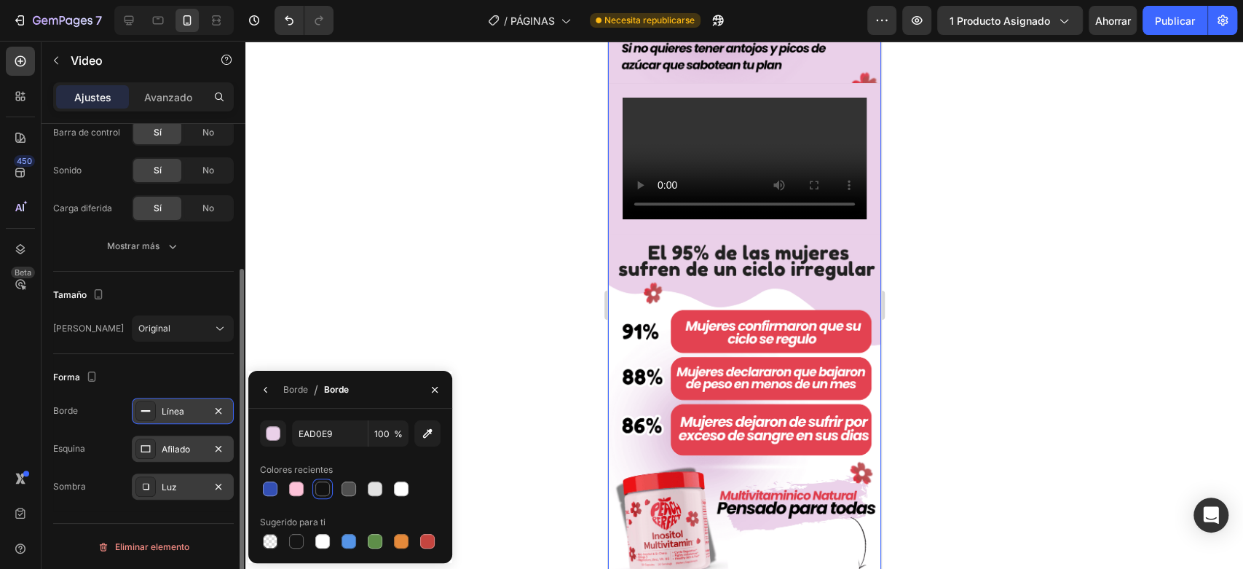
click at [156, 447] on div "Afilado" at bounding box center [183, 449] width 102 height 26
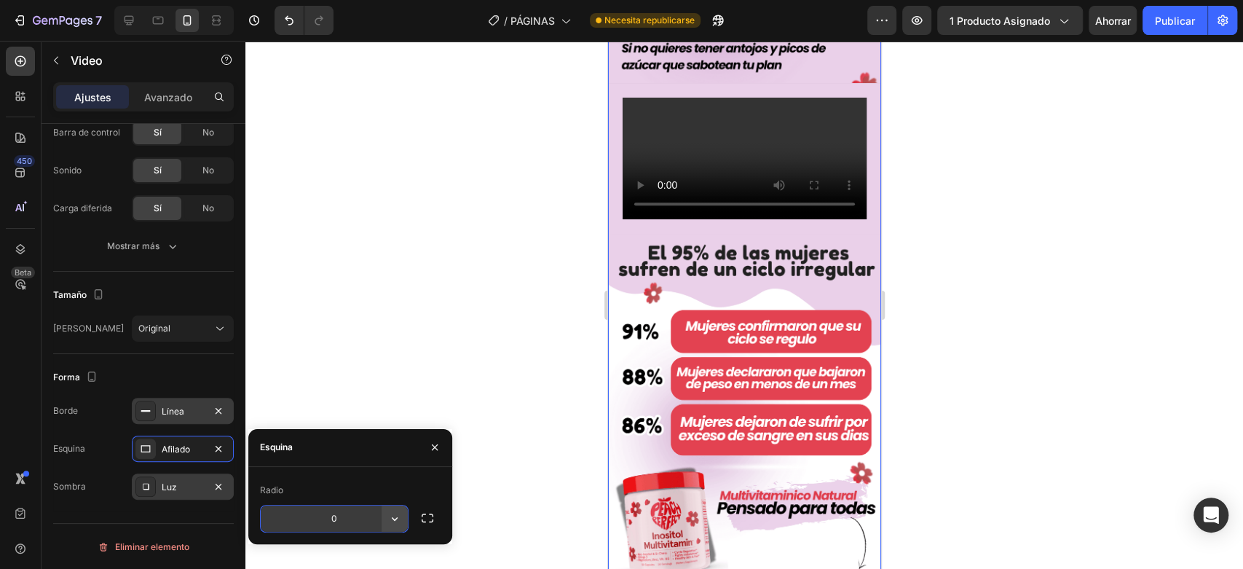
click at [391, 519] on icon "button" at bounding box center [394, 518] width 15 height 15
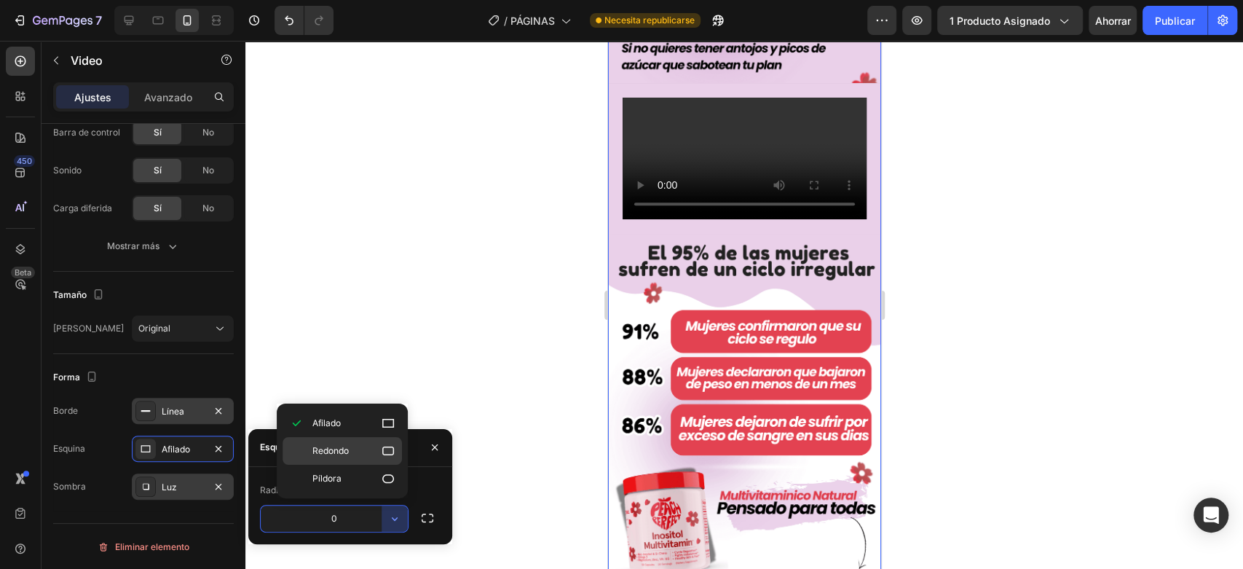
click at [383, 450] on icon at bounding box center [388, 450] width 12 height 9
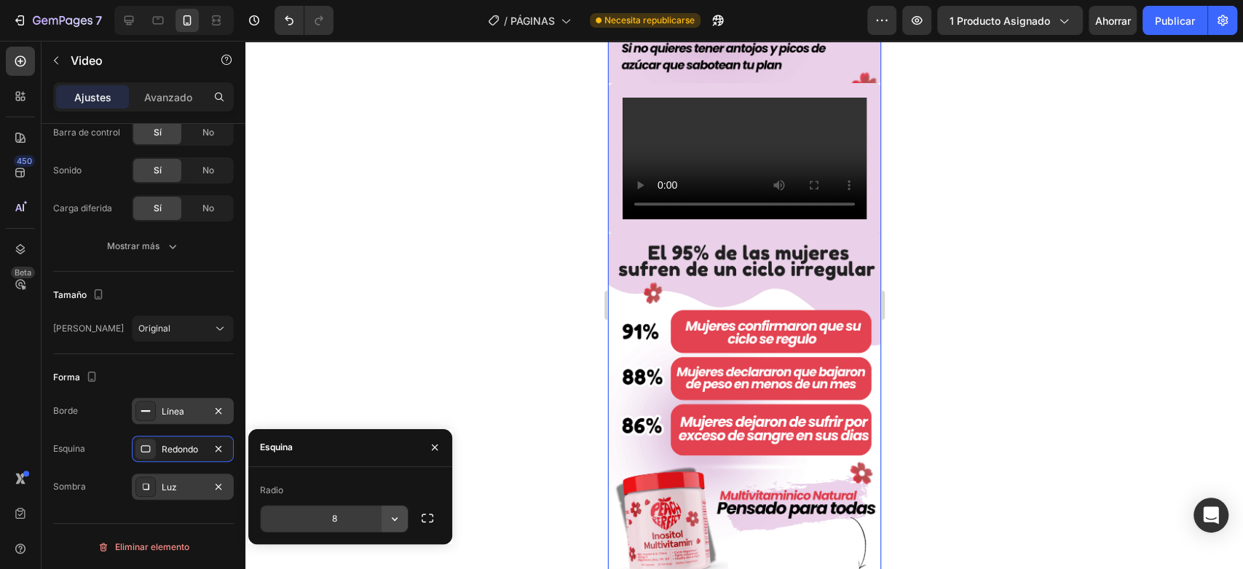
click at [393, 515] on icon "button" at bounding box center [394, 518] width 15 height 15
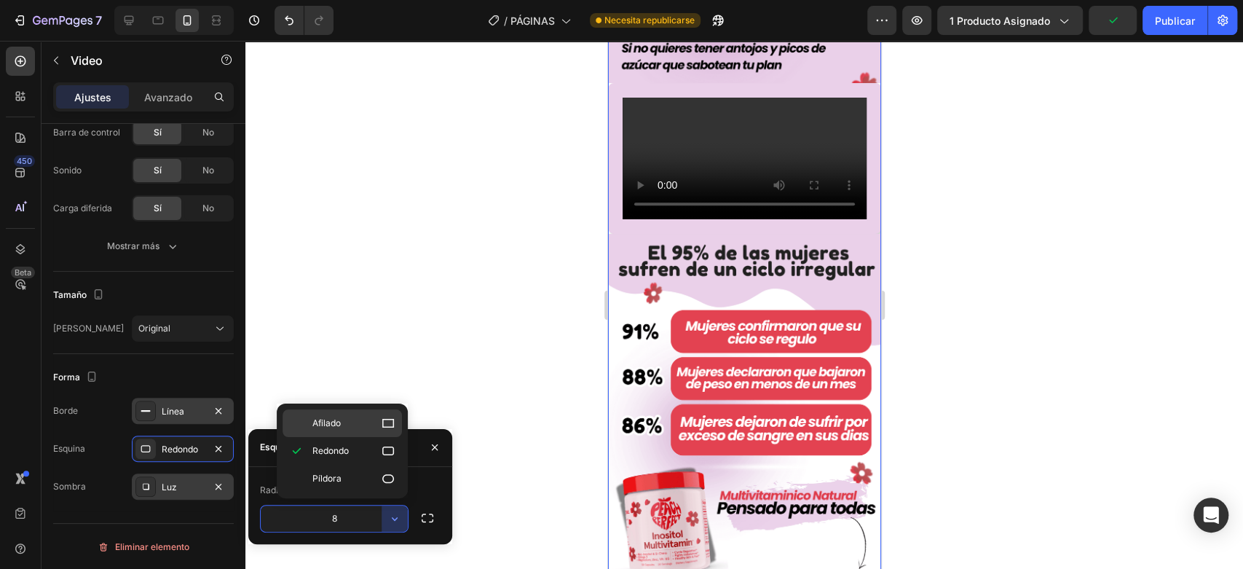
click at [326, 424] on font "Afilado" at bounding box center [326, 422] width 28 height 11
type input "0"
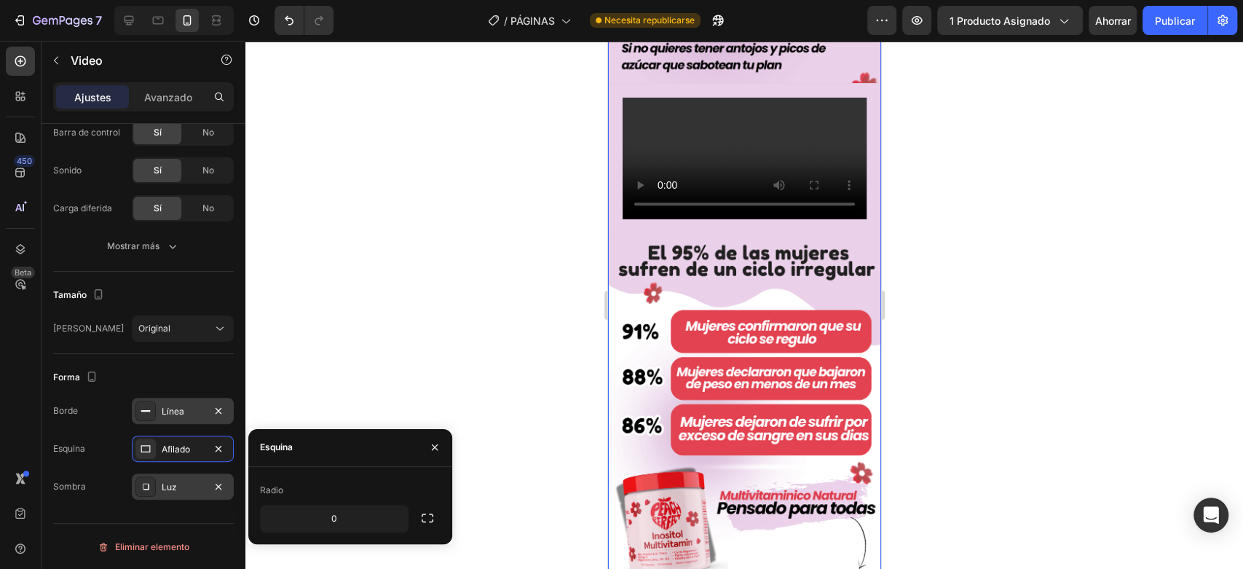
click at [725, 220] on video at bounding box center [744, 159] width 244 height 122
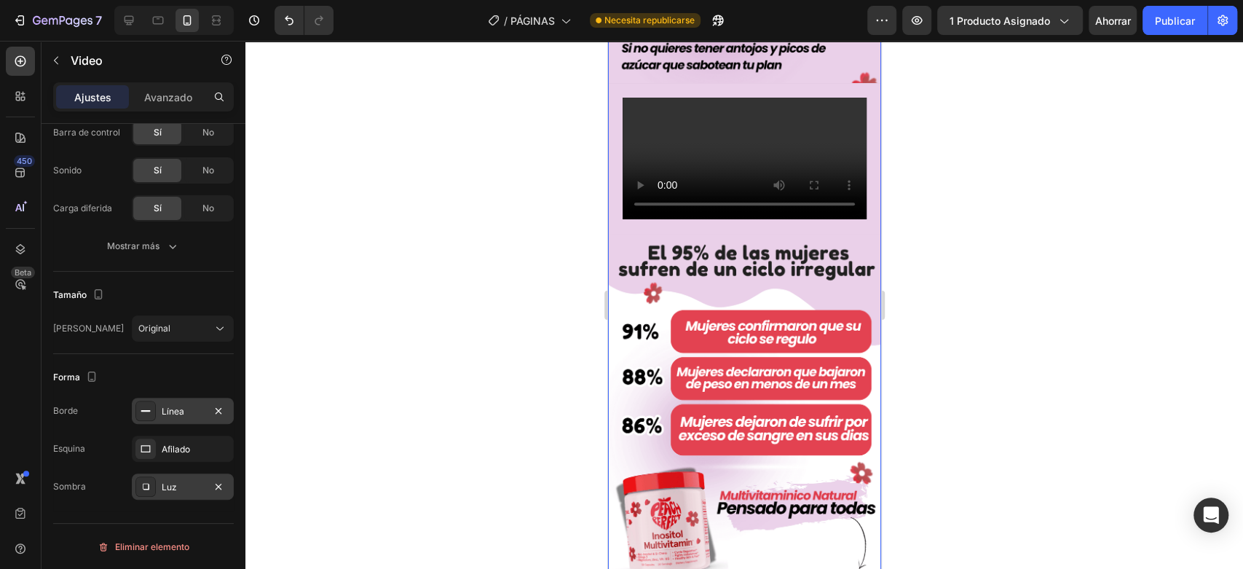
click at [716, 220] on video at bounding box center [744, 159] width 244 height 122
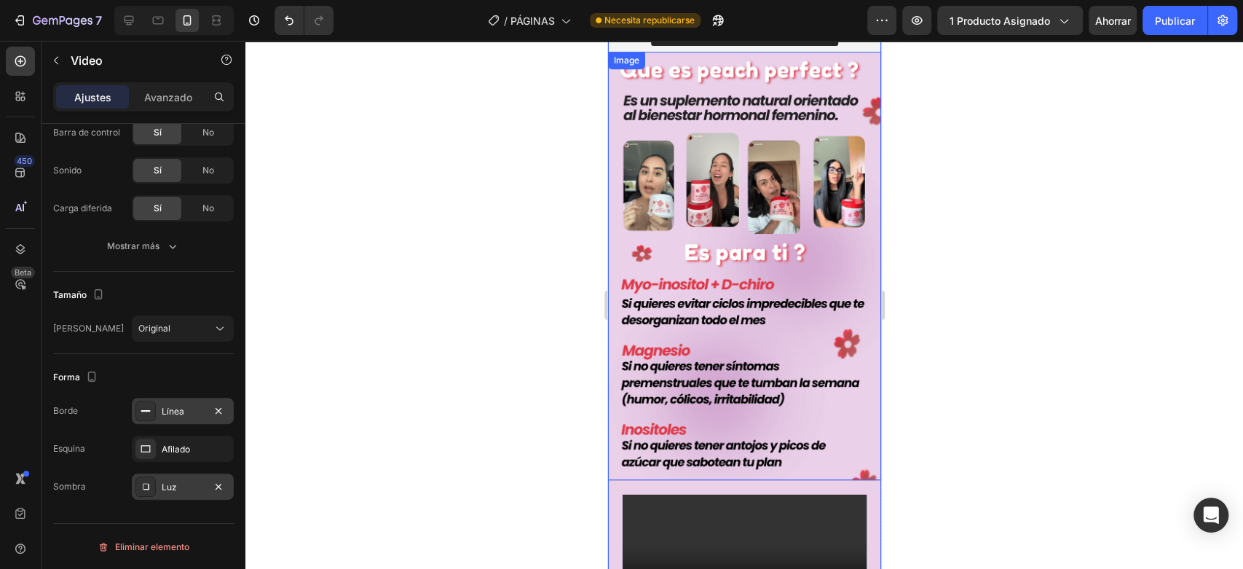
scroll to position [485, 0]
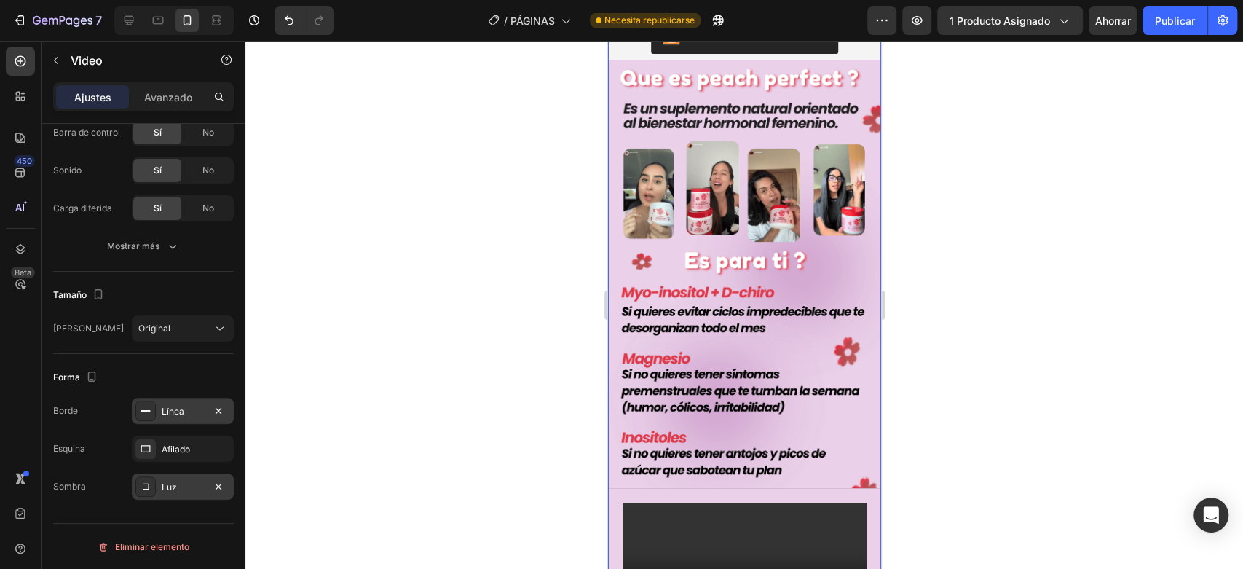
click at [776, 503] on video at bounding box center [744, 564] width 244 height 122
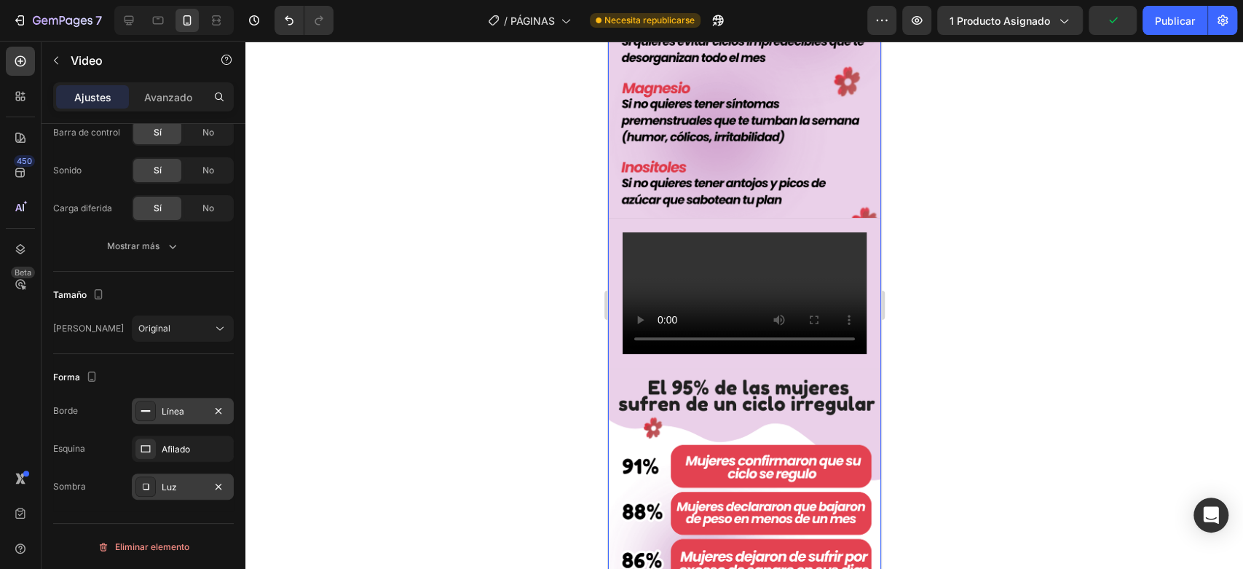
scroll to position [809, 0]
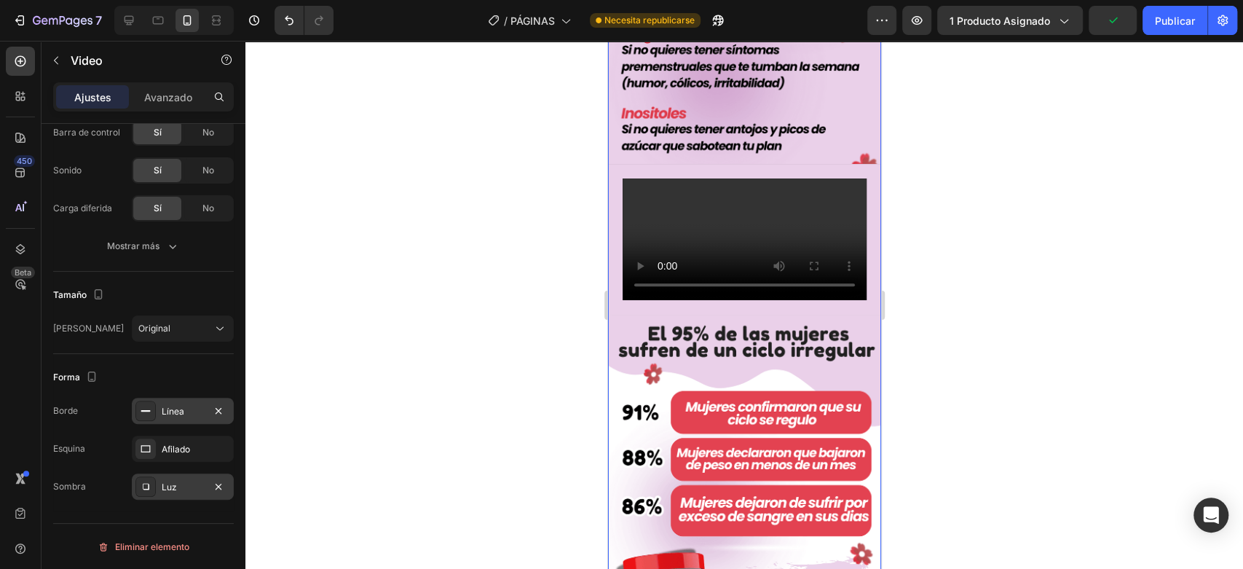
click at [726, 301] on video at bounding box center [744, 239] width 244 height 122
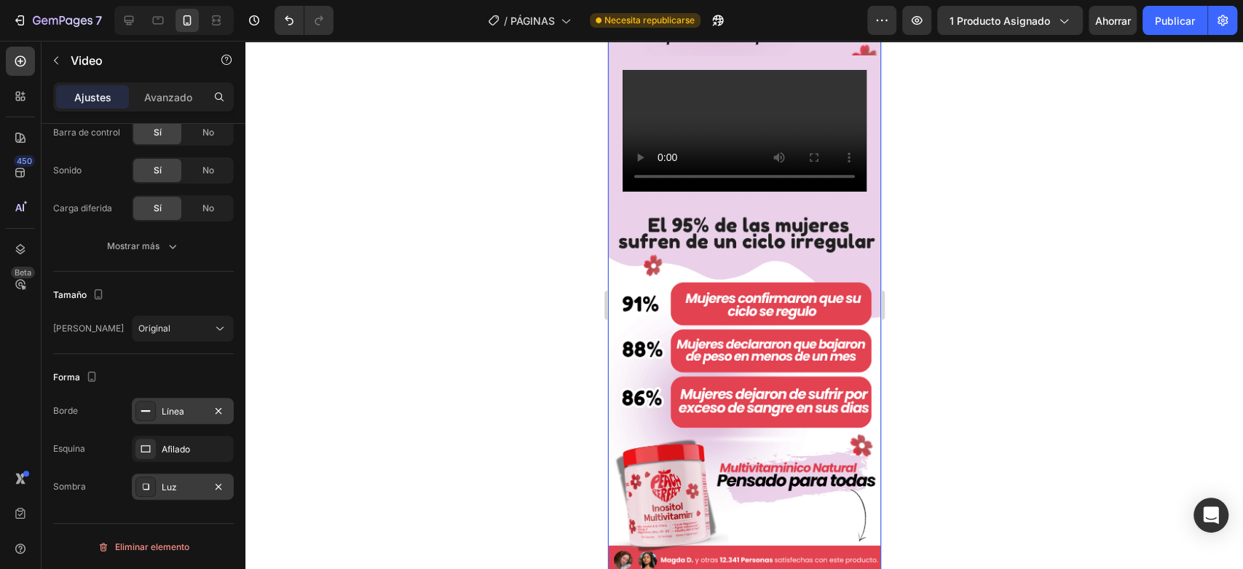
scroll to position [971, 0]
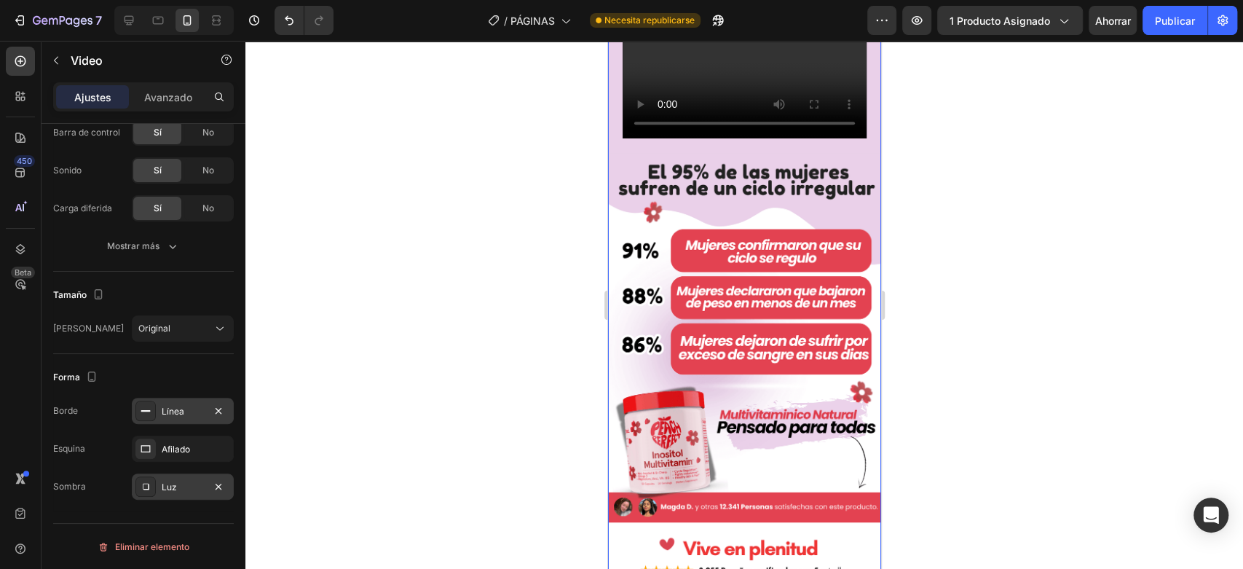
click at [615, 154] on div "Video 0" at bounding box center [743, 77] width 273 height 151
click at [197, 482] on div "Luz" at bounding box center [183, 487] width 42 height 13
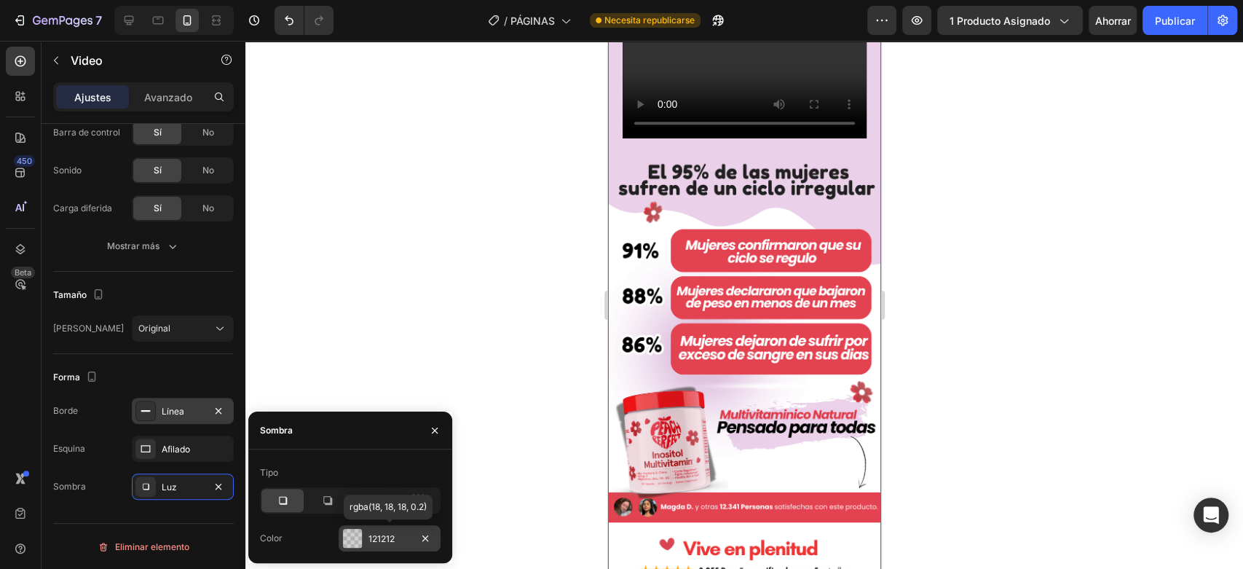
click at [352, 537] on div at bounding box center [352, 538] width 19 height 19
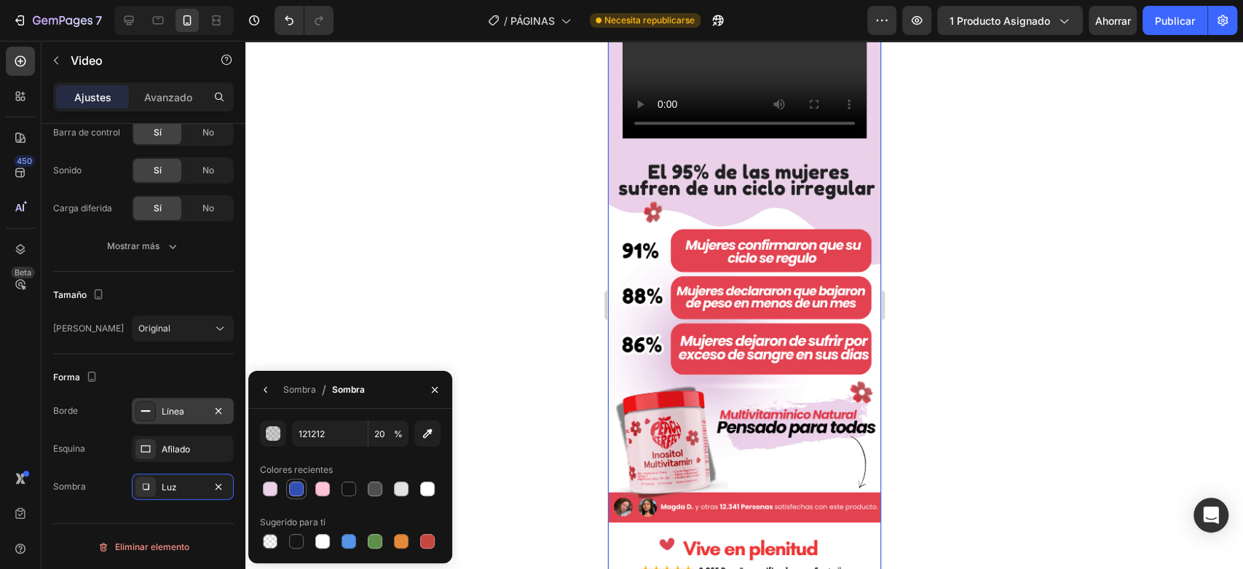
click at [293, 485] on div at bounding box center [296, 488] width 15 height 15
type input "334FB4"
type input "100"
click at [350, 491] on div at bounding box center [349, 488] width 15 height 15
click at [425, 484] on div at bounding box center [427, 488] width 15 height 15
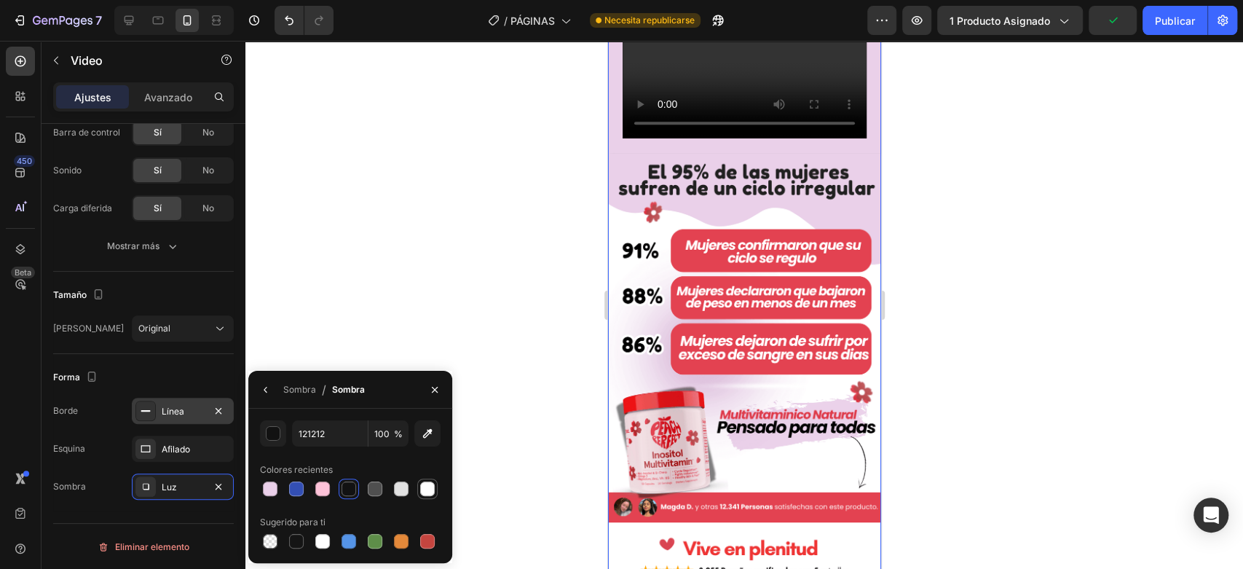
type input "FFFFFF"
click at [435, 386] on icon "button" at bounding box center [435, 390] width 12 height 12
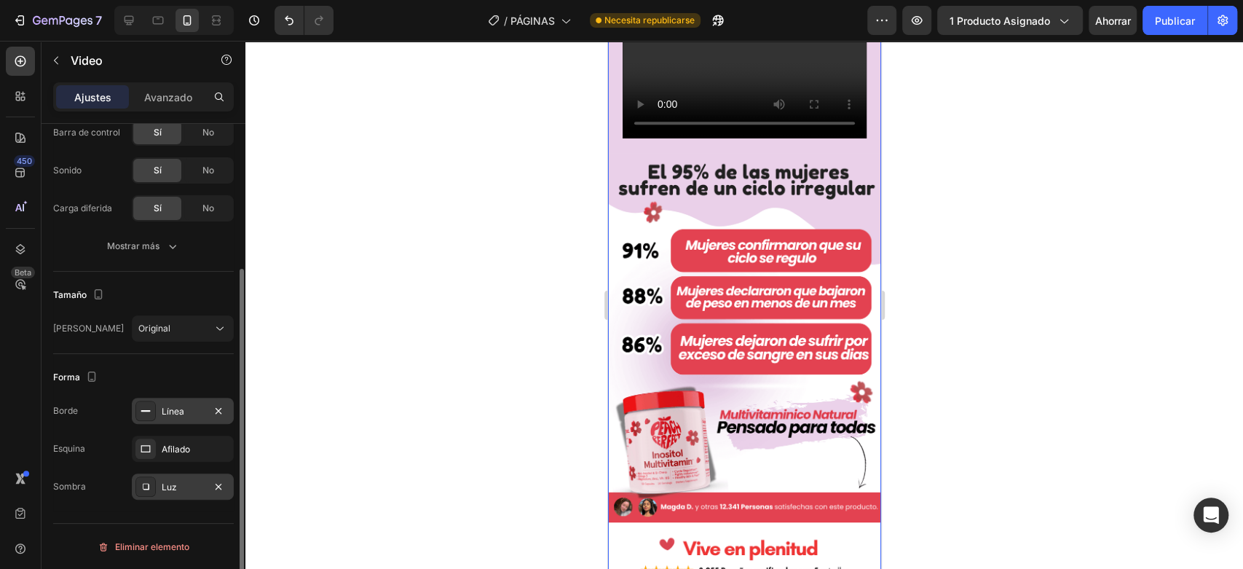
click at [176, 484] on div "Luz" at bounding box center [183, 487] width 42 height 13
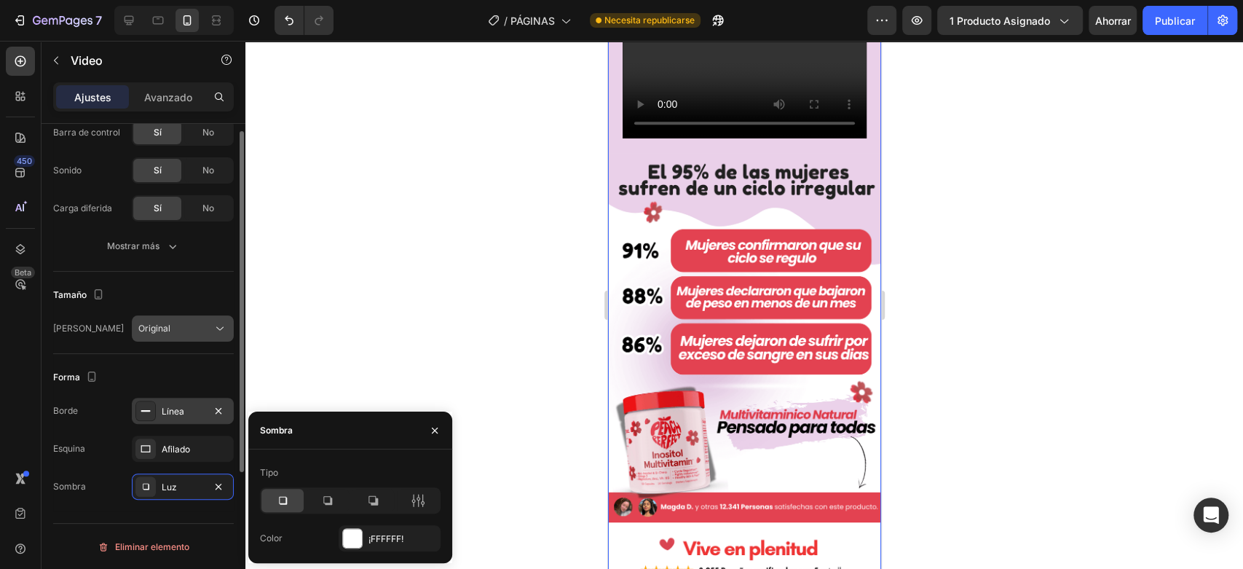
scroll to position [125, 0]
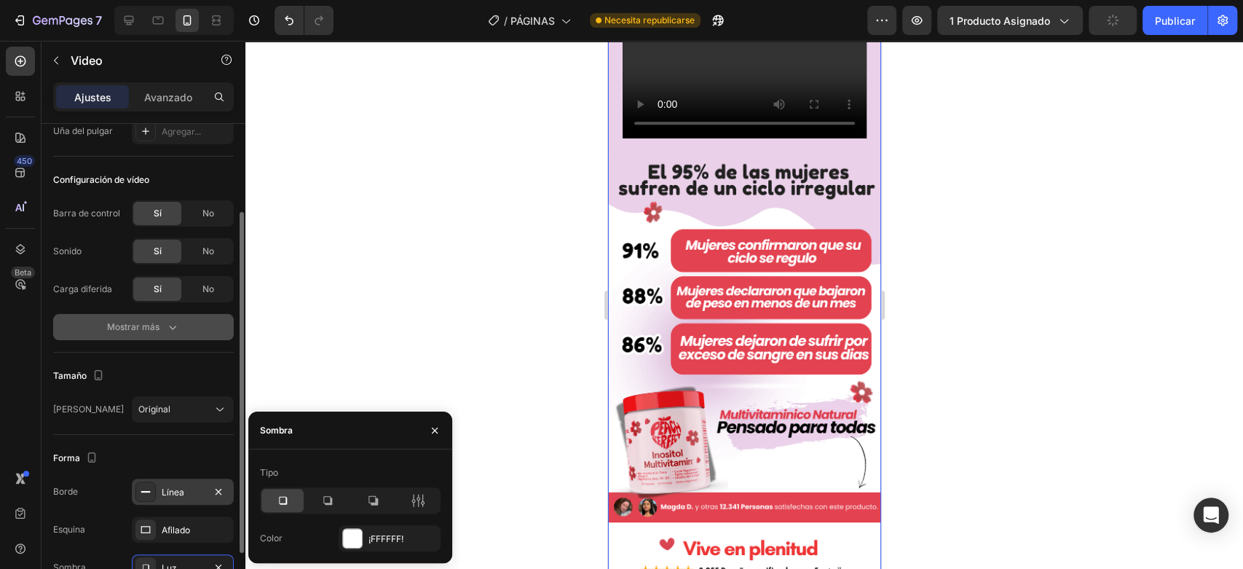
click at [171, 329] on icon "button" at bounding box center [172, 327] width 15 height 15
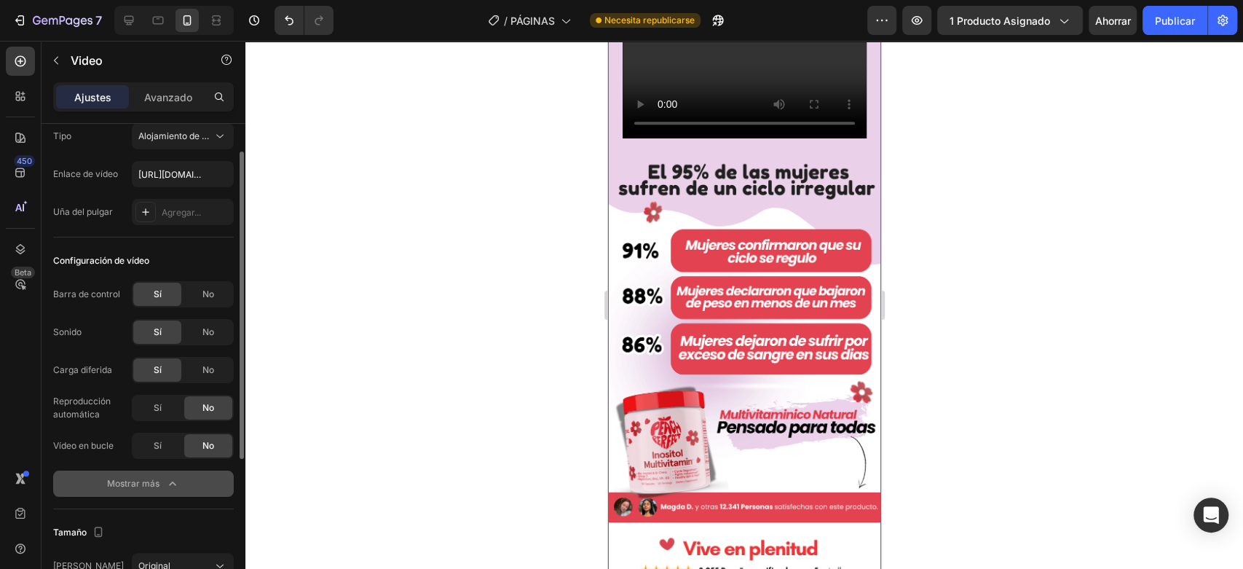
scroll to position [0, 0]
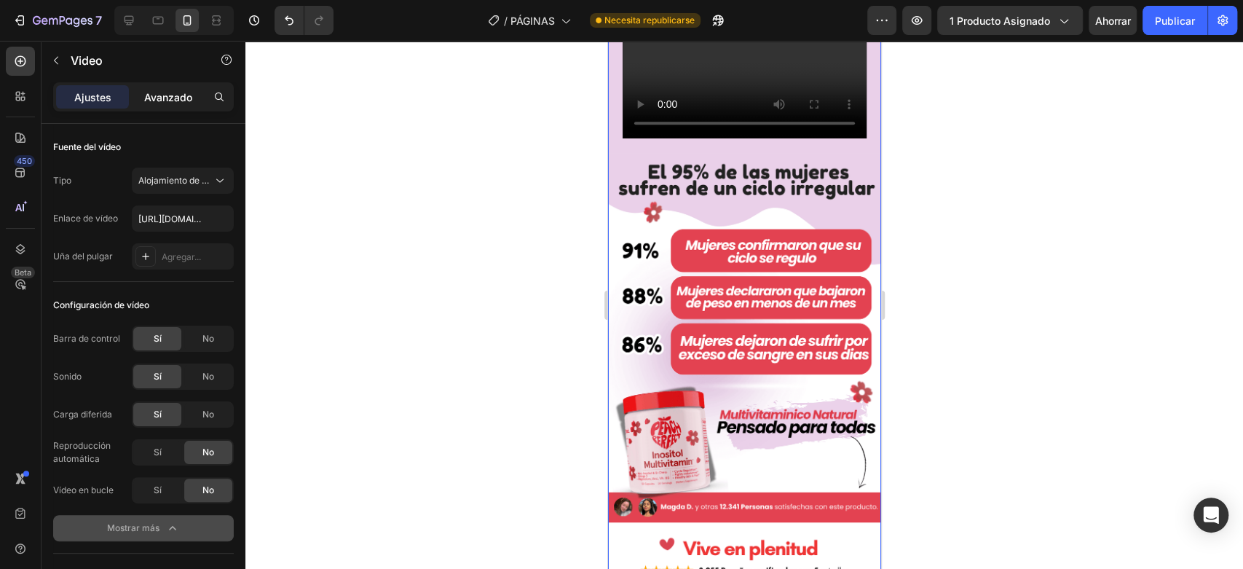
click at [174, 95] on font "Avanzado" at bounding box center [168, 97] width 48 height 12
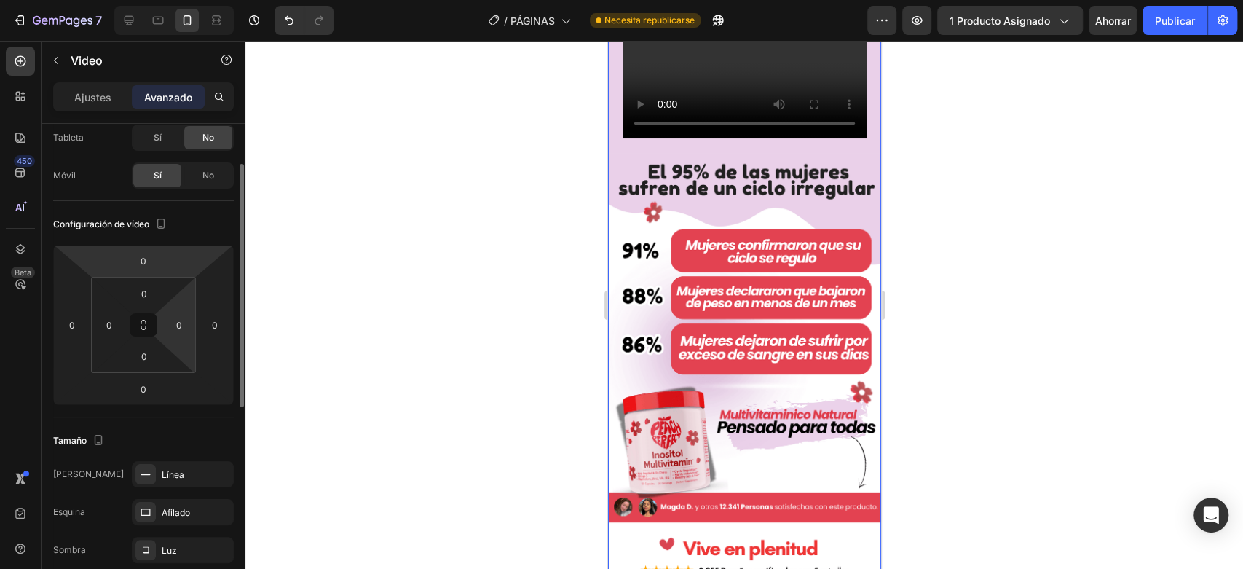
scroll to position [162, 0]
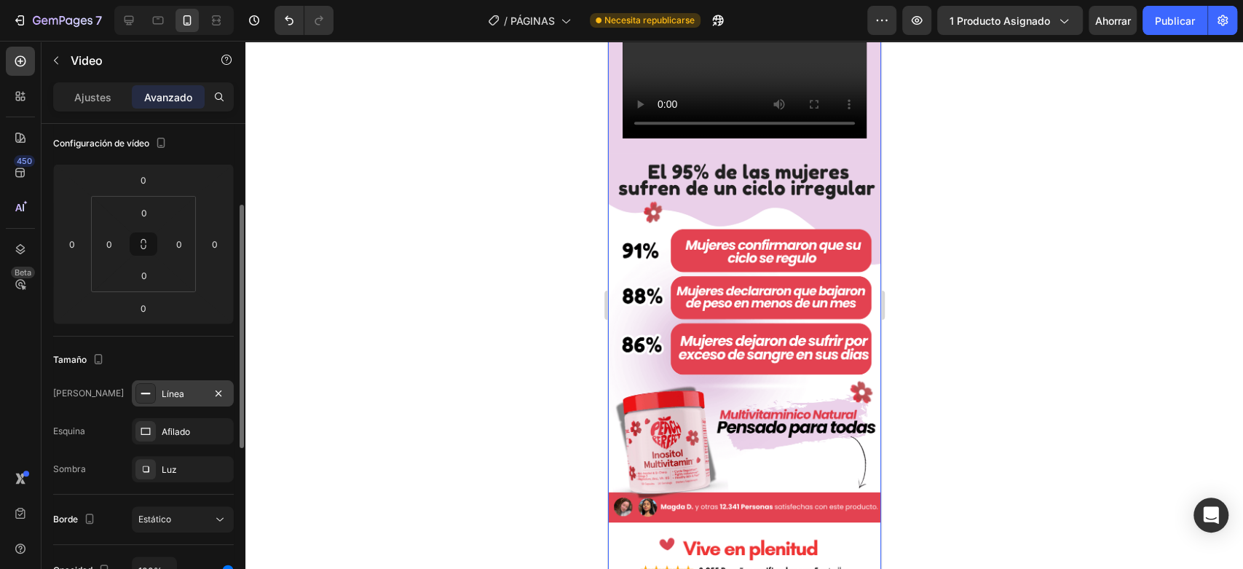
click at [151, 389] on icon at bounding box center [146, 393] width 12 height 12
click at [157, 429] on div "Afilado" at bounding box center [183, 431] width 102 height 26
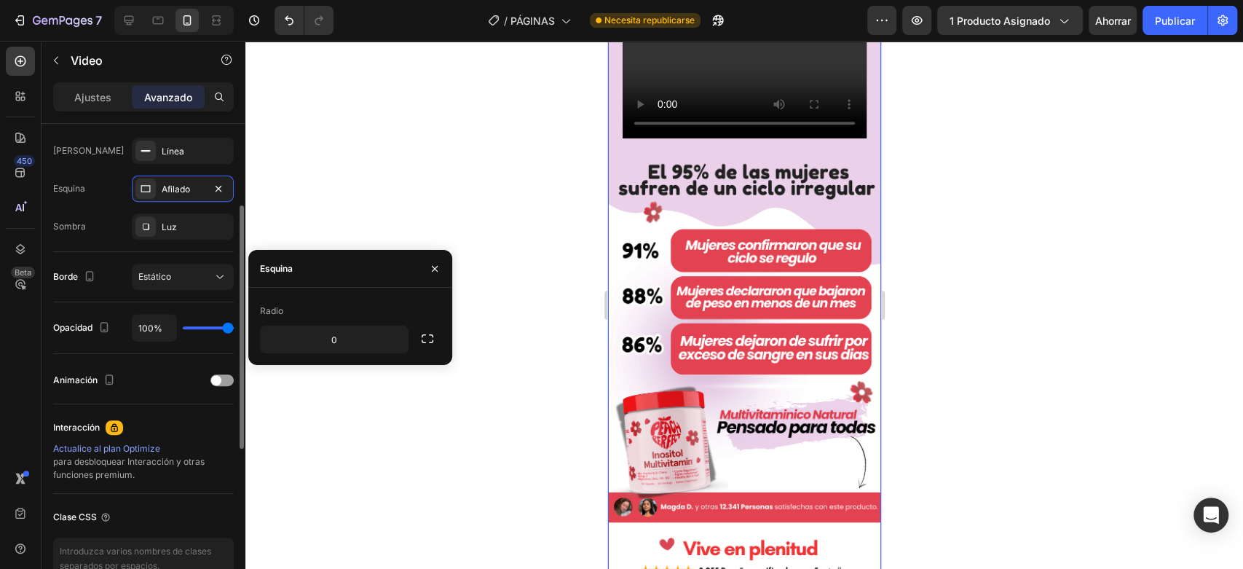
scroll to position [323, 0]
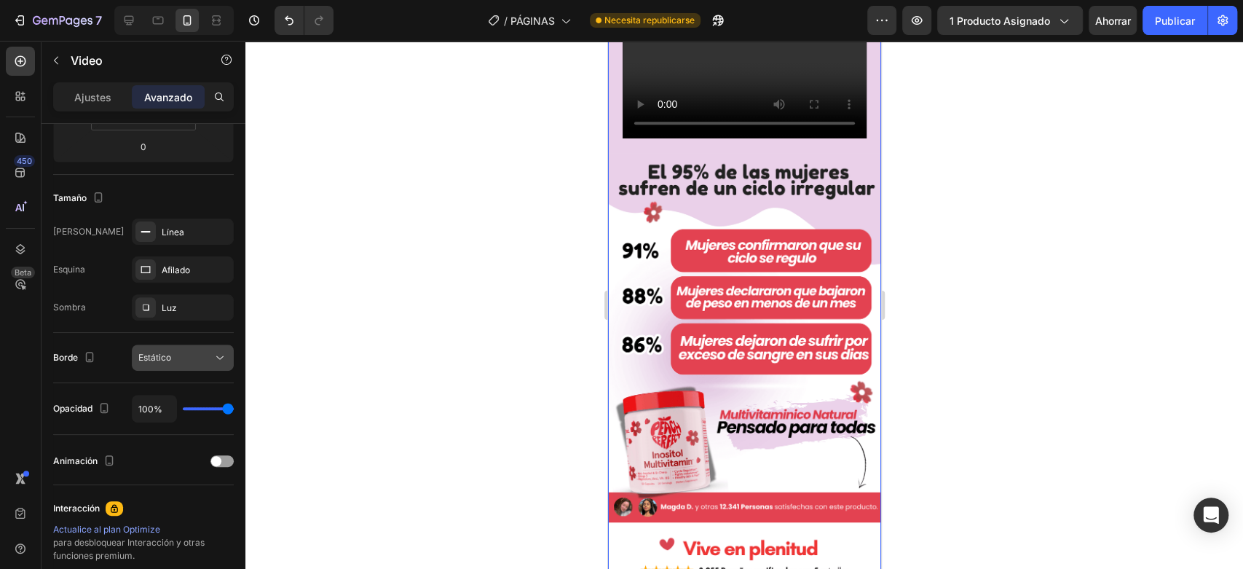
click at [218, 355] on icon at bounding box center [220, 357] width 15 height 15
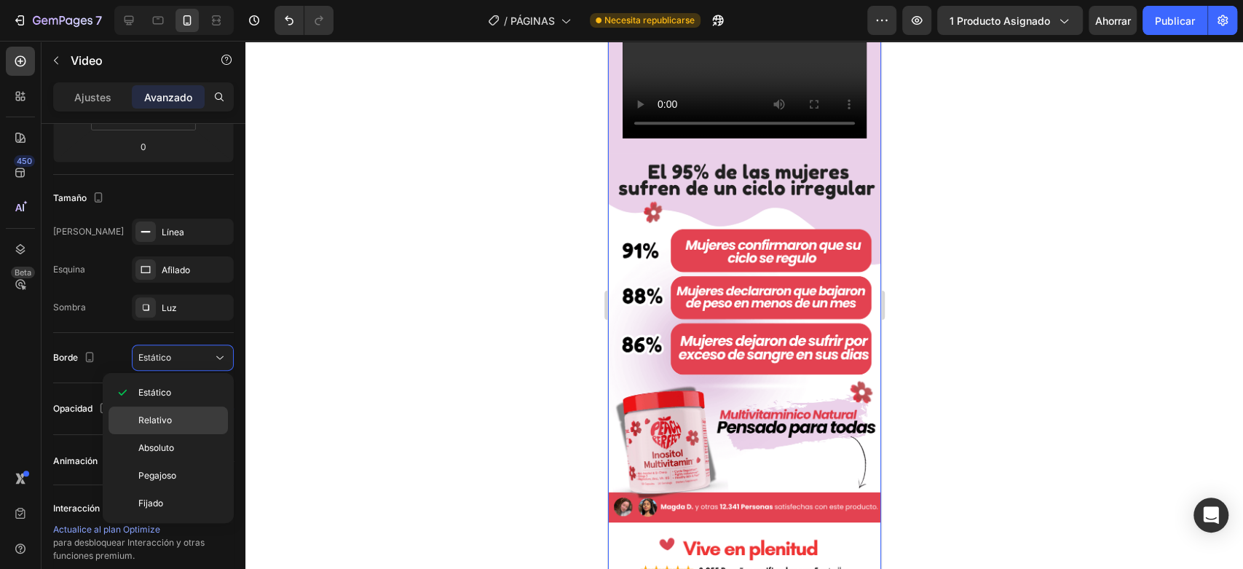
click at [165, 417] on font "Relativo" at bounding box center [155, 419] width 34 height 11
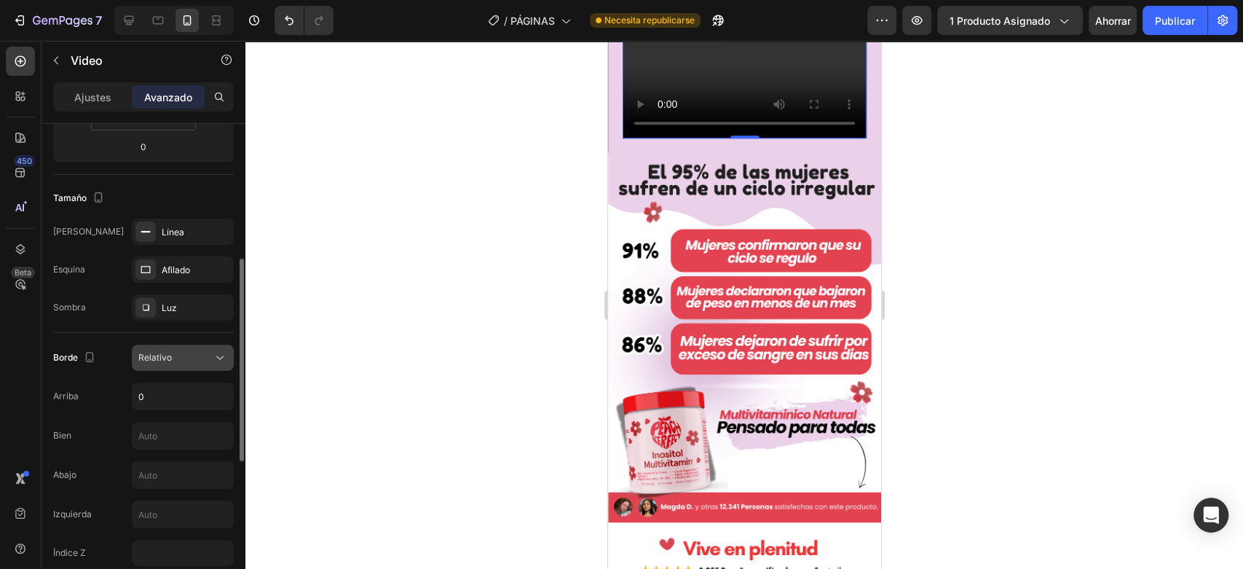
click at [220, 351] on icon at bounding box center [220, 357] width 15 height 15
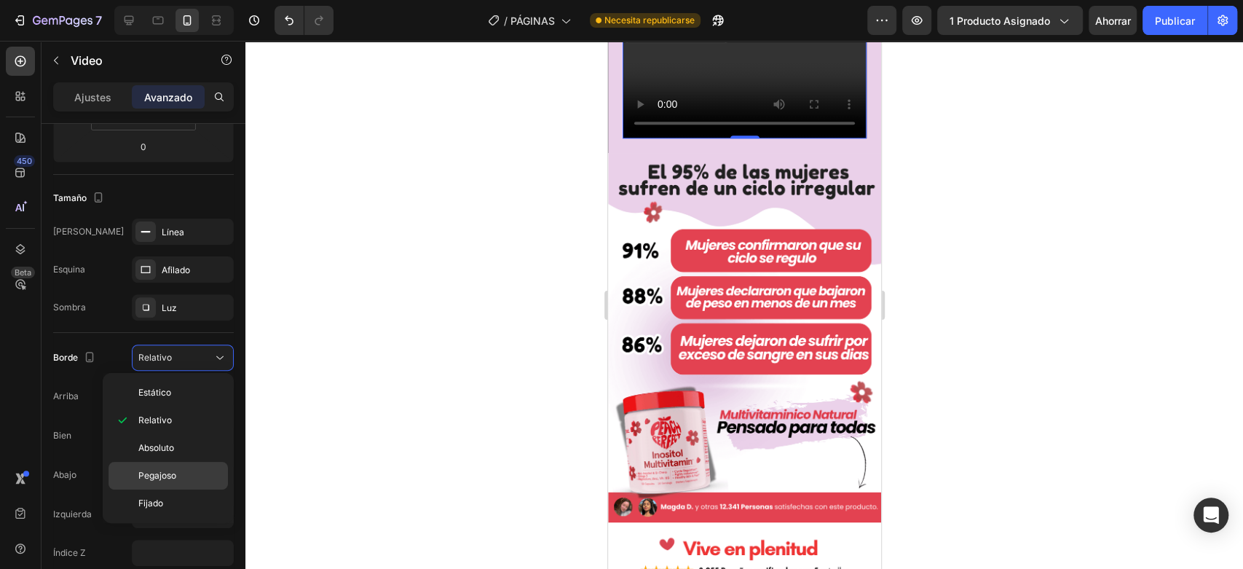
click at [169, 469] on span "Pegajoso" at bounding box center [157, 475] width 38 height 13
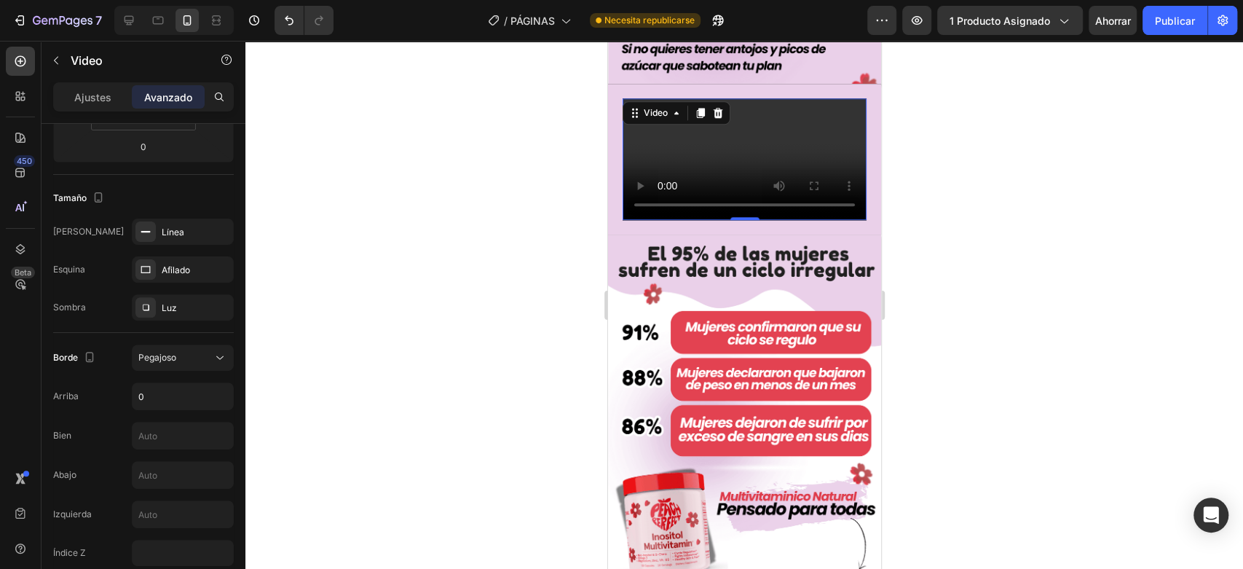
scroll to position [890, 0]
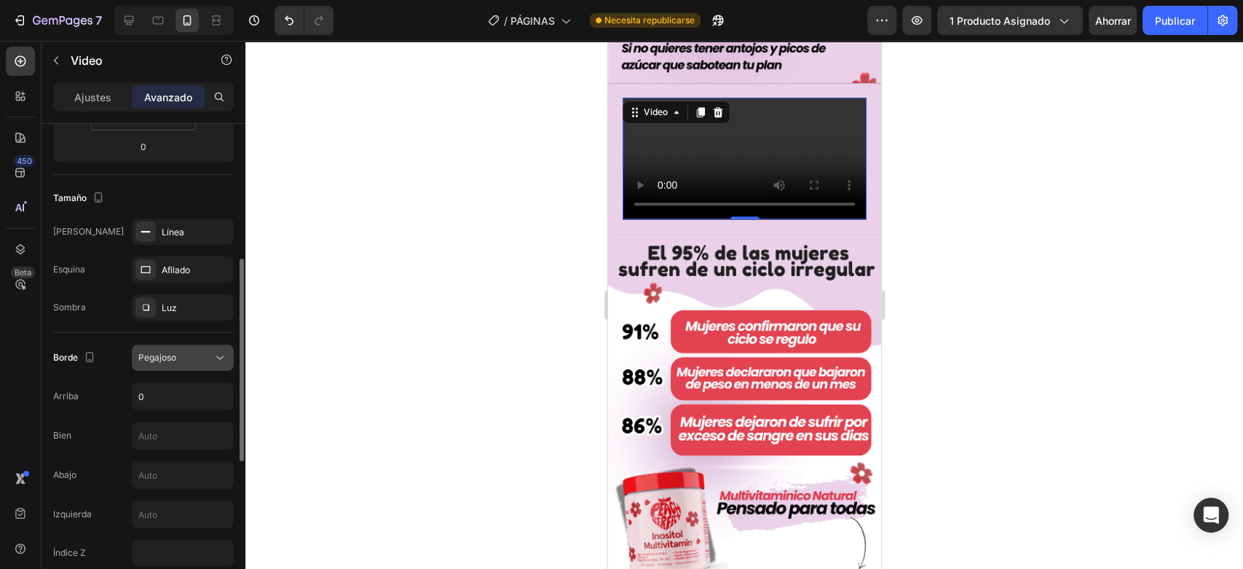
click at [215, 354] on icon at bounding box center [220, 357] width 15 height 15
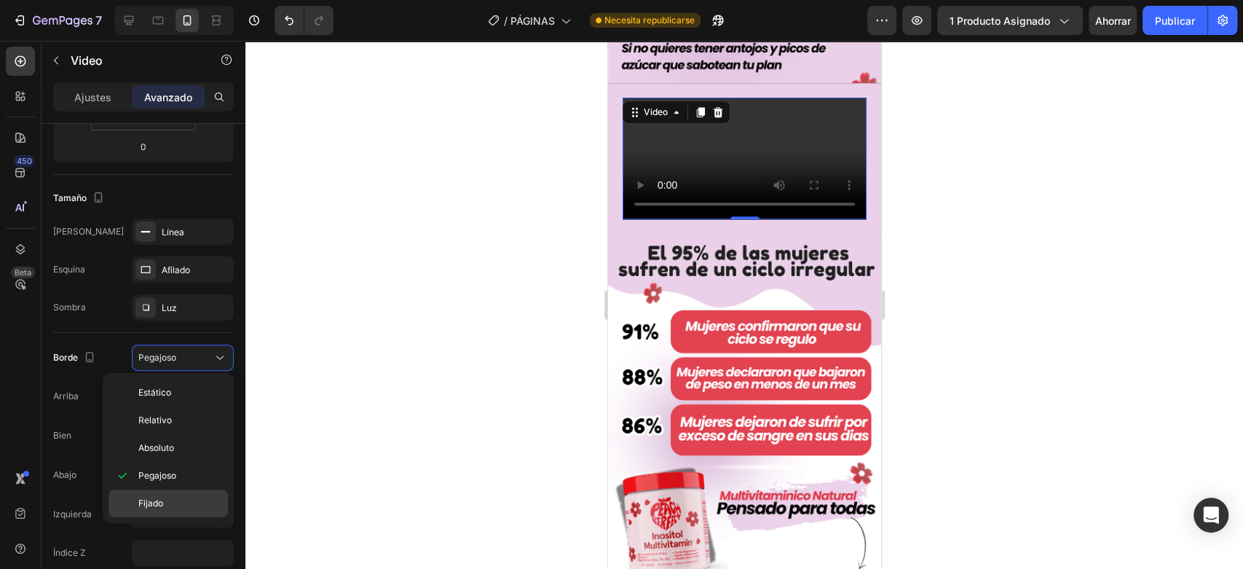
click at [146, 502] on font "Fijado" at bounding box center [150, 502] width 25 height 11
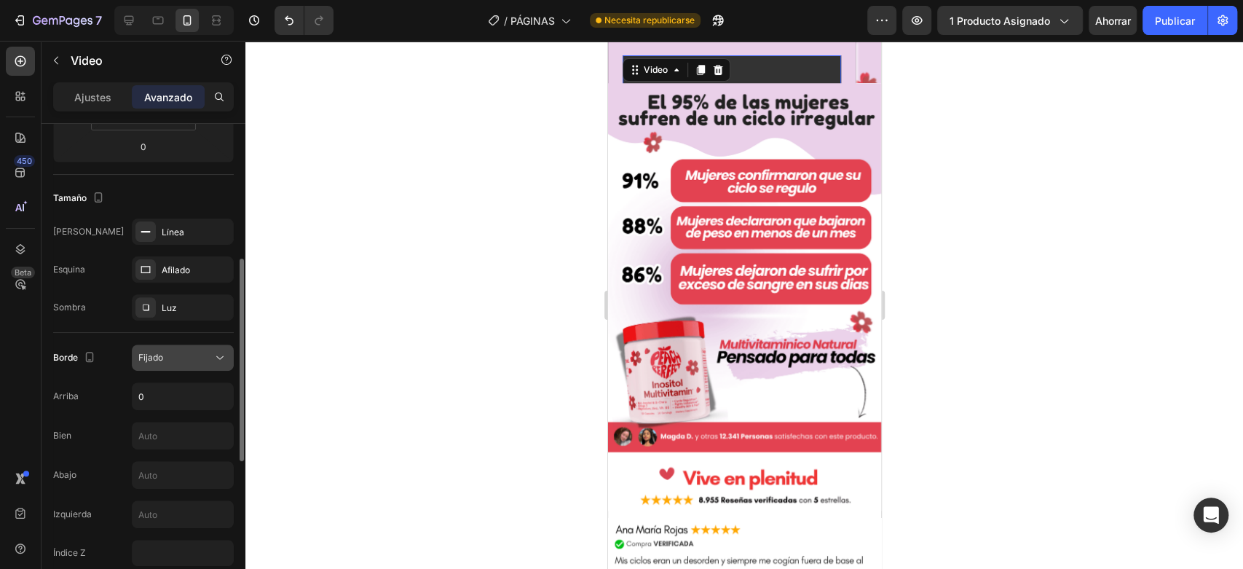
click at [194, 363] on div "Fijado" at bounding box center [175, 357] width 74 height 13
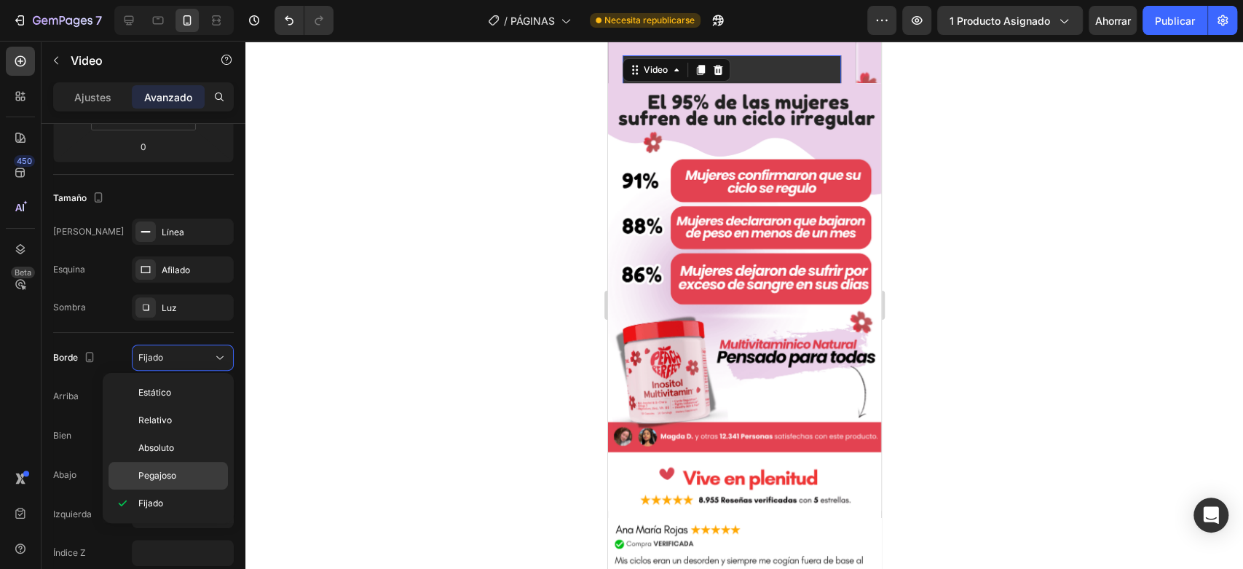
click at [176, 467] on div "Pegajoso" at bounding box center [168, 476] width 119 height 28
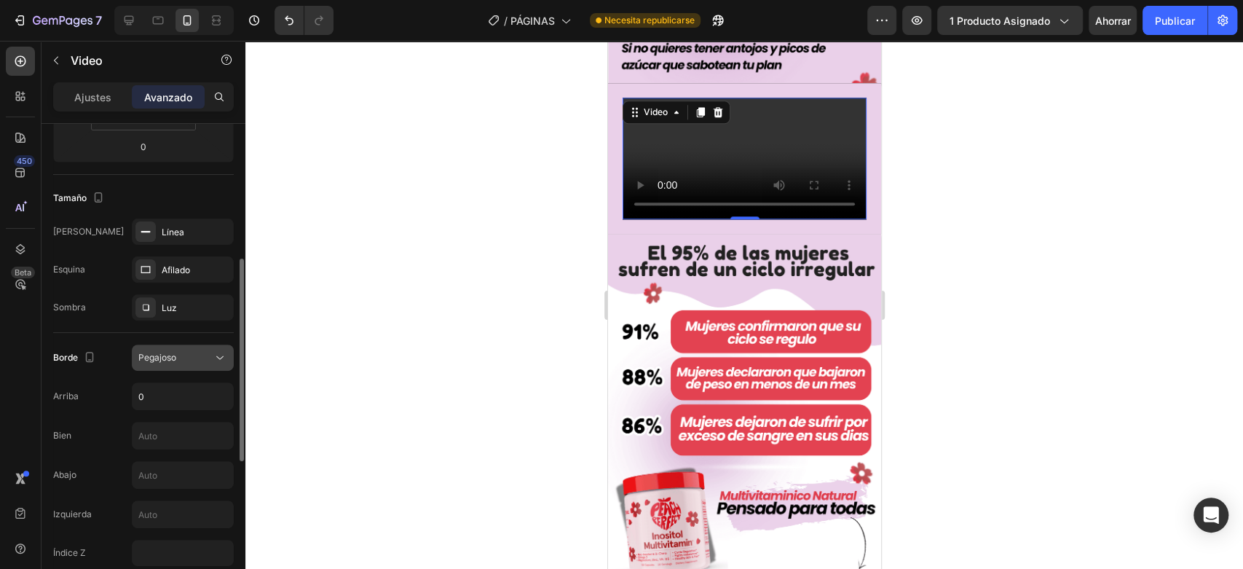
click at [181, 358] on div "Pegajoso" at bounding box center [175, 357] width 74 height 13
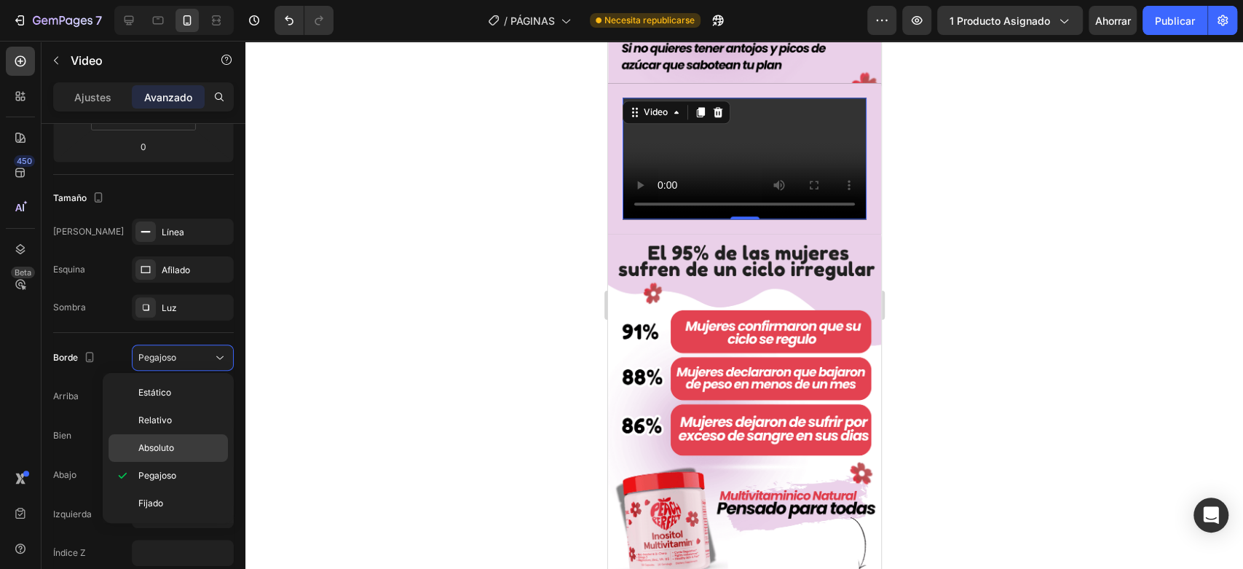
click at [171, 443] on font "Absoluto" at bounding box center [156, 447] width 36 height 11
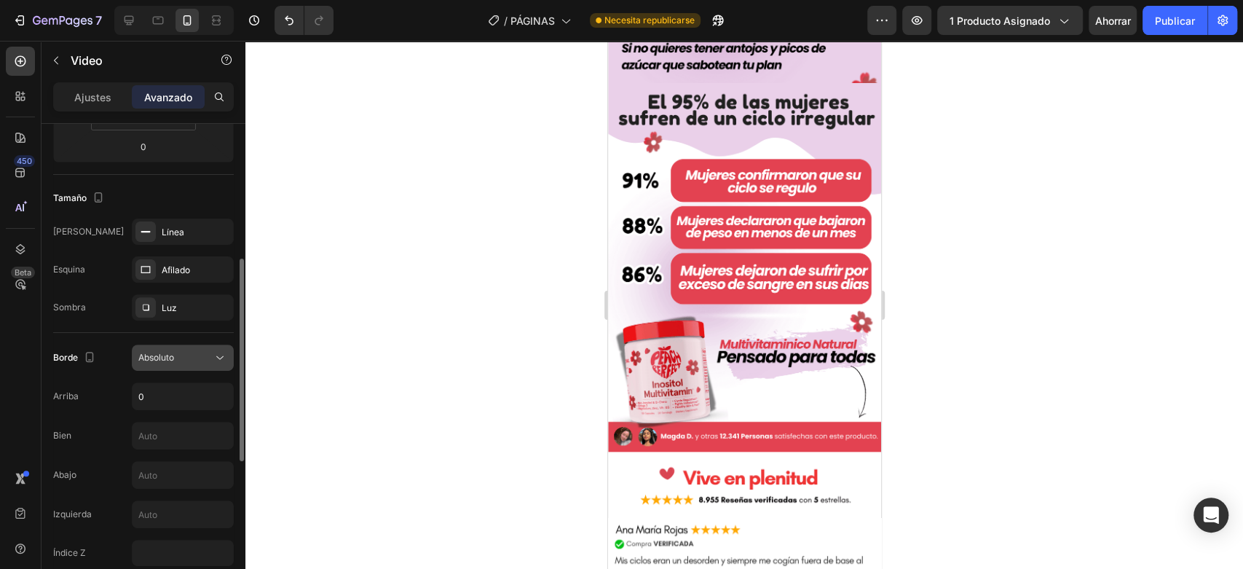
click at [194, 356] on div "Absoluto" at bounding box center [175, 357] width 74 height 13
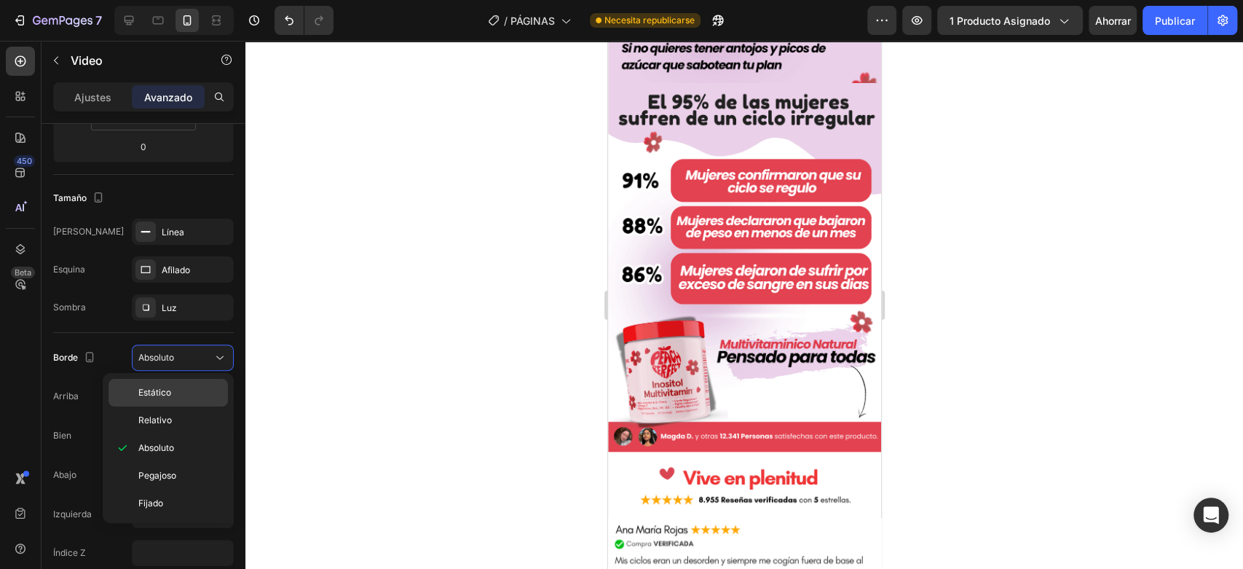
click at [186, 390] on p "Estático" at bounding box center [179, 392] width 83 height 13
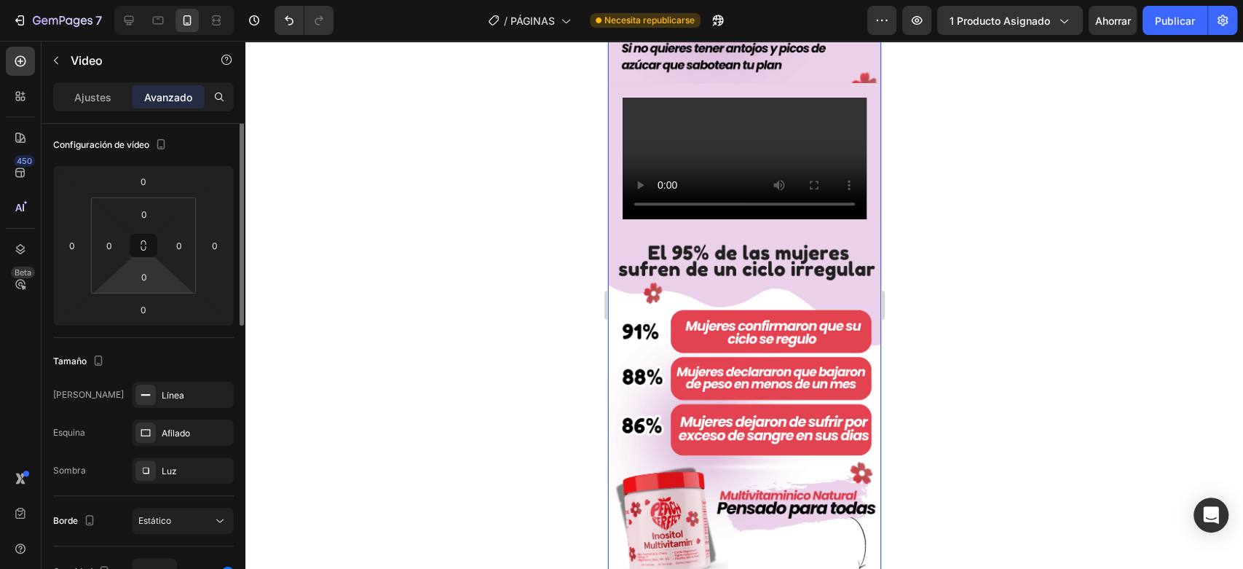
scroll to position [0, 0]
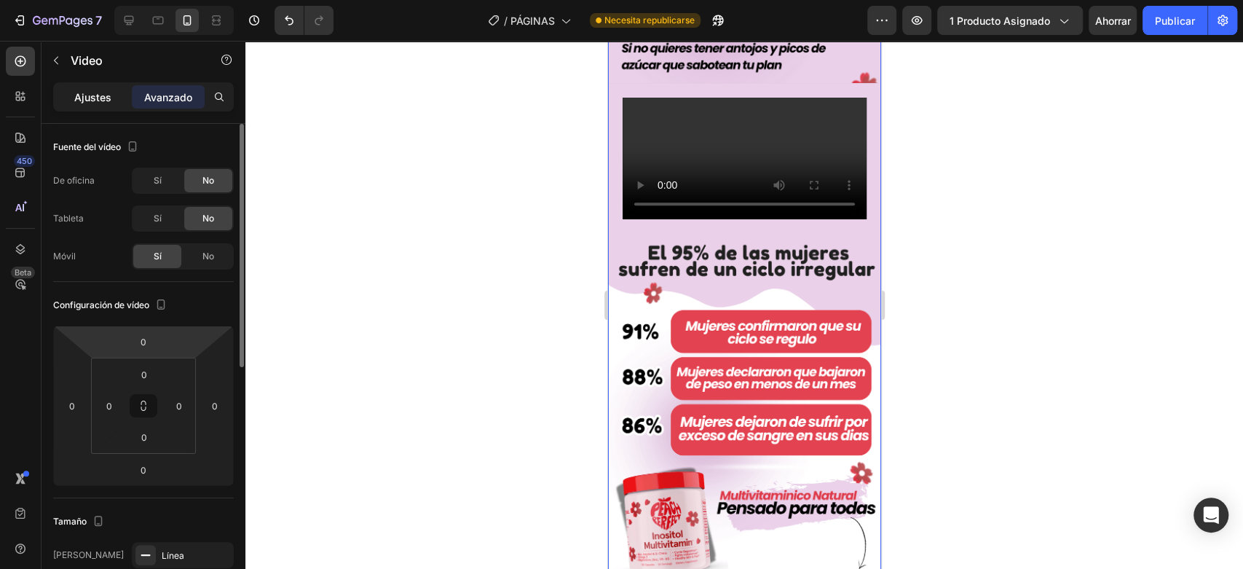
click at [88, 93] on font "Ajustes" at bounding box center [92, 97] width 37 height 12
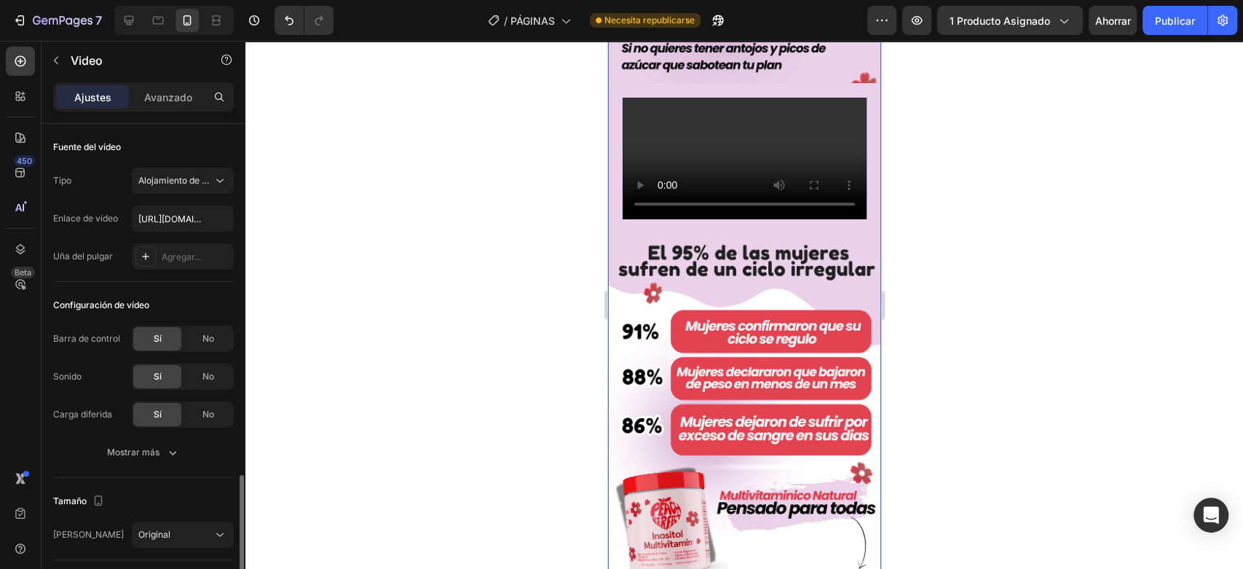
scroll to position [206, 0]
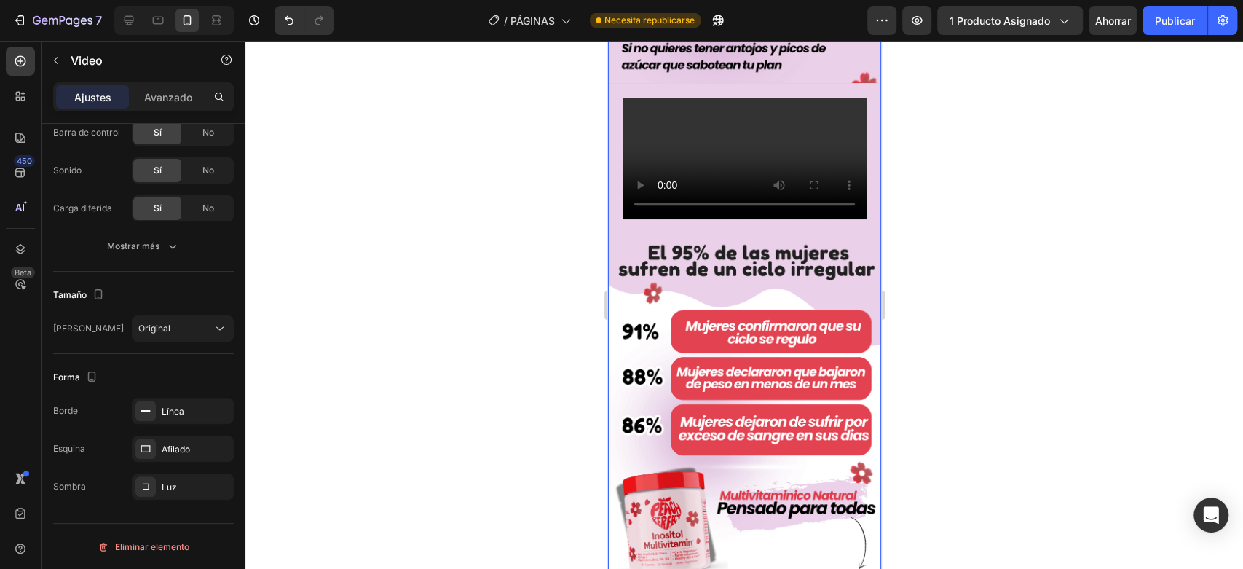
click at [685, 205] on video at bounding box center [744, 159] width 244 height 122
click at [682, 220] on video at bounding box center [744, 159] width 244 height 122
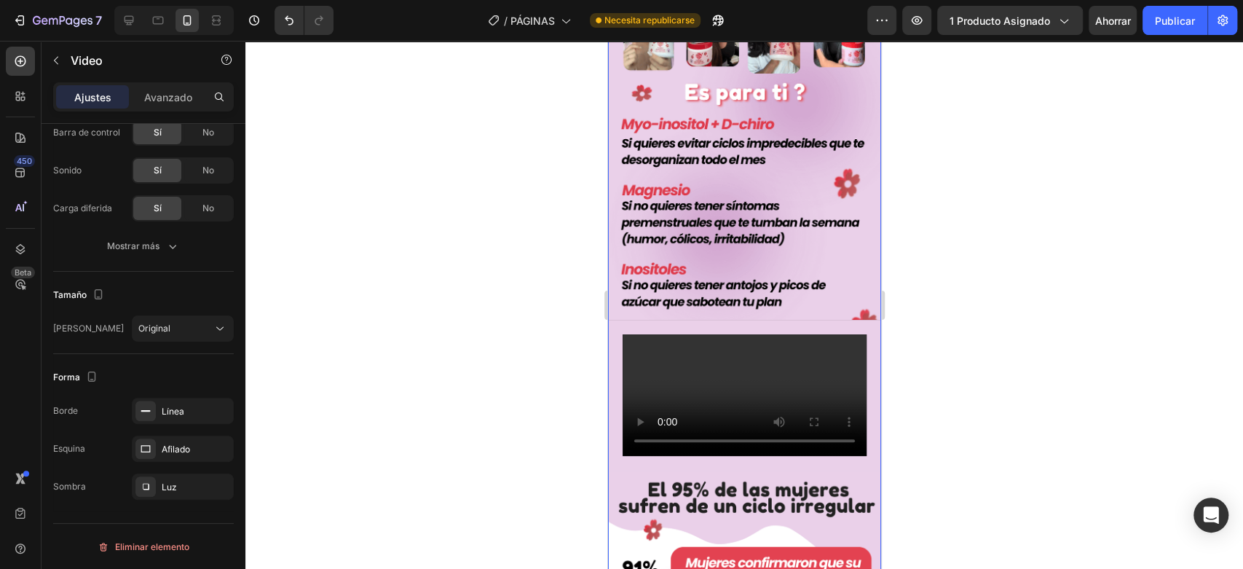
scroll to position [647, 0]
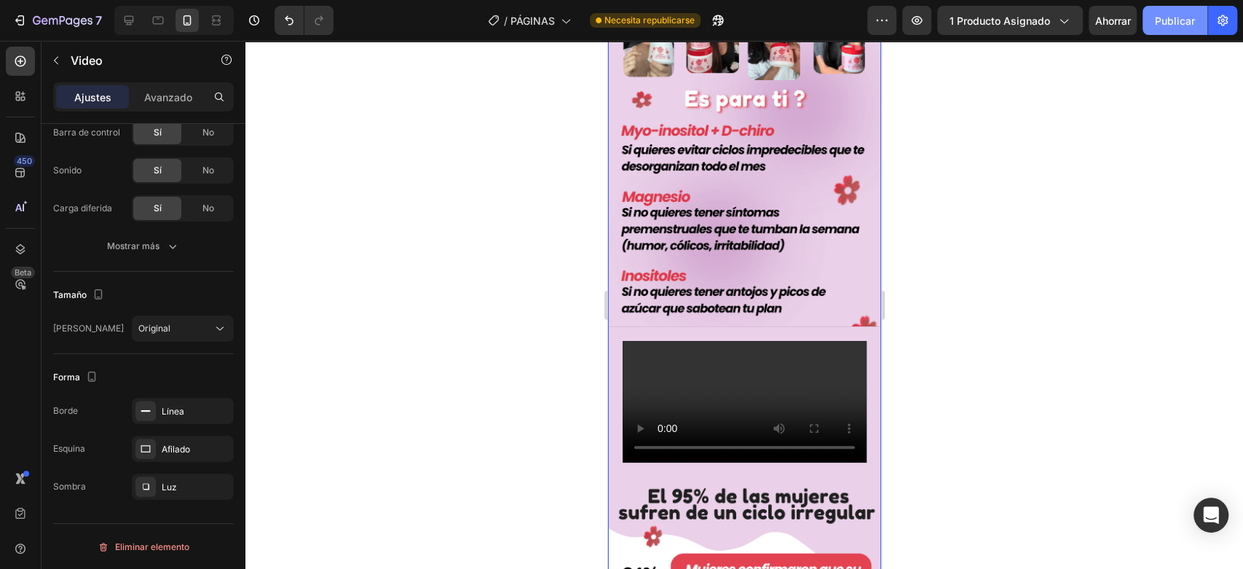
click at [1159, 18] on font "Publicar" at bounding box center [1175, 21] width 40 height 12
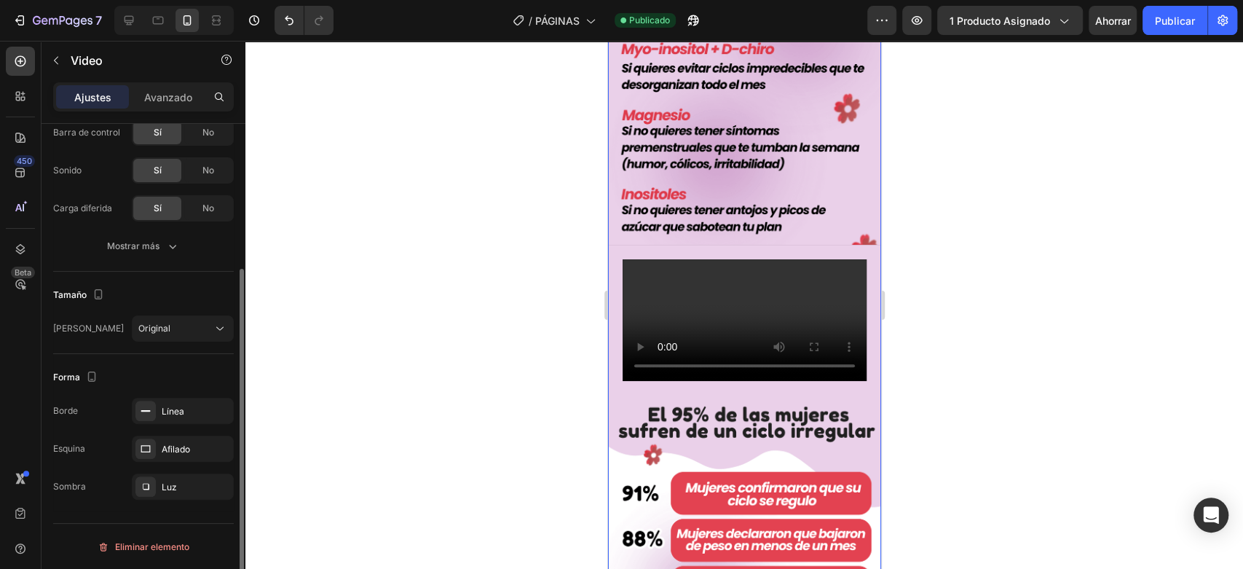
scroll to position [44, 0]
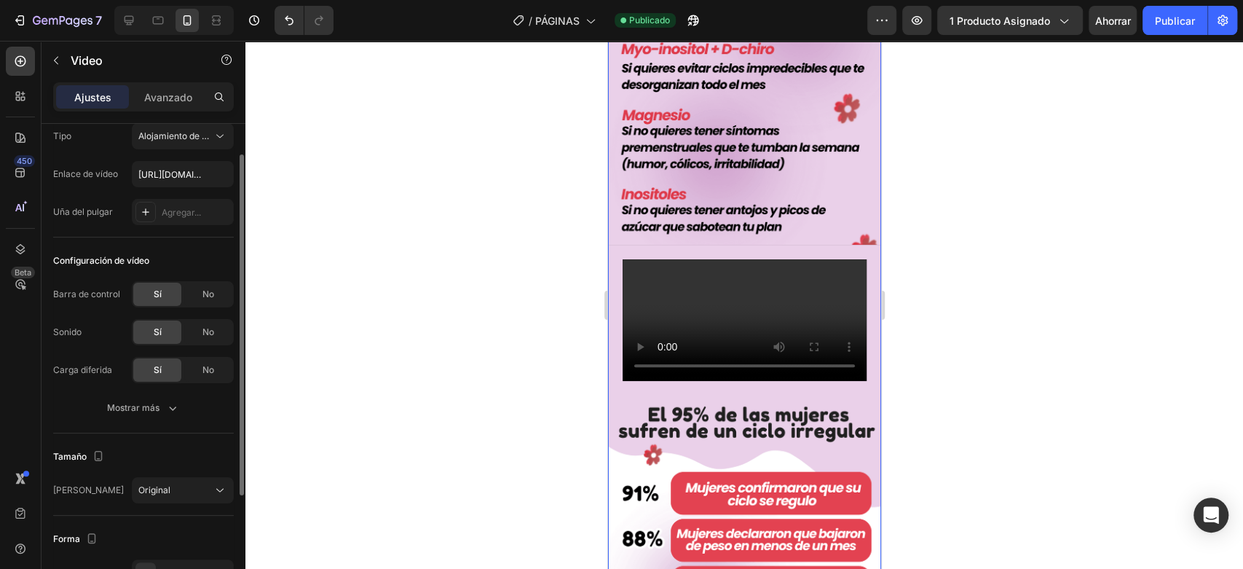
click at [165, 85] on div "Ajustes Avanzado" at bounding box center [143, 96] width 175 height 23
click at [169, 82] on div "Ajustes Avanzado" at bounding box center [143, 96] width 181 height 29
click at [169, 95] on font "Avanzado" at bounding box center [168, 97] width 48 height 12
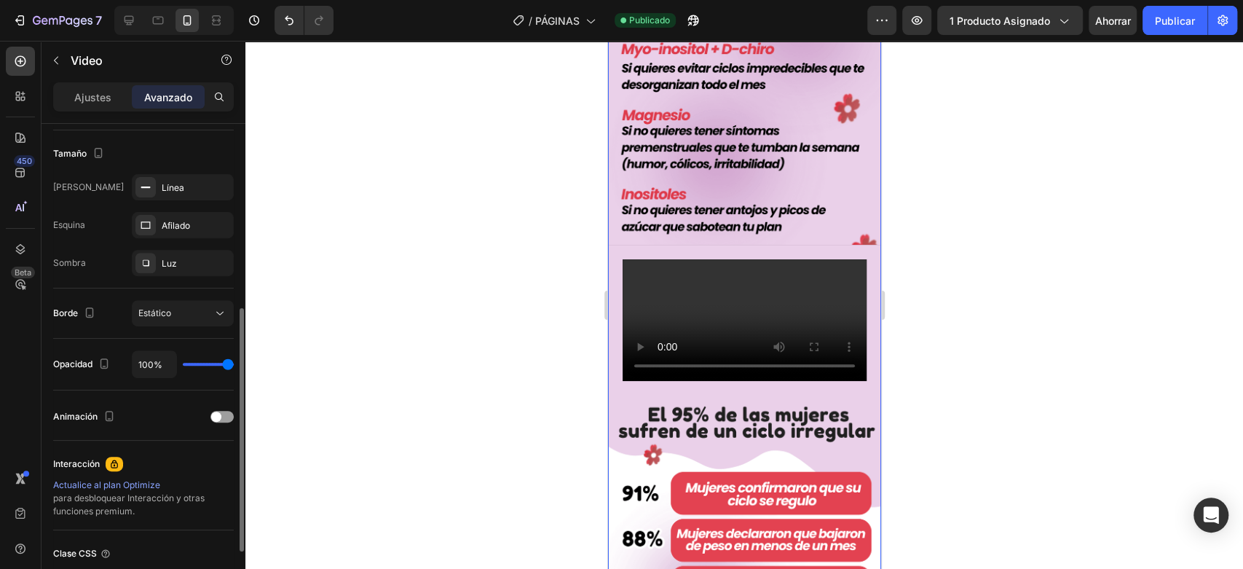
scroll to position [449, 0]
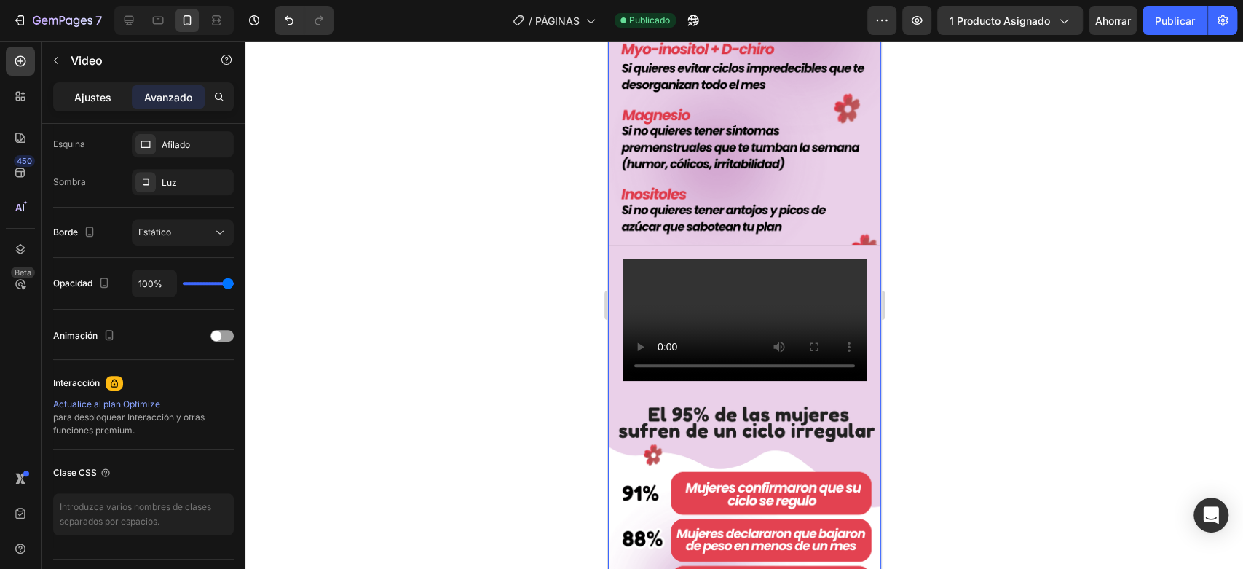
click at [96, 100] on font "Ajustes" at bounding box center [92, 97] width 37 height 12
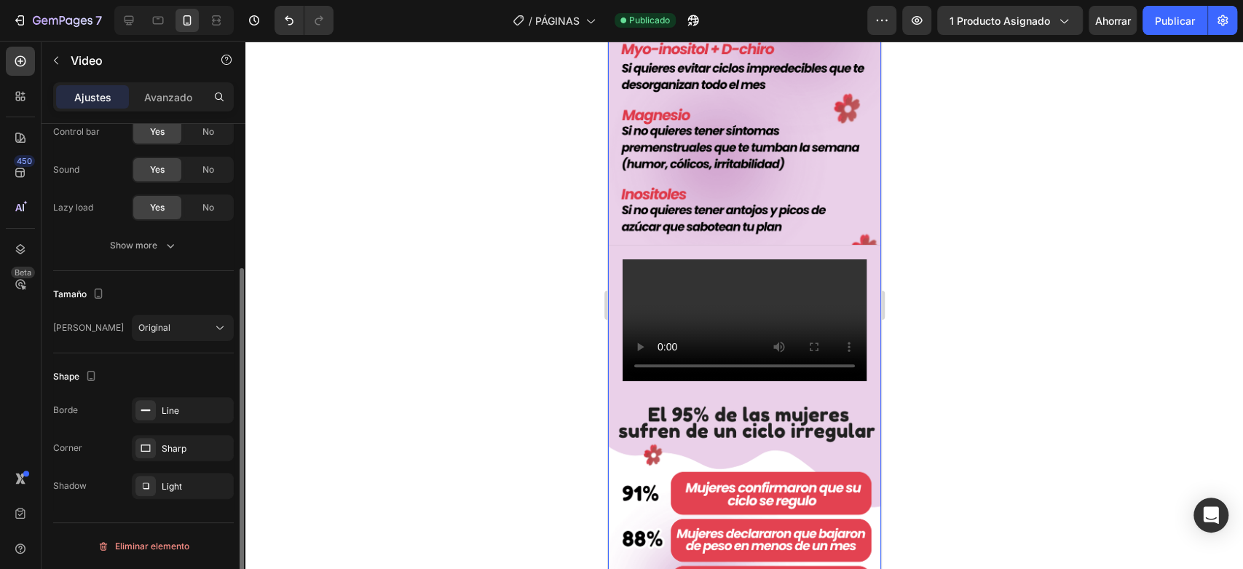
scroll to position [206, 0]
click at [161, 240] on div "Mostrar más" at bounding box center [143, 246] width 73 height 15
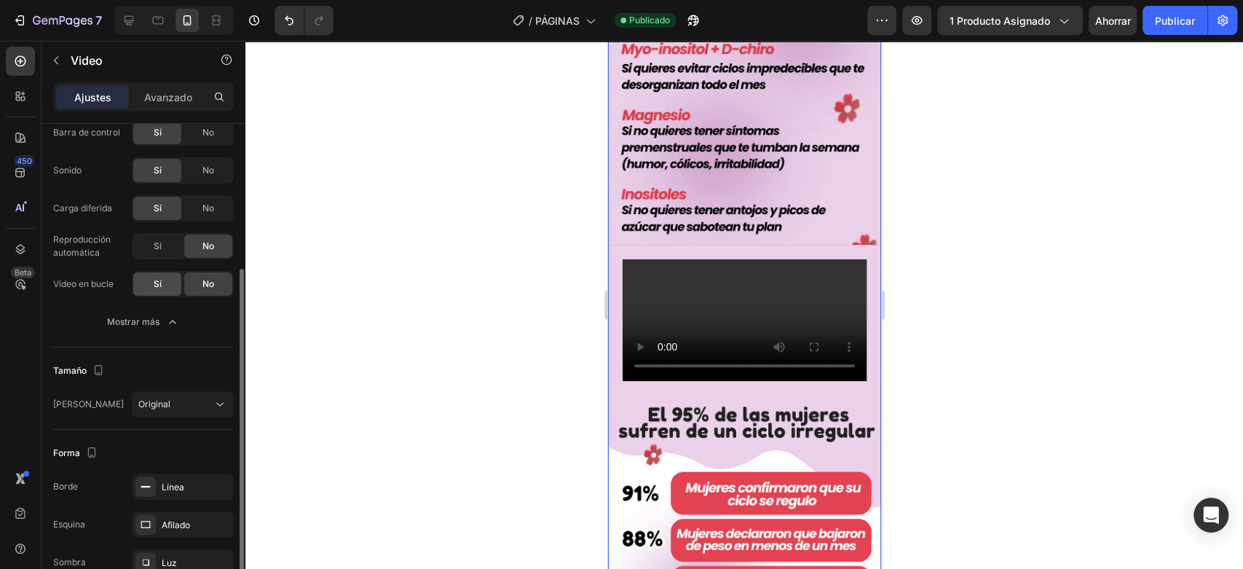
click at [146, 283] on div "Sí" at bounding box center [157, 283] width 48 height 23
click at [197, 279] on div "No" at bounding box center [208, 283] width 48 height 23
click at [151, 245] on div "Sí" at bounding box center [157, 246] width 48 height 23
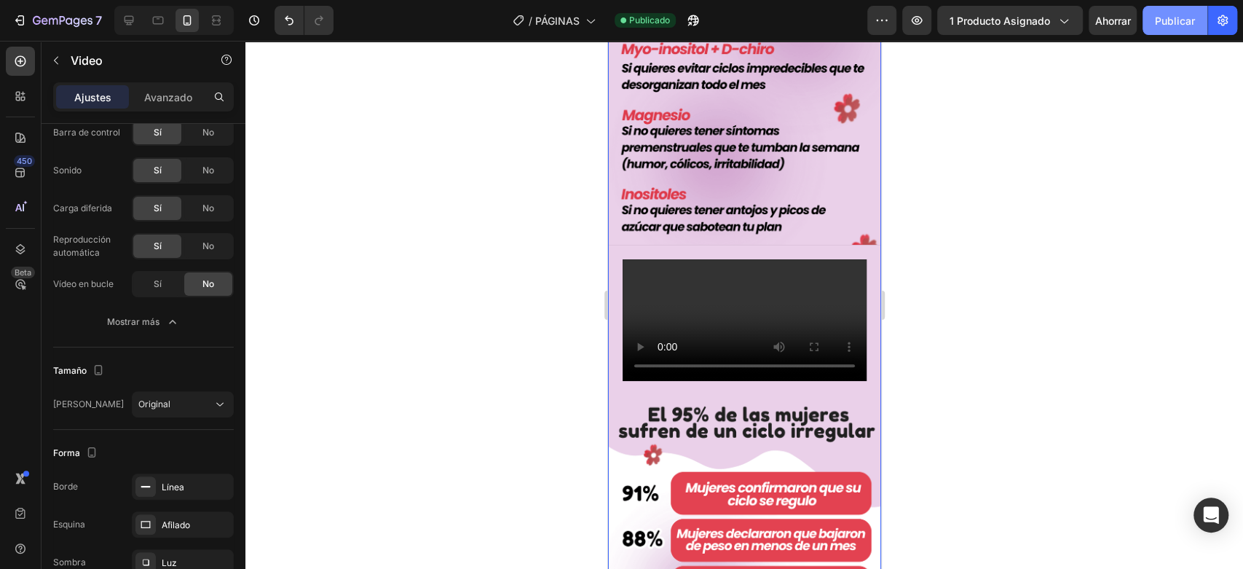
click at [1189, 11] on button "Publicar" at bounding box center [1175, 20] width 65 height 29
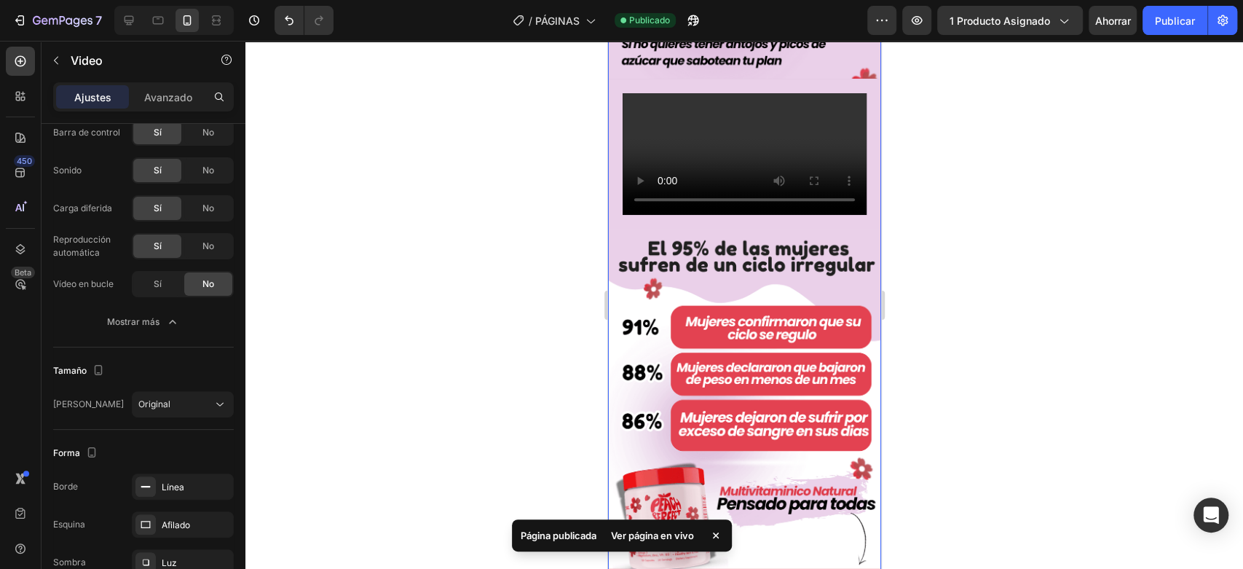
scroll to position [890, 0]
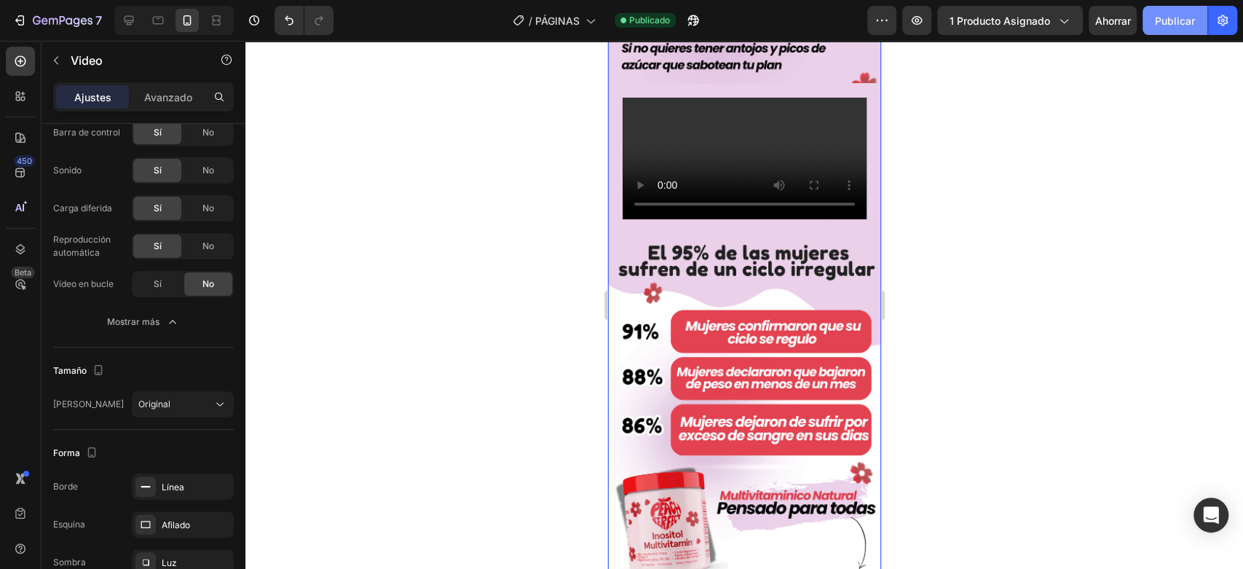
click at [1173, 19] on font "Publicar" at bounding box center [1175, 21] width 40 height 12
